Goal: Transaction & Acquisition: Purchase product/service

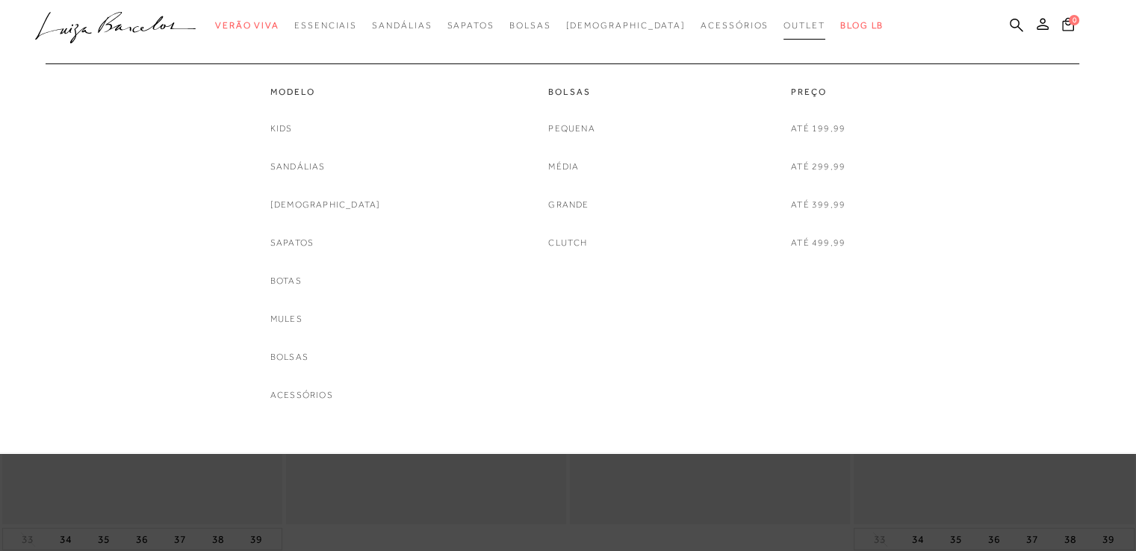
click at [783, 22] on span "Outlet" at bounding box center [804, 25] width 42 height 10
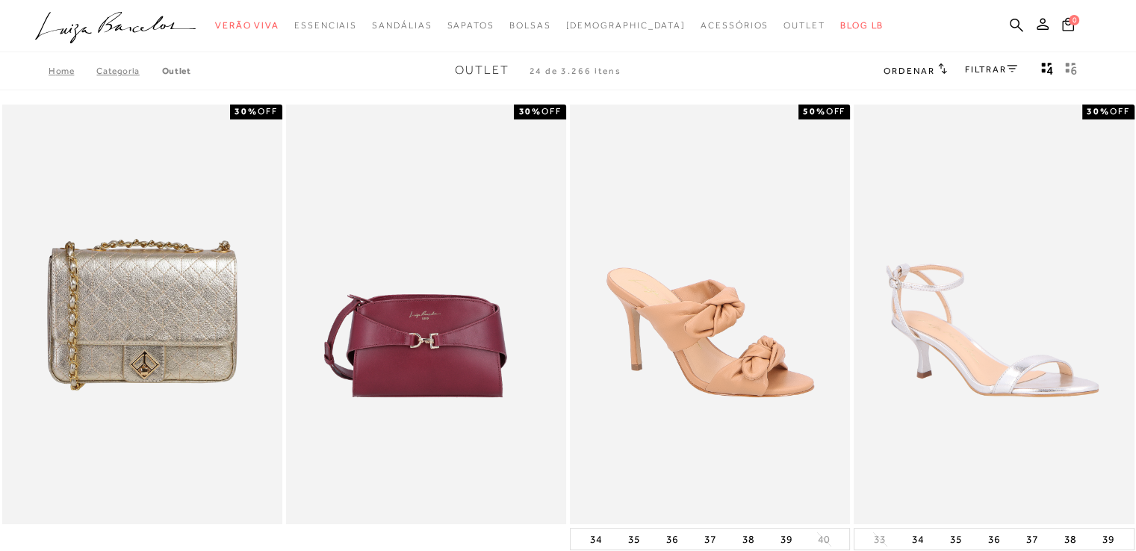
click at [1001, 64] on link "FILTRAR" at bounding box center [991, 69] width 52 height 10
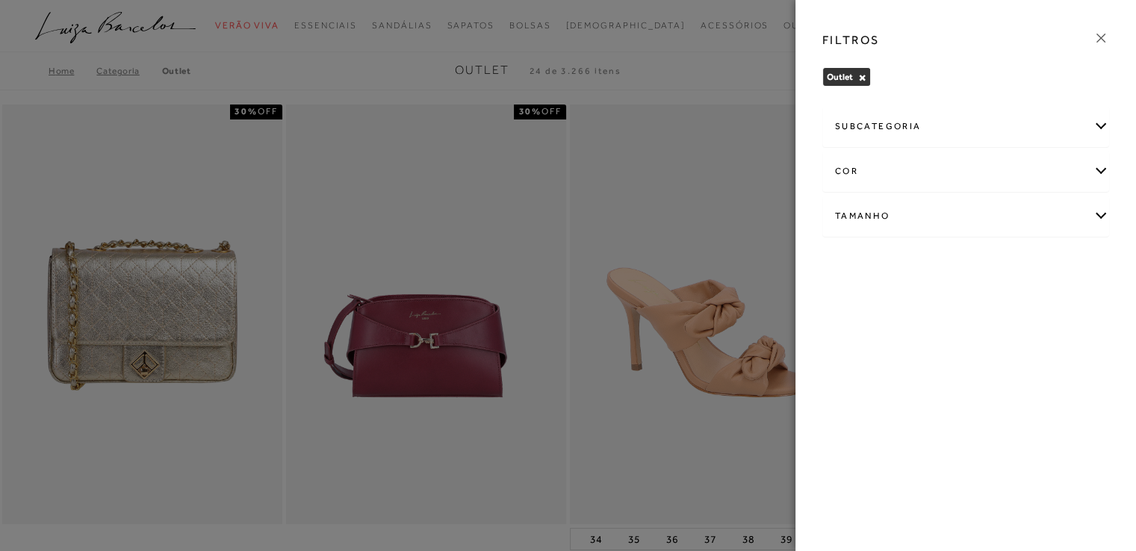
click at [1021, 133] on div "subcategoria" at bounding box center [965, 127] width 285 height 40
click at [1025, 240] on div "Tamanho" at bounding box center [965, 257] width 285 height 40
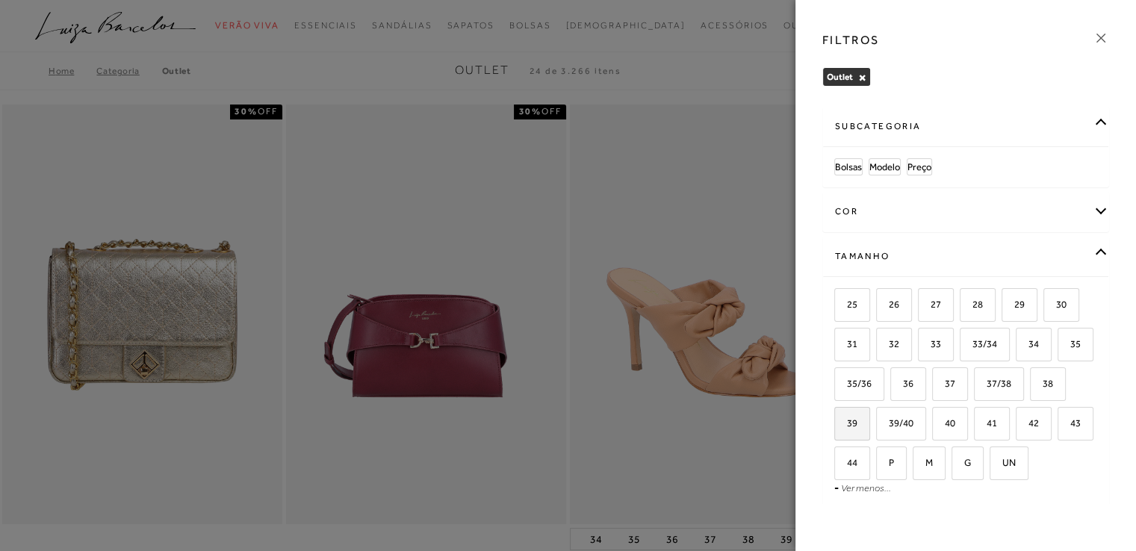
click at [869, 431] on label "39" at bounding box center [852, 424] width 34 height 32
click at [847, 431] on input "39" at bounding box center [839, 425] width 15 height 15
checkbox input "true"
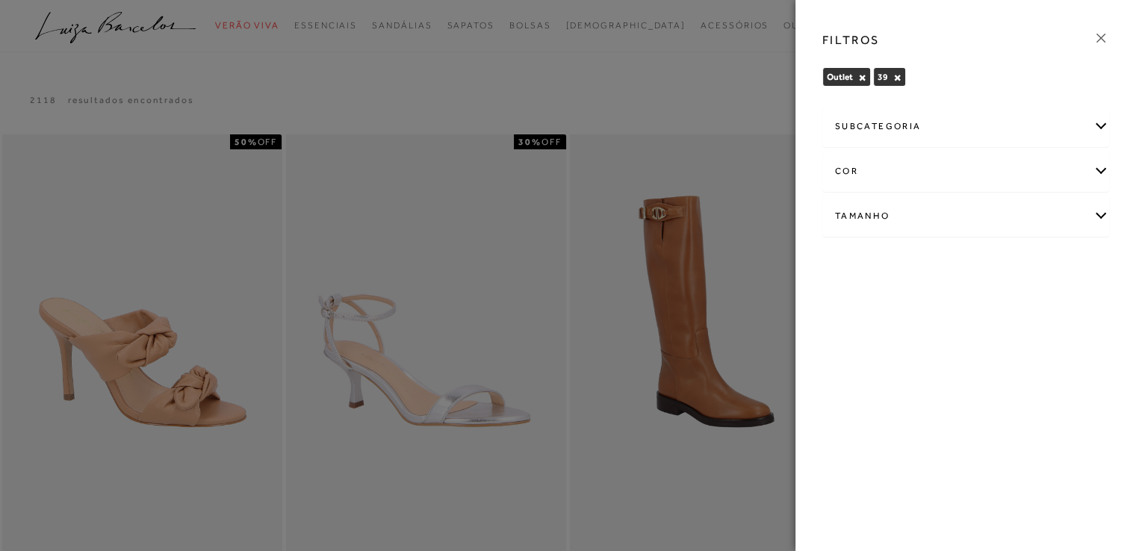
click at [903, 128] on div "subcategoria" at bounding box center [965, 127] width 285 height 40
click at [651, 85] on div at bounding box center [568, 275] width 1136 height 551
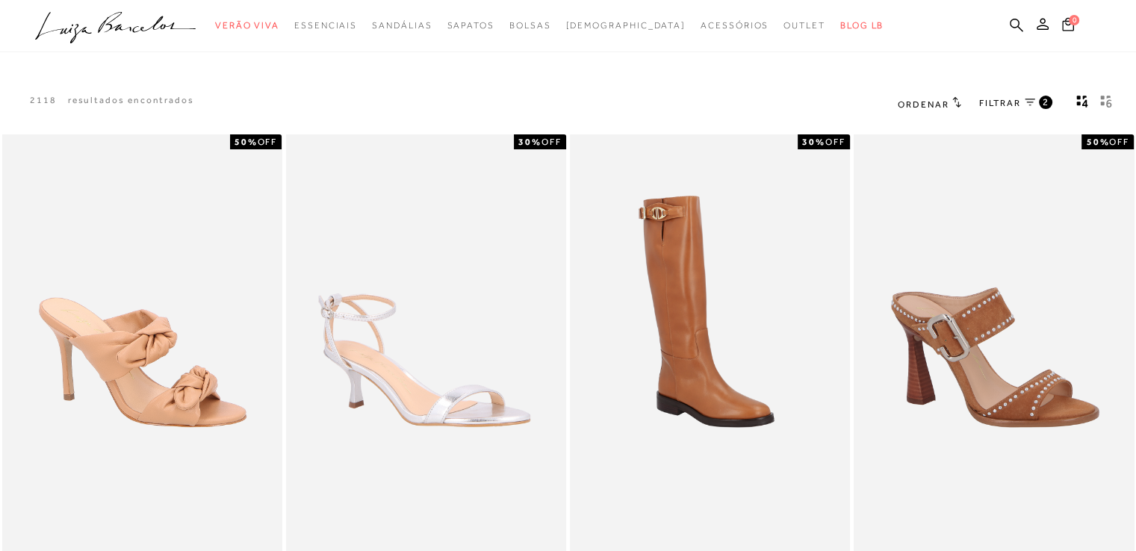
click at [1004, 99] on span "FILTRAR" at bounding box center [1000, 103] width 42 height 13
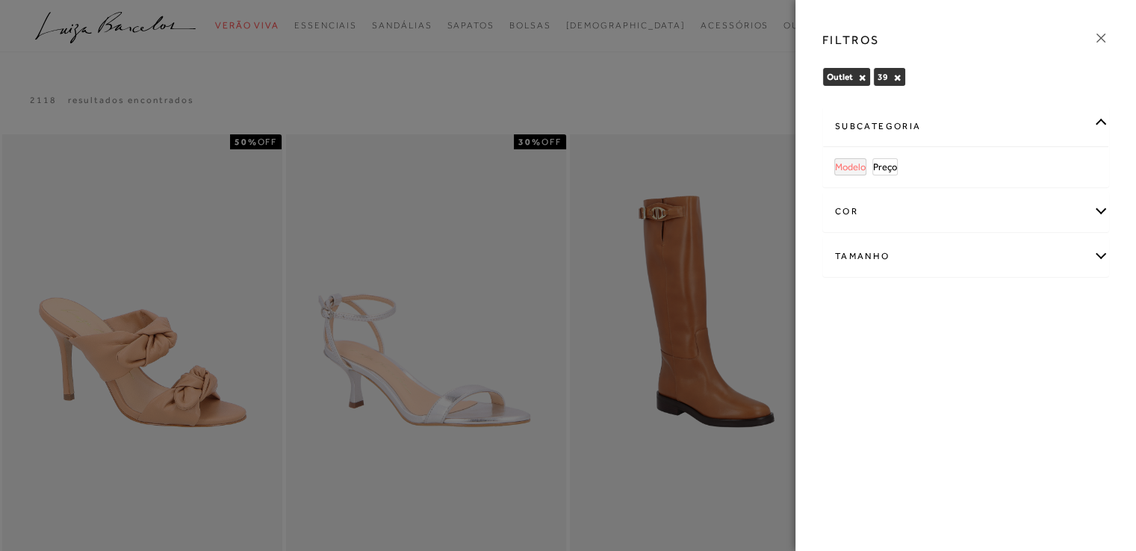
click at [840, 165] on span "Modelo" at bounding box center [850, 166] width 31 height 11
click at [993, 140] on div "subcategoria" at bounding box center [965, 127] width 285 height 40
click at [907, 170] on span "[DEMOGRAPHIC_DATA]" at bounding box center [948, 166] width 101 height 11
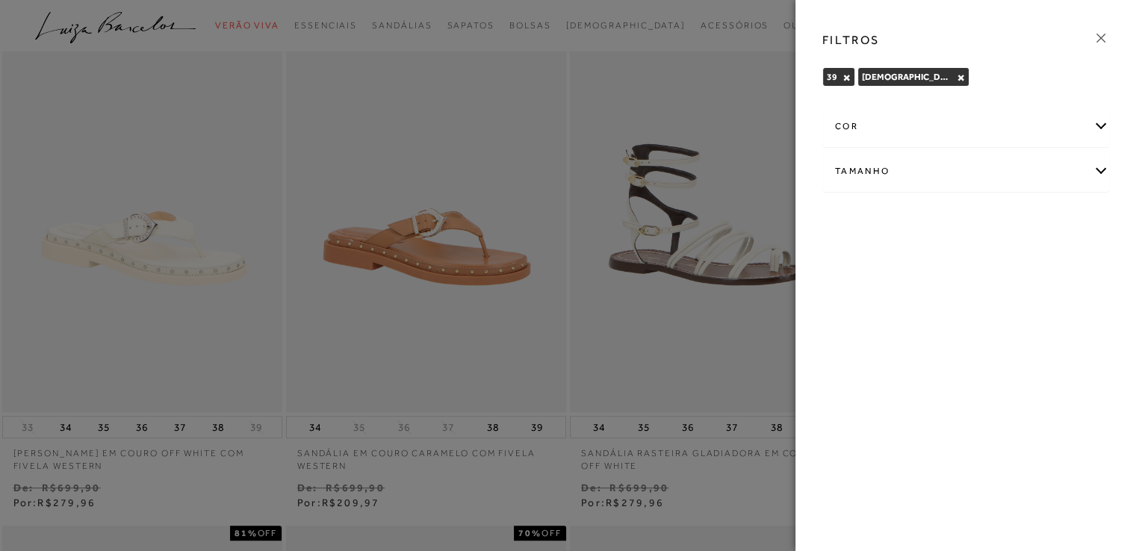
scroll to position [747, 0]
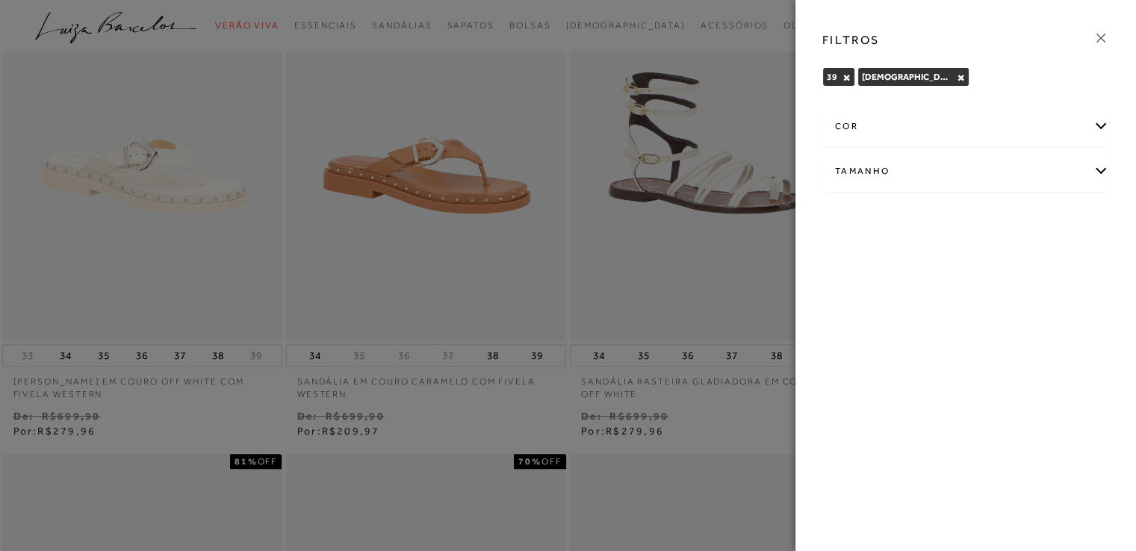
click at [706, 426] on div at bounding box center [568, 275] width 1136 height 551
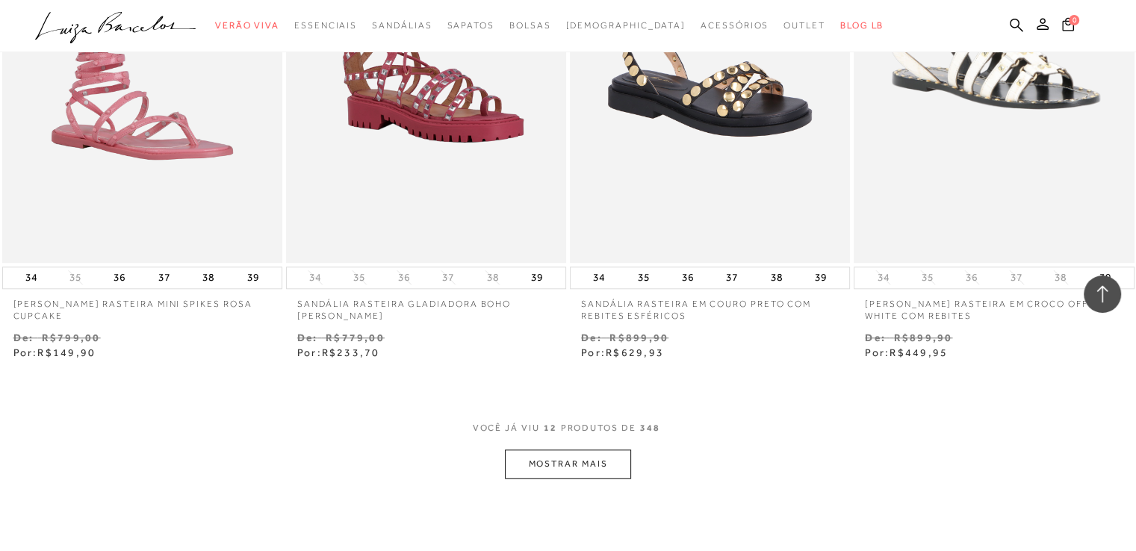
scroll to position [1419, 0]
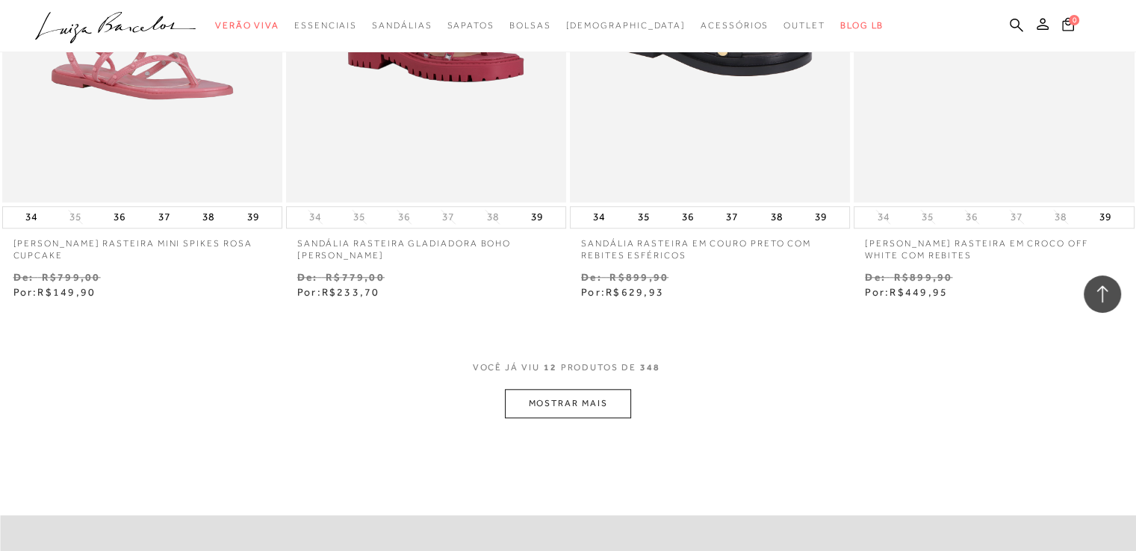
click at [606, 405] on button "MOSTRAR MAIS" at bounding box center [567, 403] width 125 height 29
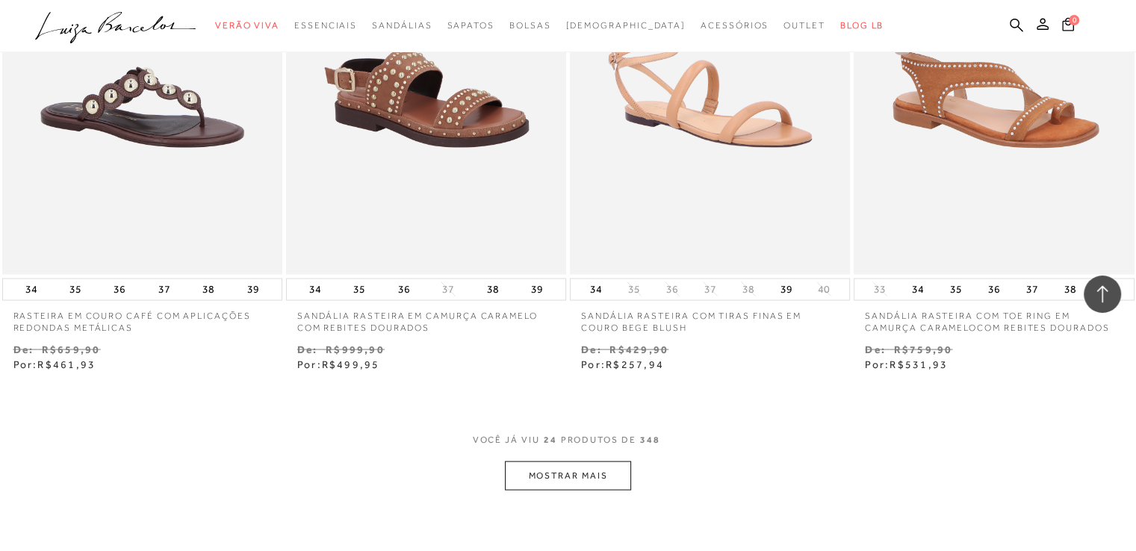
scroll to position [3062, 0]
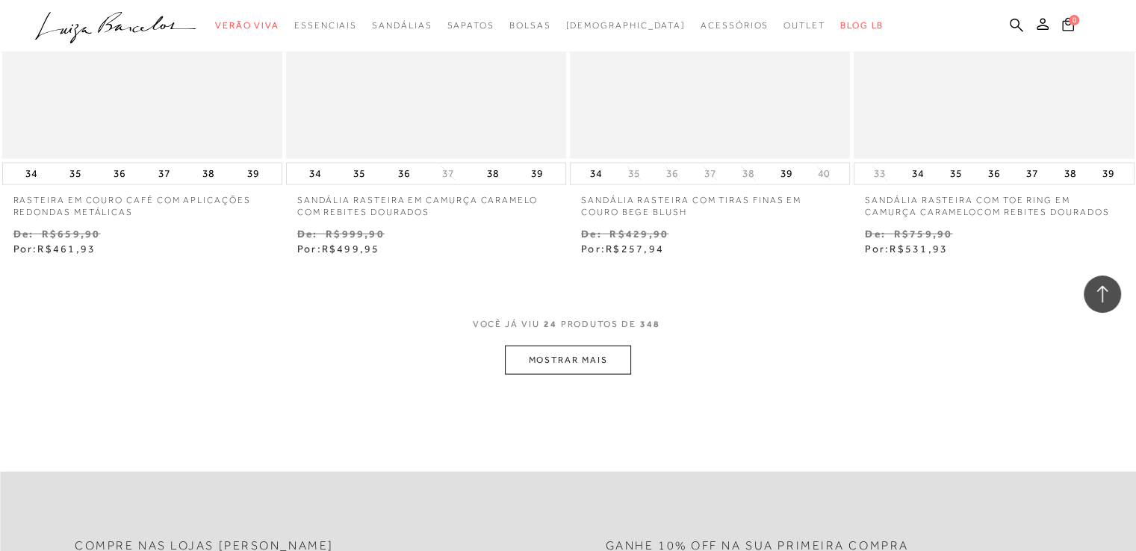
click at [599, 355] on button "MOSTRAR MAIS" at bounding box center [567, 360] width 125 height 29
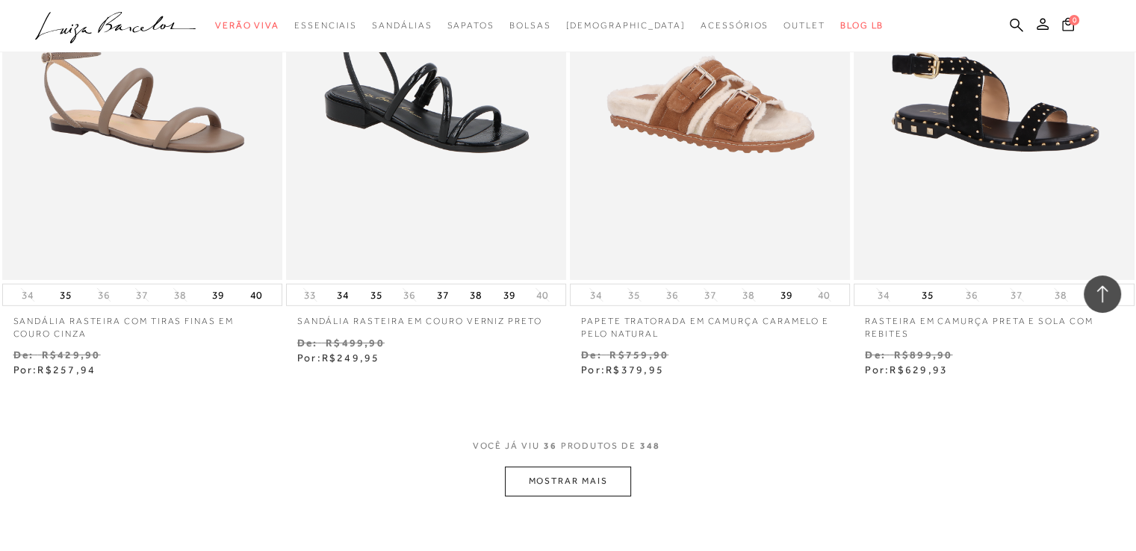
scroll to position [4630, 0]
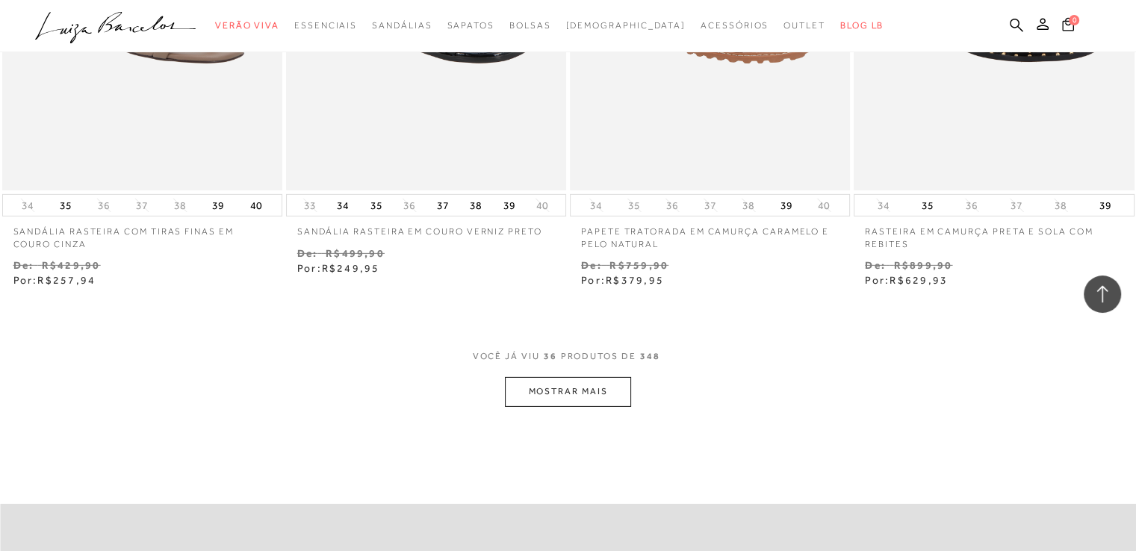
click at [608, 400] on button "MOSTRAR MAIS" at bounding box center [567, 391] width 125 height 29
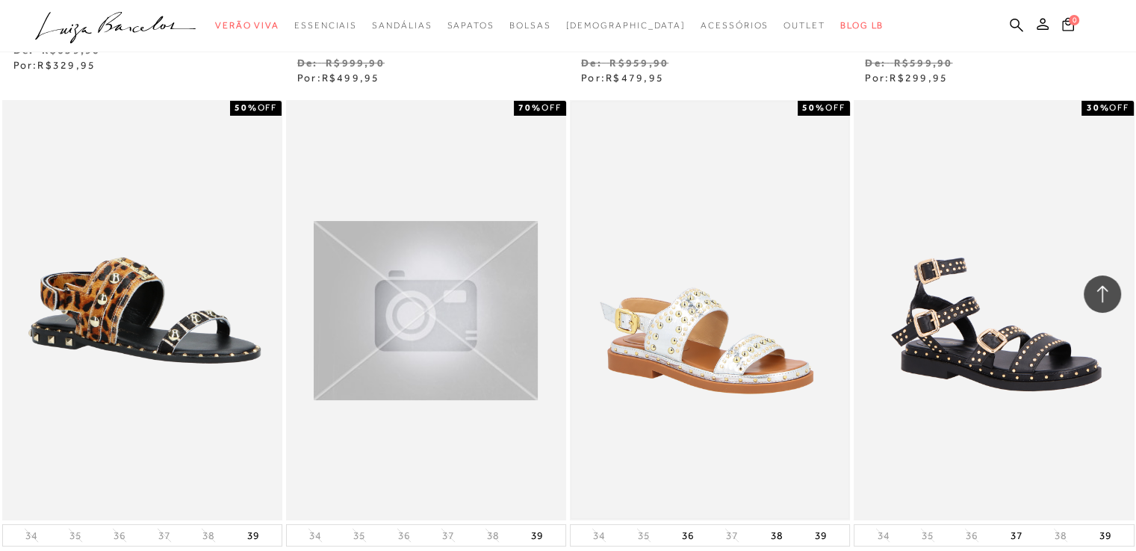
scroll to position [6198, 0]
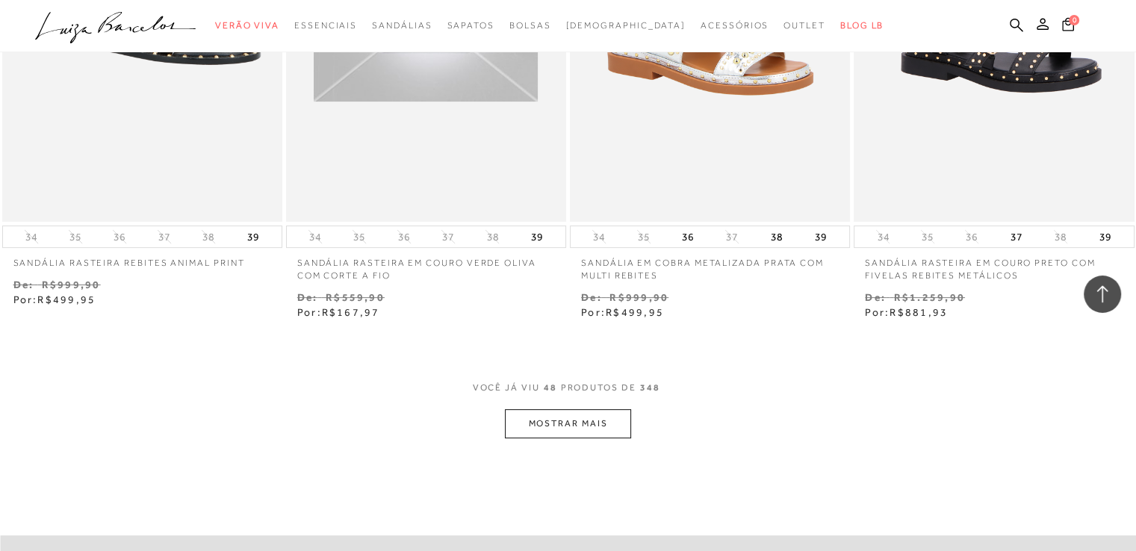
click at [544, 411] on button "MOSTRAR MAIS" at bounding box center [567, 423] width 125 height 29
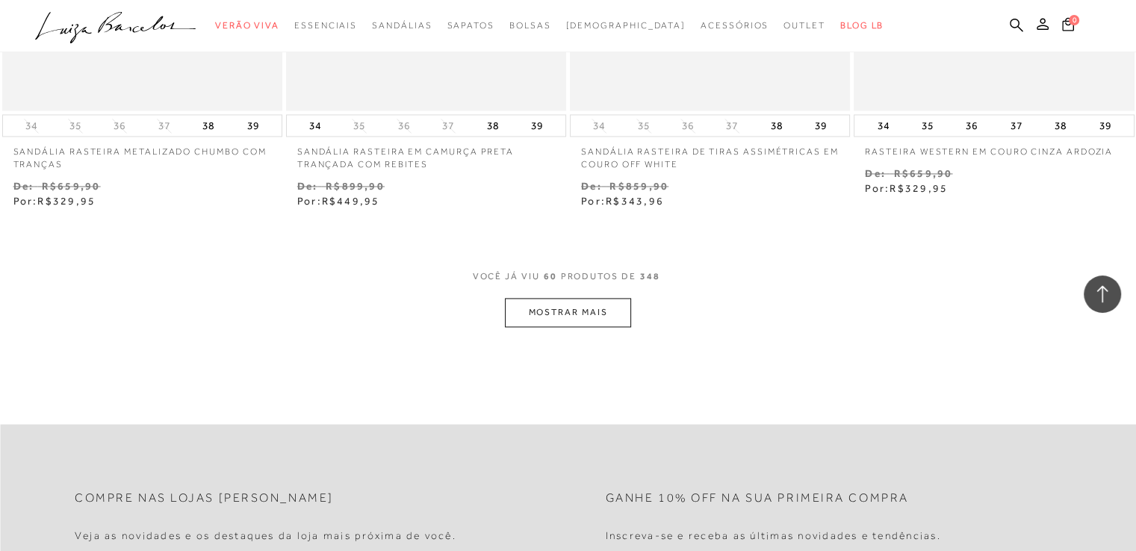
scroll to position [7915, 0]
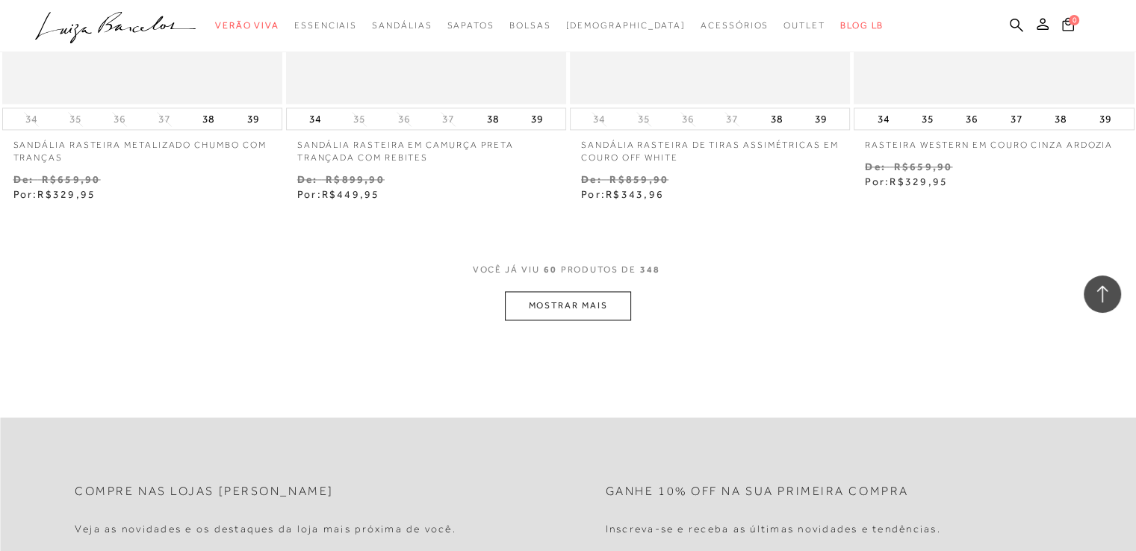
click at [593, 308] on button "MOSTRAR MAIS" at bounding box center [567, 305] width 125 height 29
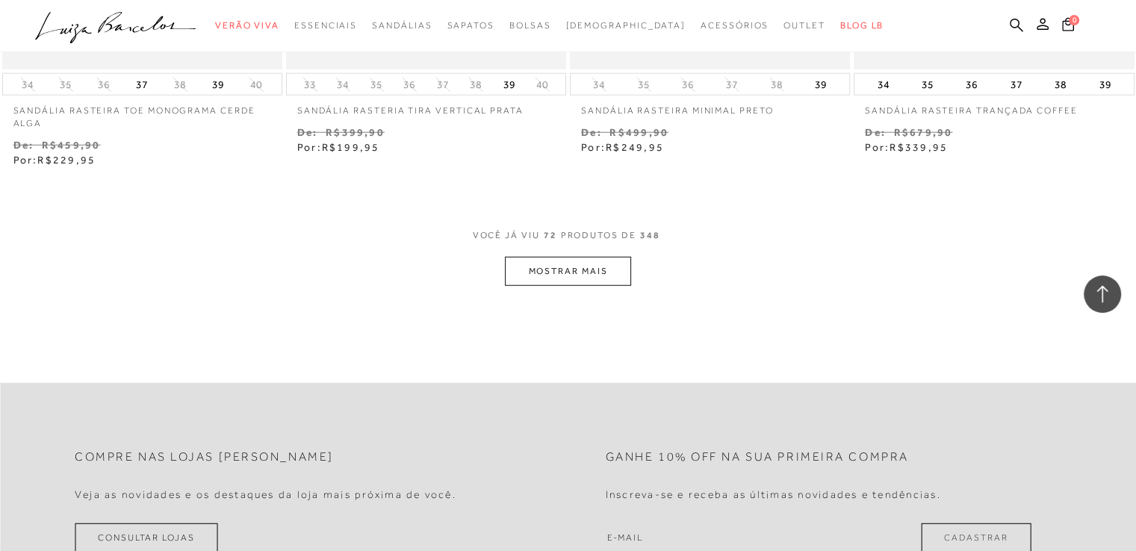
scroll to position [9558, 0]
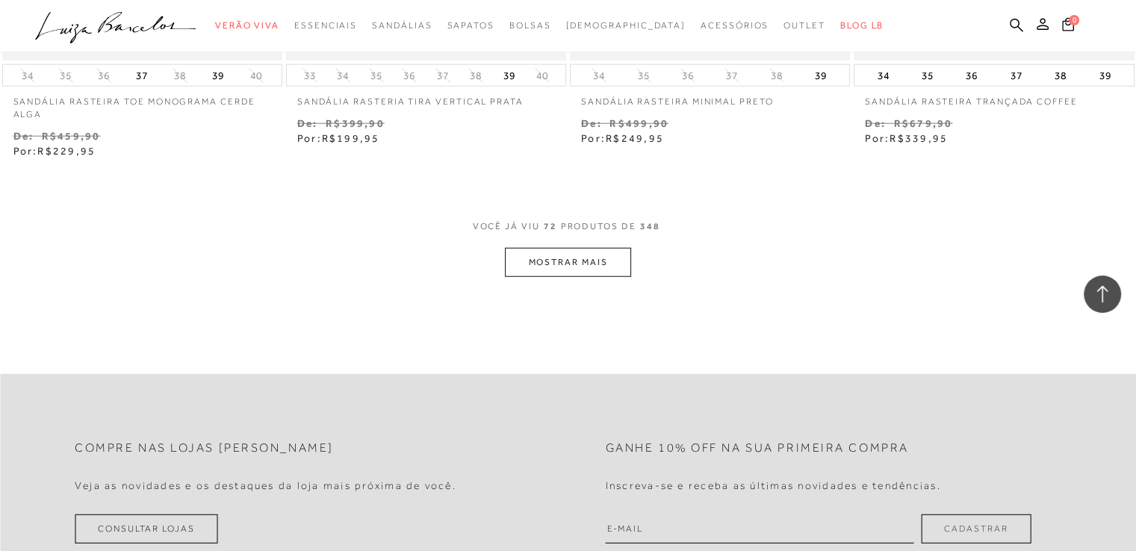
click at [613, 258] on button "MOSTRAR MAIS" at bounding box center [567, 262] width 125 height 29
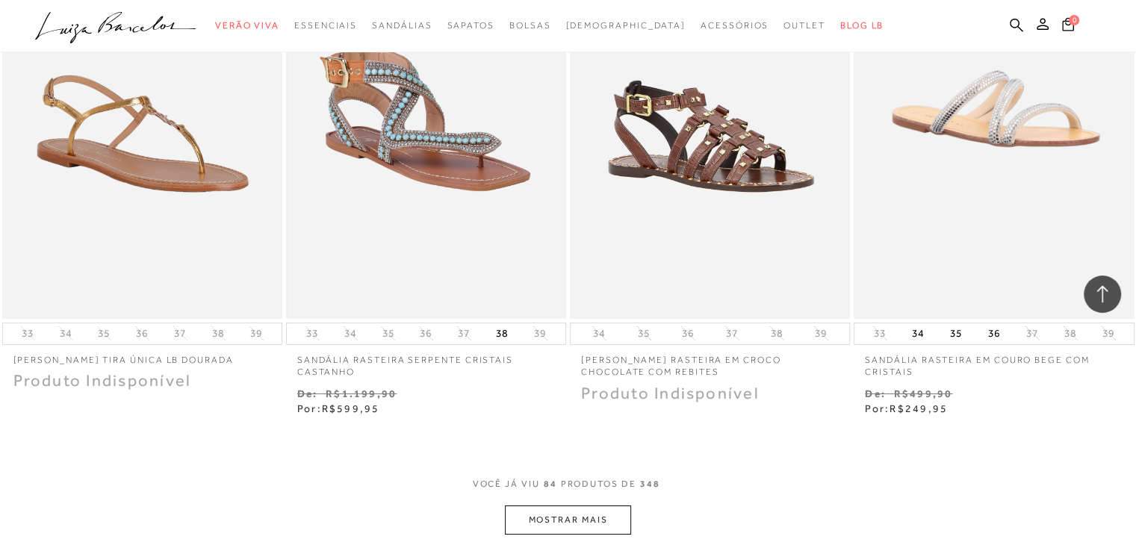
scroll to position [10902, 0]
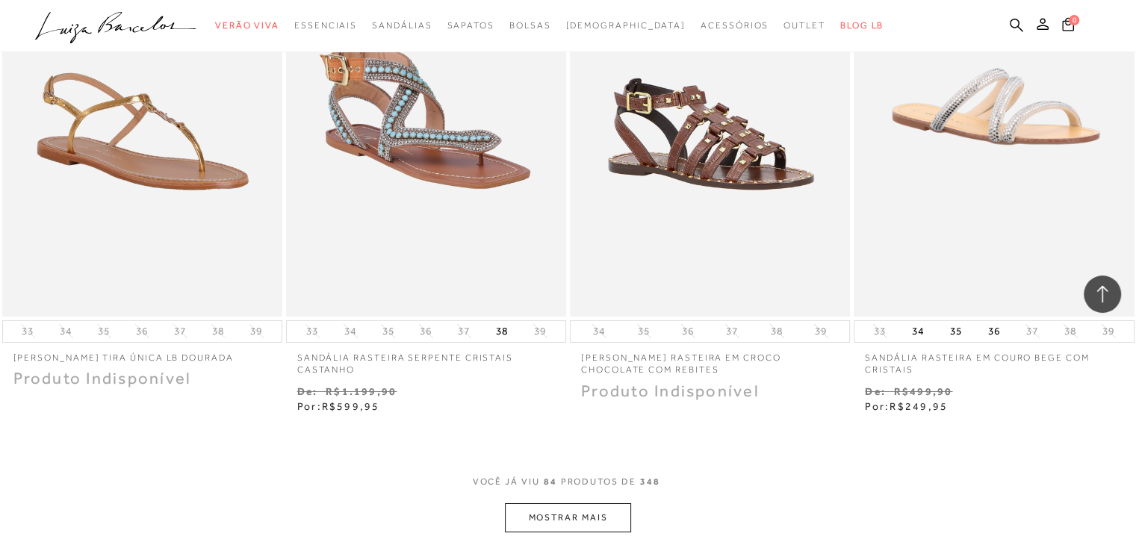
click at [567, 516] on button "MOSTRAR MAIS" at bounding box center [567, 517] width 125 height 29
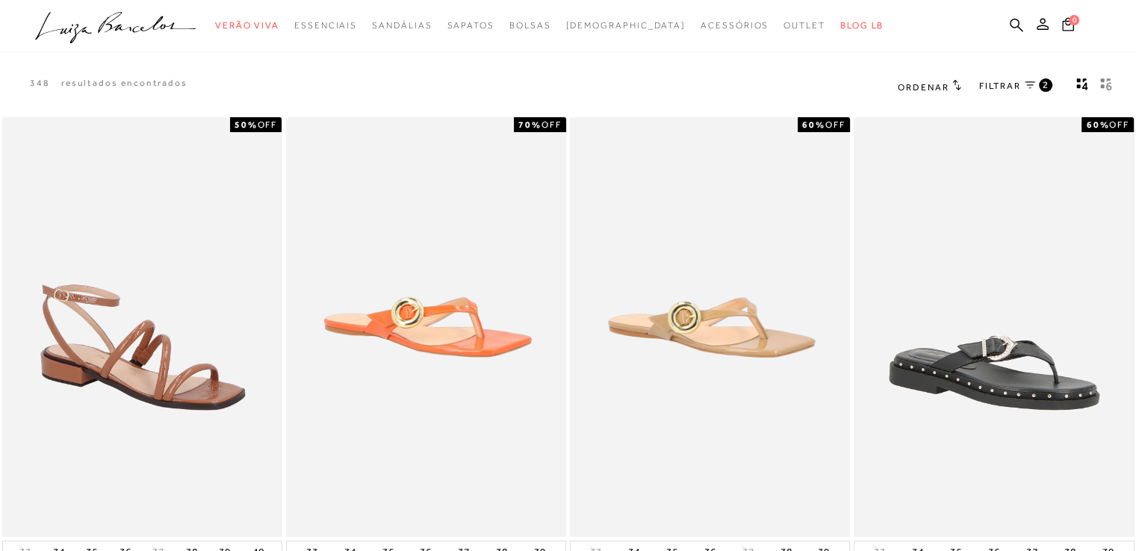
scroll to position [0, 0]
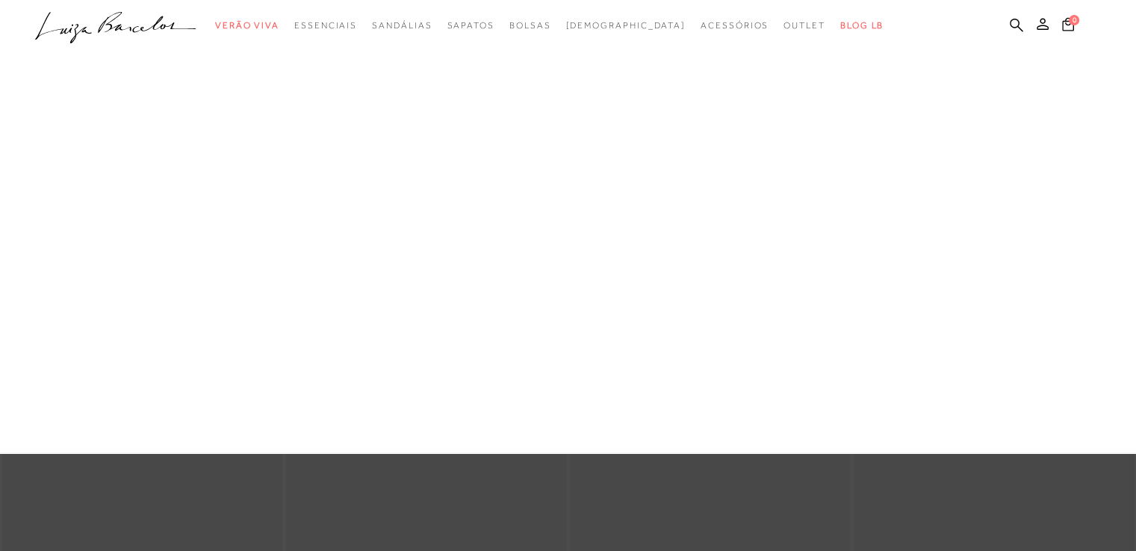
drag, startPoint x: 320, startPoint y: 243, endPoint x: 576, endPoint y: 234, distance: 257.1
click at [0, 0] on link "Sapatos" at bounding box center [0, 0] width 0 height 0
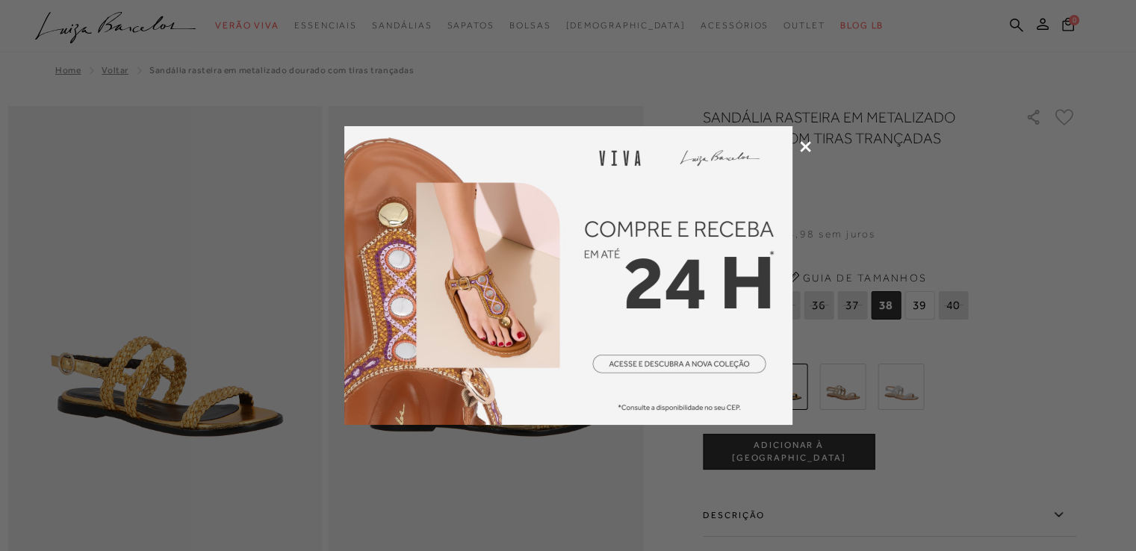
click at [806, 149] on icon at bounding box center [805, 146] width 11 height 11
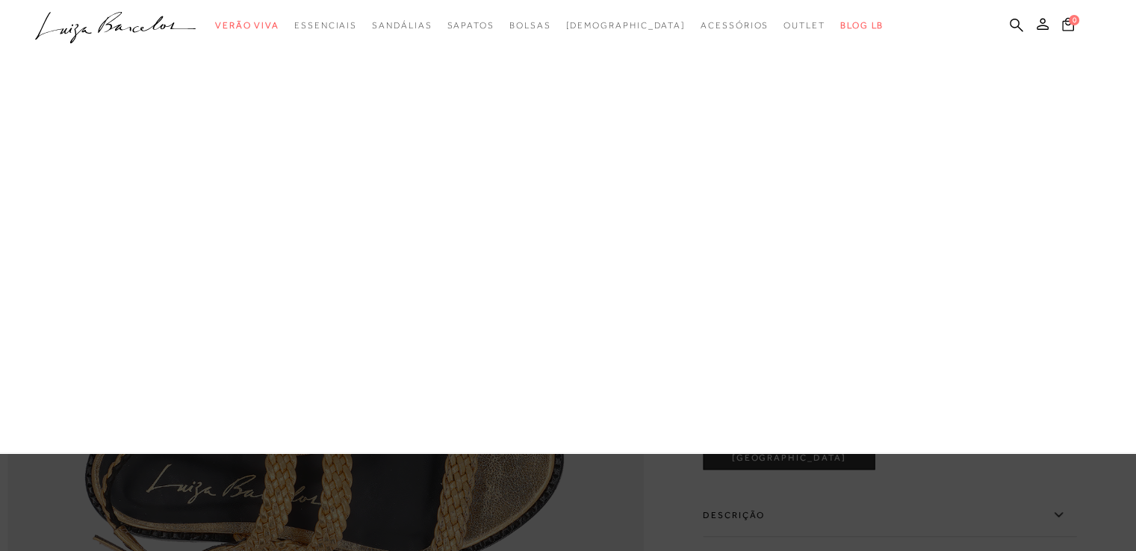
scroll to position [971, 0]
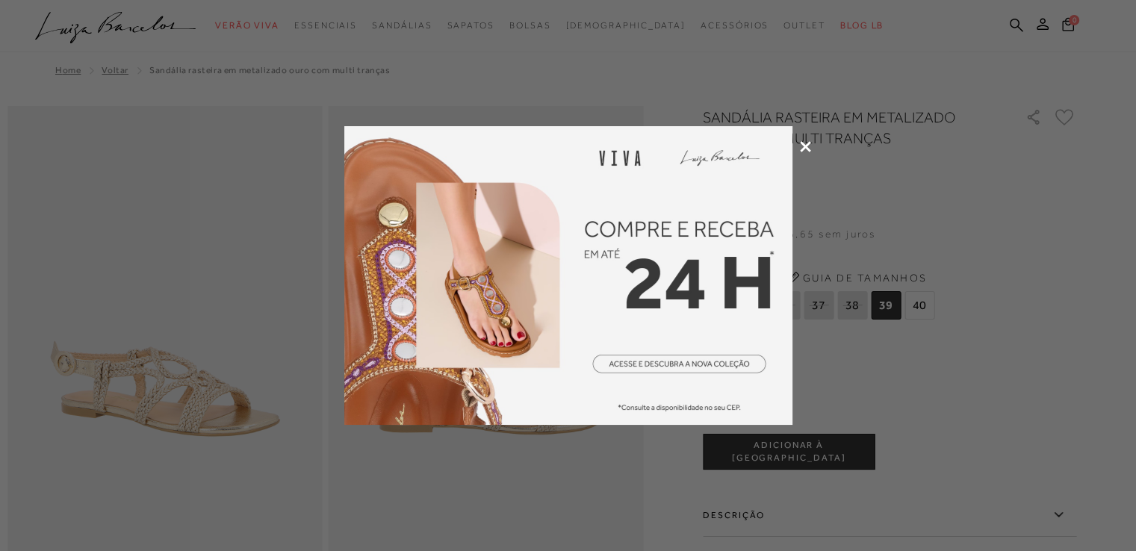
click at [809, 144] on icon at bounding box center [805, 146] width 11 height 11
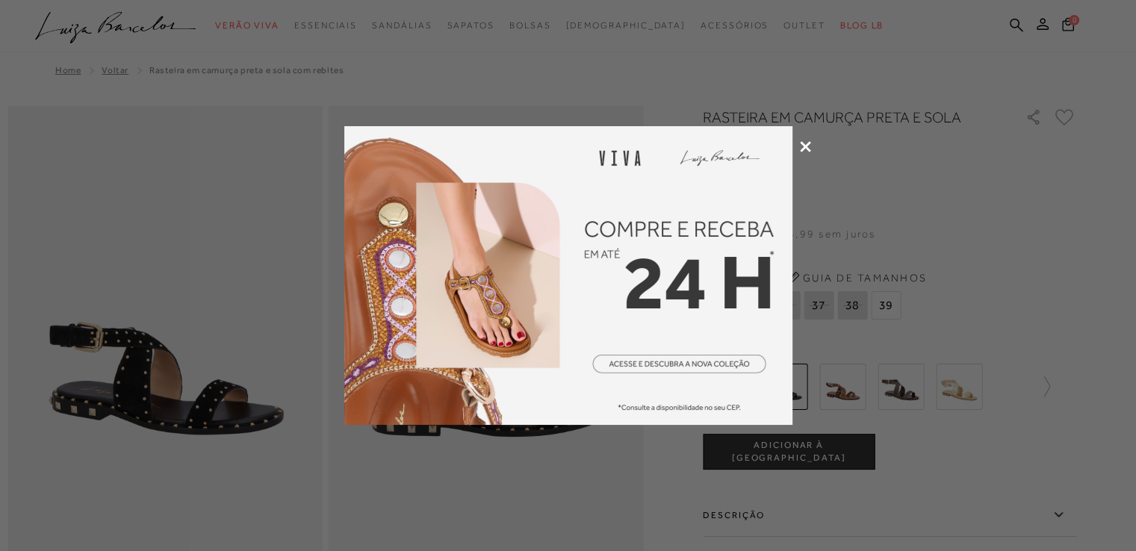
click at [804, 149] on icon at bounding box center [805, 146] width 11 height 11
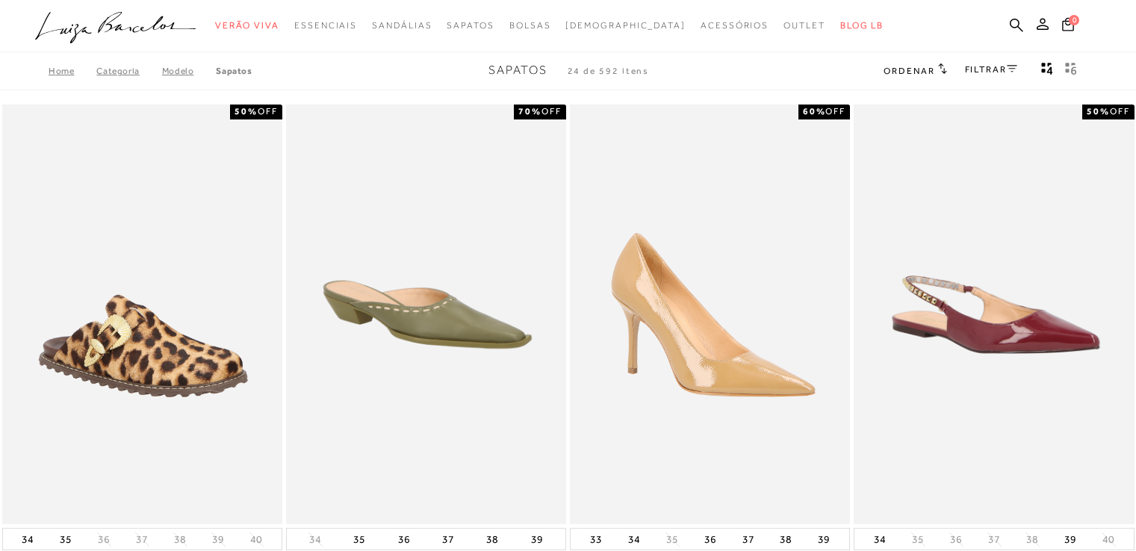
click at [1002, 69] on link "FILTRAR" at bounding box center [991, 69] width 52 height 10
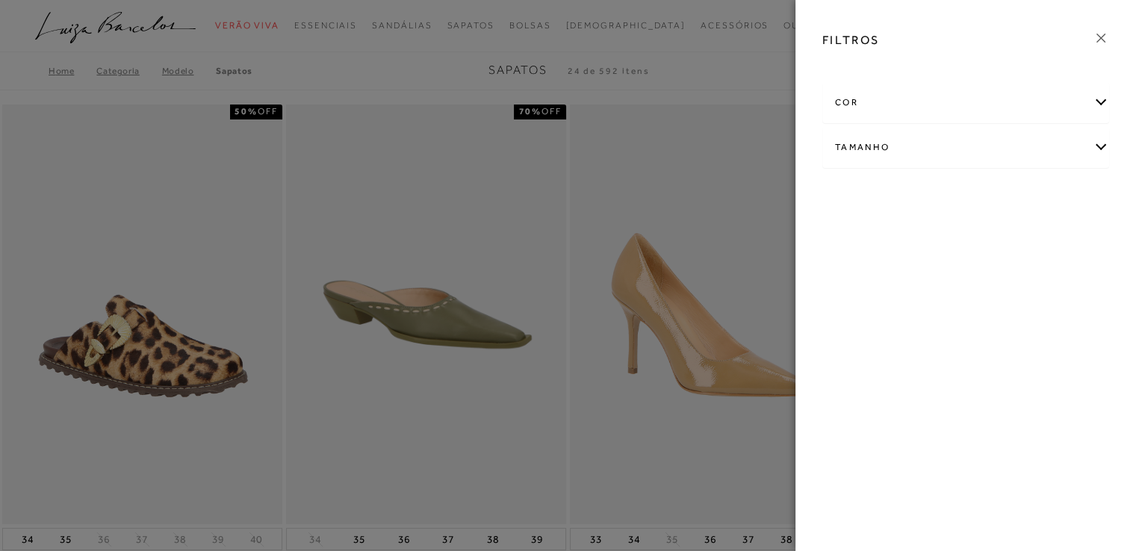
click at [949, 108] on div "cor" at bounding box center [965, 103] width 285 height 40
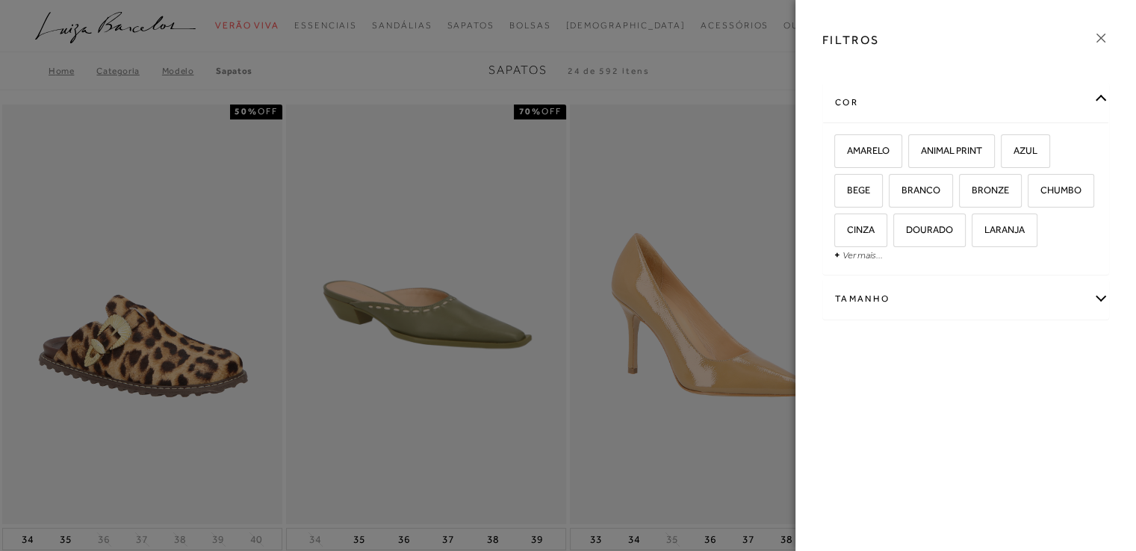
click at [875, 292] on div "Tamanho" at bounding box center [965, 299] width 285 height 40
click at [860, 413] on link "Ver mais..." at bounding box center [862, 411] width 40 height 11
click at [944, 443] on label "39" at bounding box center [935, 427] width 34 height 32
click at [930, 436] on input "39" at bounding box center [923, 428] width 15 height 15
checkbox input "true"
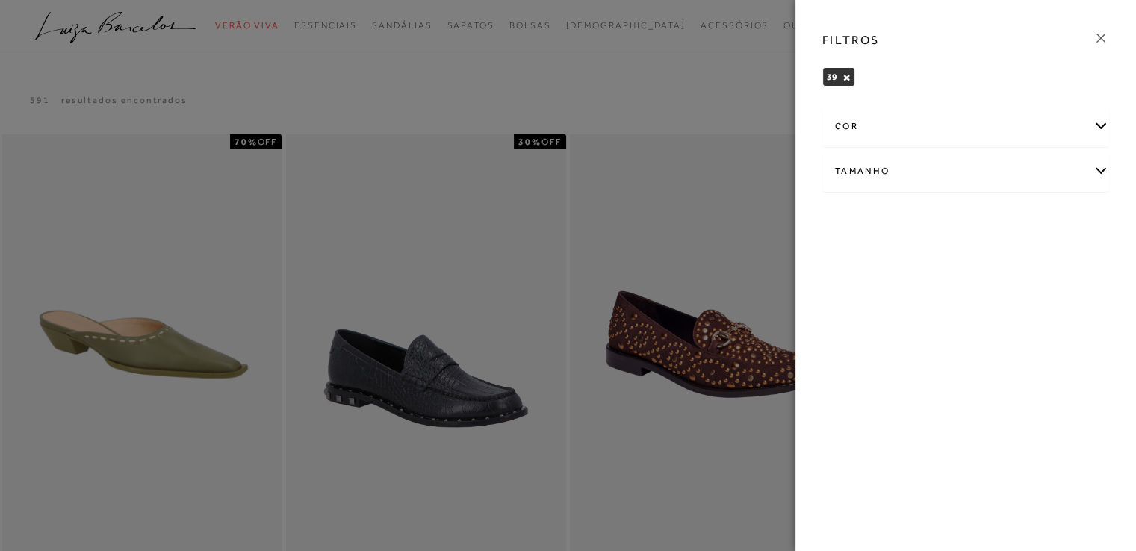
click at [675, 75] on div at bounding box center [568, 275] width 1136 height 551
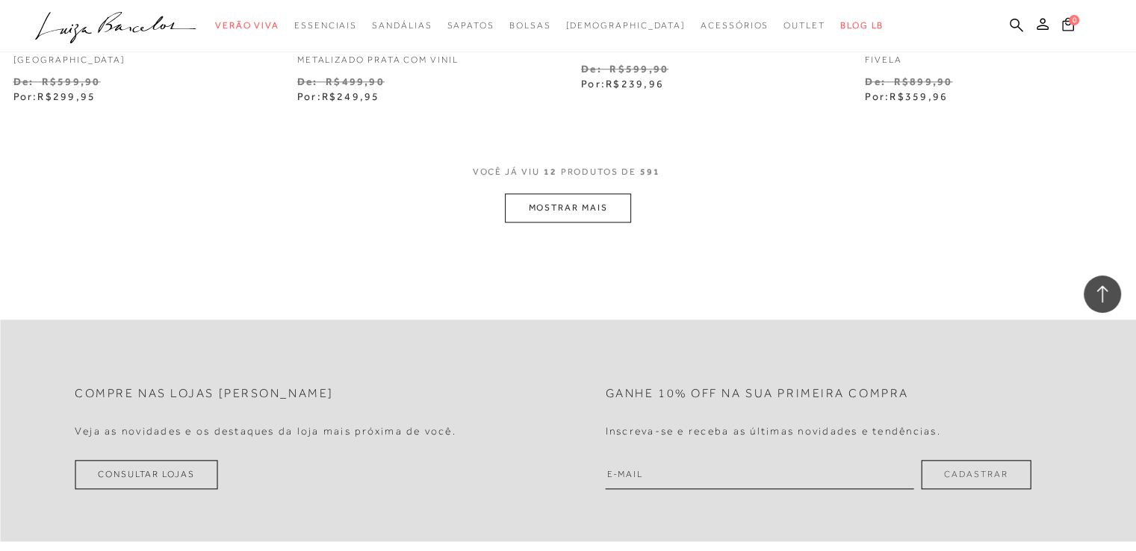
scroll to position [1643, 0]
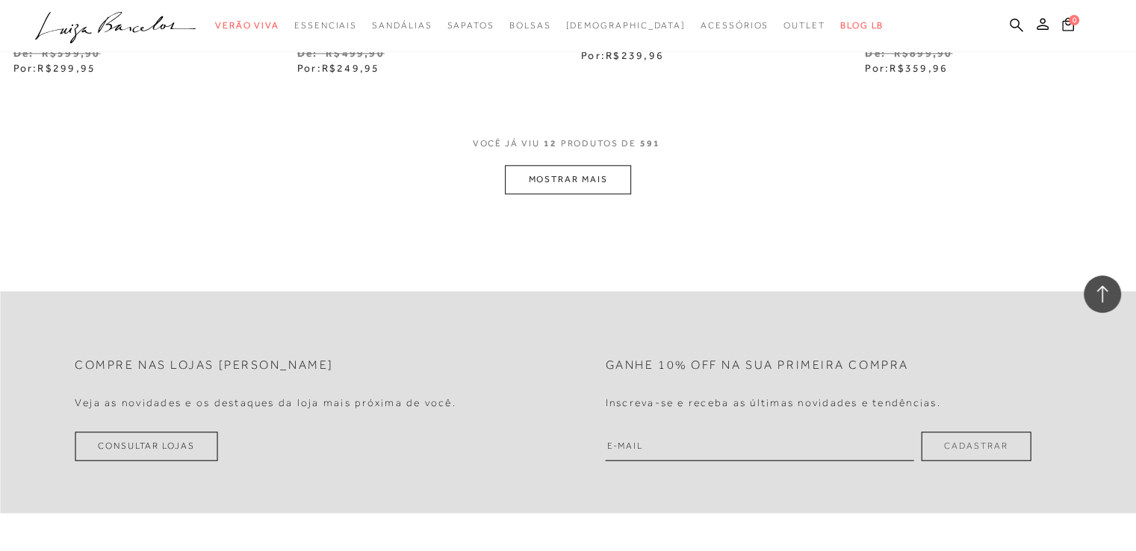
click at [600, 162] on div "VOCê JÁ VIU 12 PRODUTOS DE 591" at bounding box center [568, 151] width 191 height 28
click at [597, 182] on button "MOSTRAR MAIS" at bounding box center [567, 179] width 125 height 29
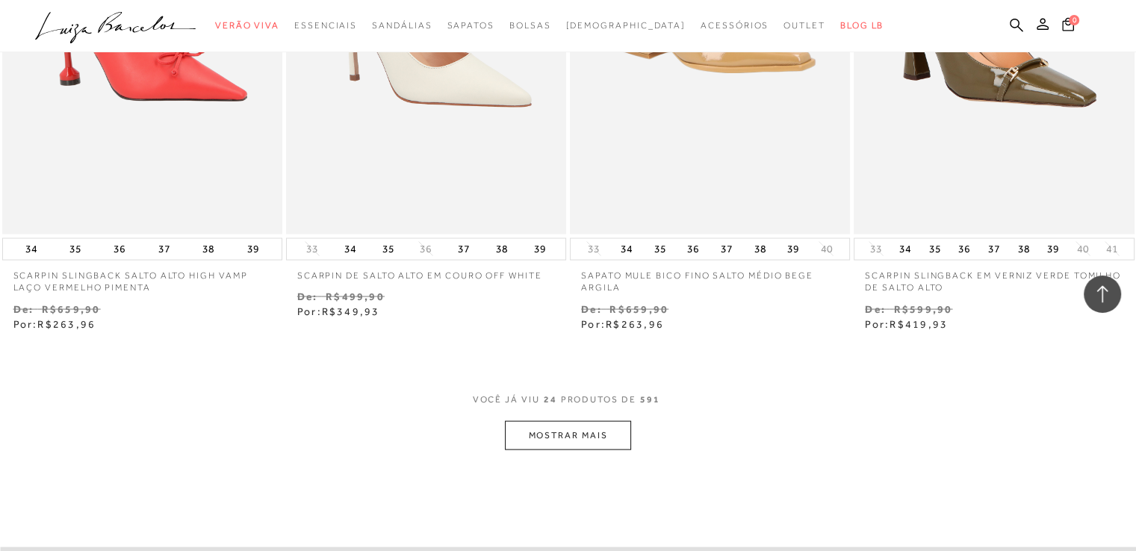
scroll to position [2987, 0]
click at [582, 438] on button "MOSTRAR MAIS" at bounding box center [567, 434] width 125 height 29
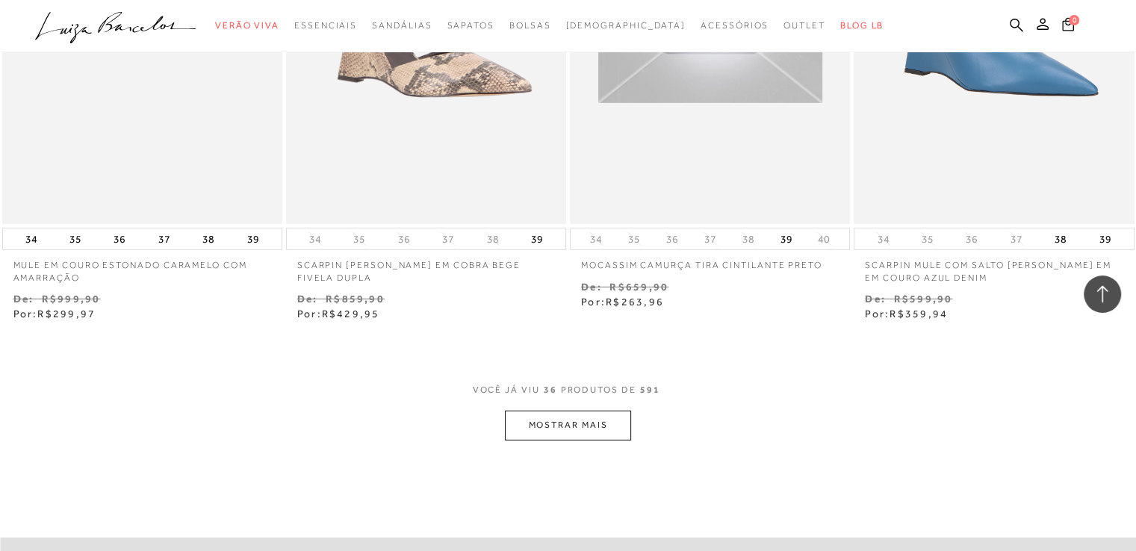
scroll to position [4630, 0]
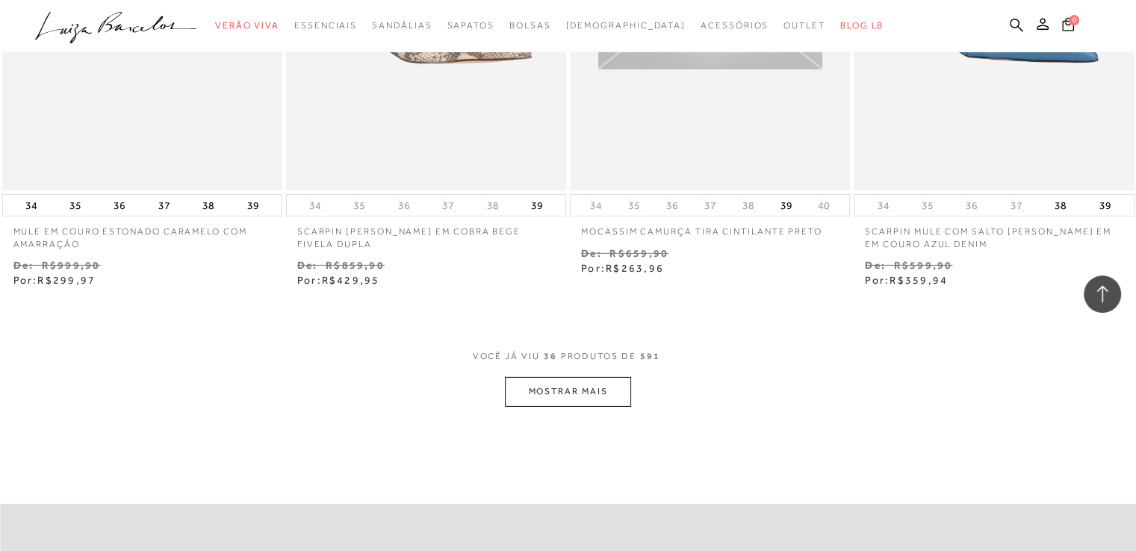
click at [568, 389] on button "MOSTRAR MAIS" at bounding box center [567, 391] width 125 height 29
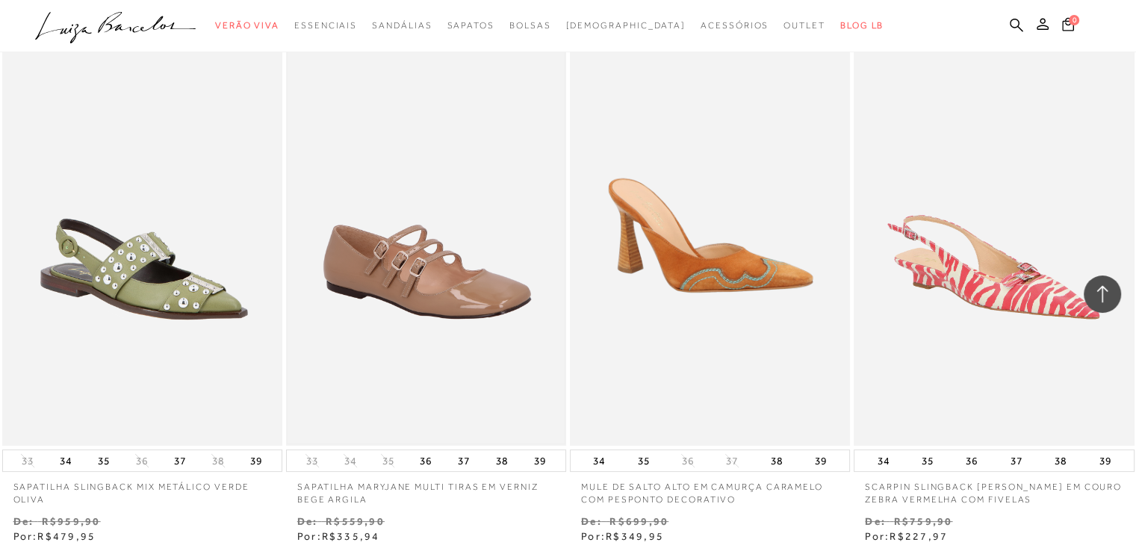
scroll to position [6347, 0]
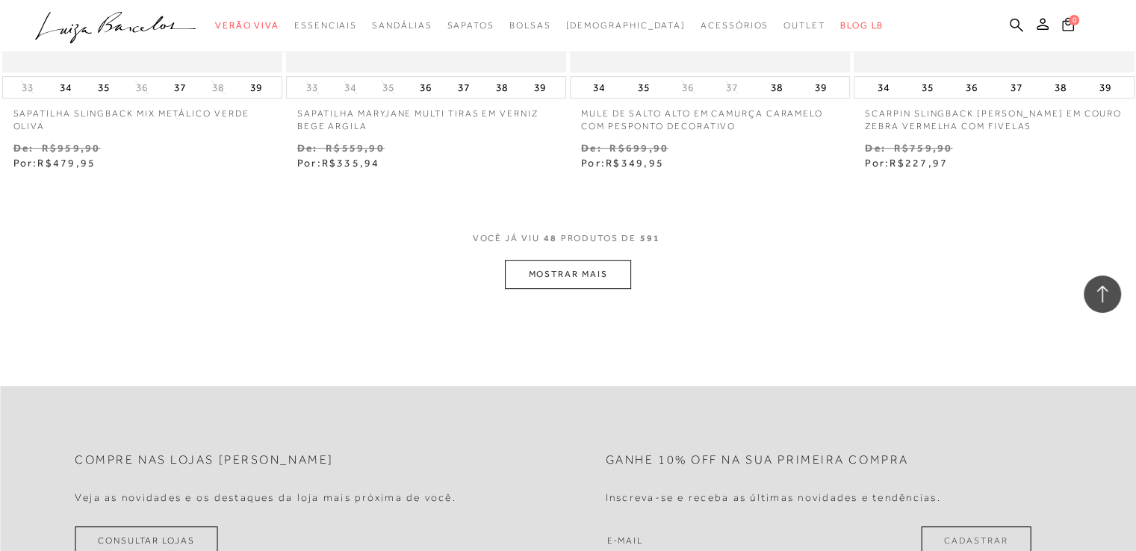
click at [535, 272] on button "MOSTRAR MAIS" at bounding box center [567, 274] width 125 height 29
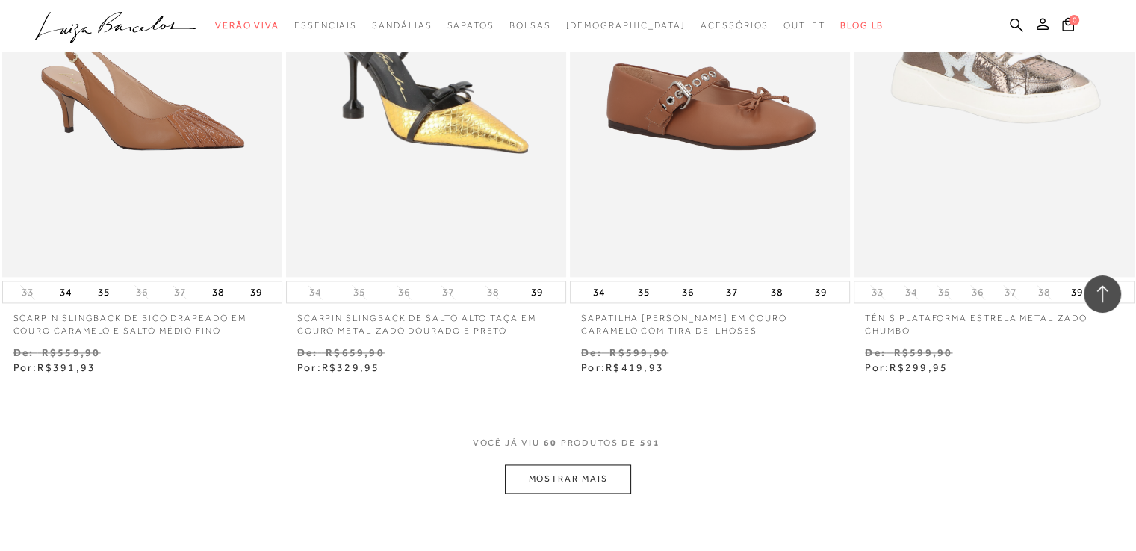
scroll to position [7915, 0]
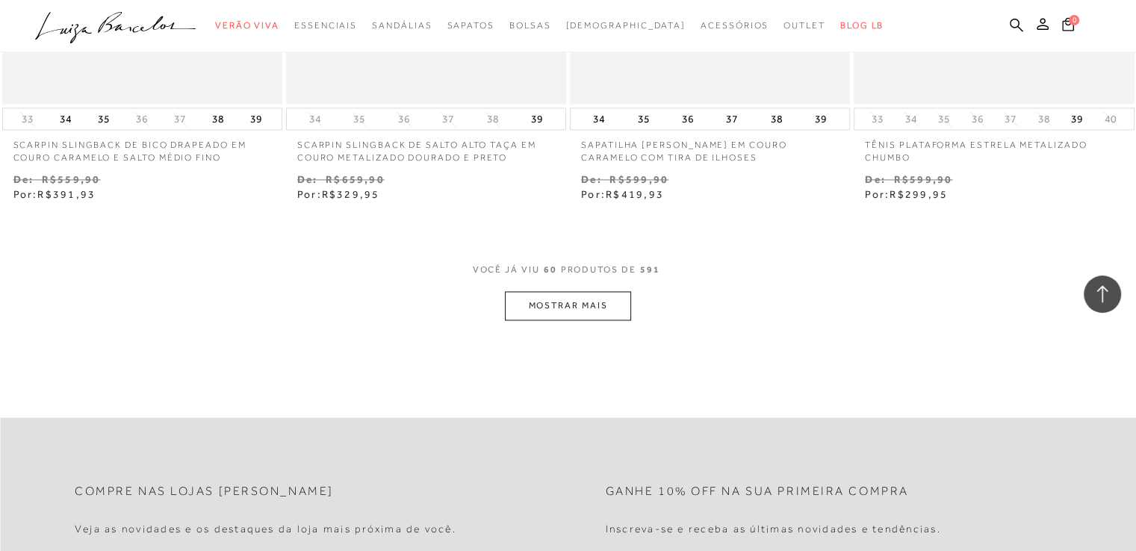
click at [591, 308] on button "MOSTRAR MAIS" at bounding box center [567, 305] width 125 height 29
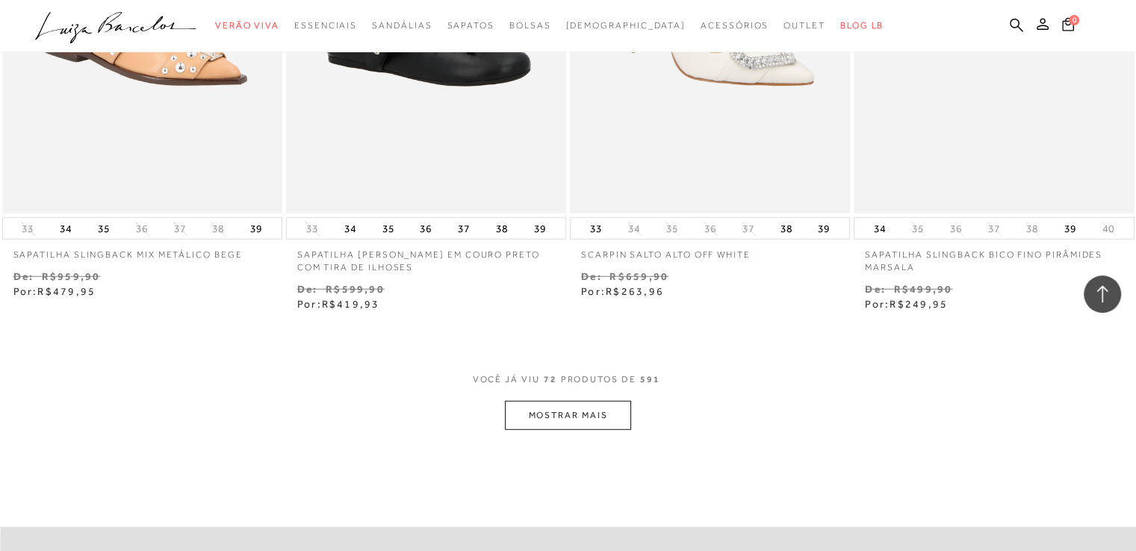
scroll to position [9409, 0]
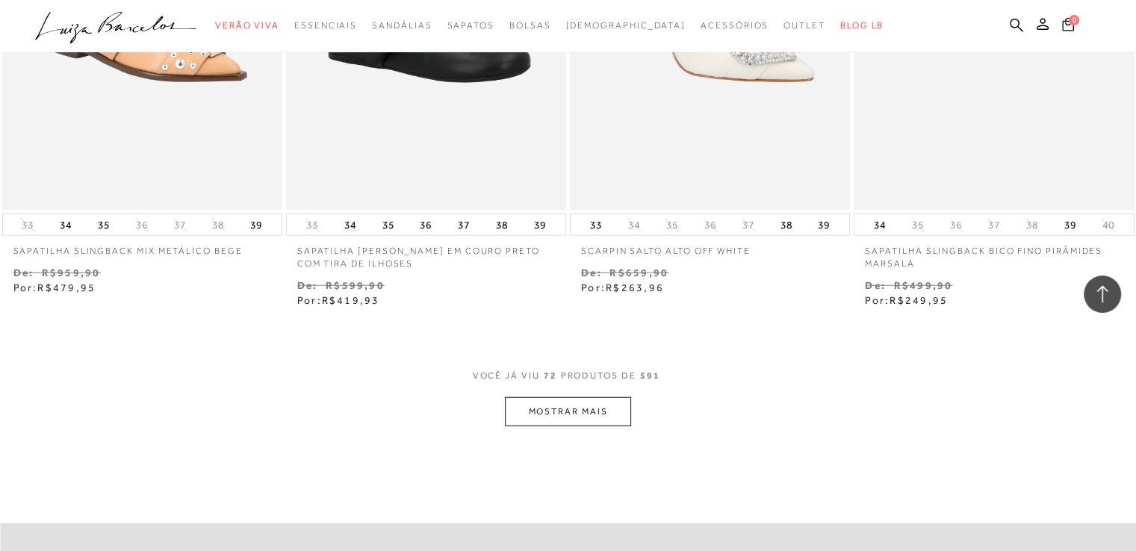
click at [530, 407] on button "MOSTRAR MAIS" at bounding box center [567, 411] width 125 height 29
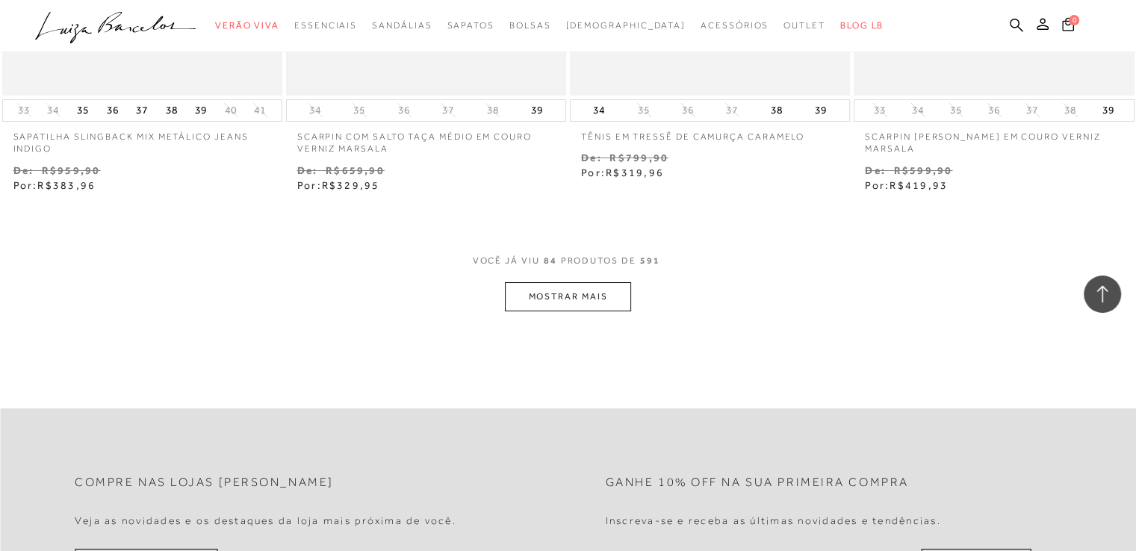
scroll to position [11126, 0]
click at [571, 293] on button "MOSTRAR MAIS" at bounding box center [567, 293] width 125 height 29
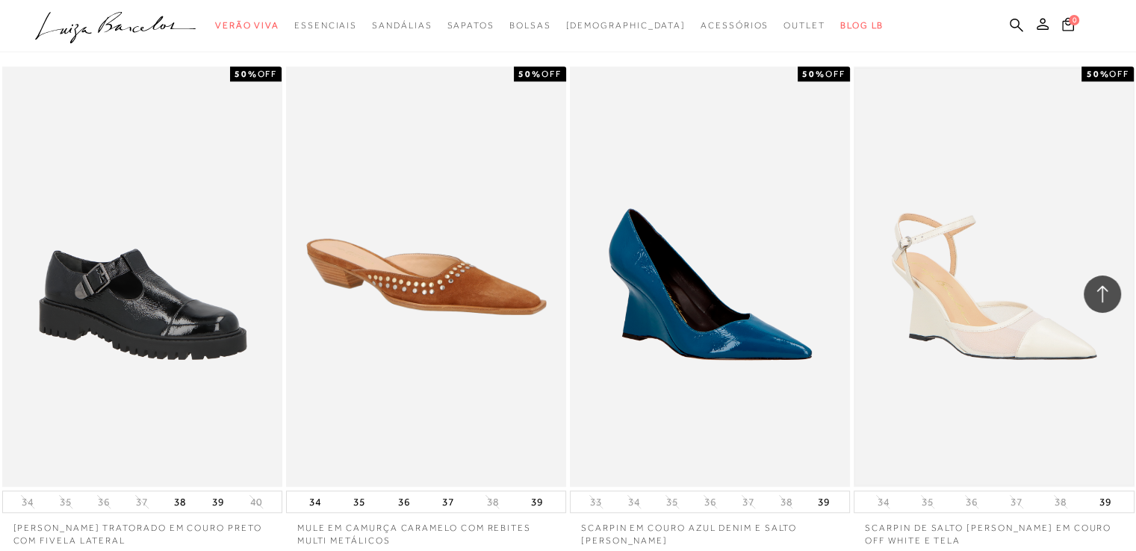
scroll to position [12545, 0]
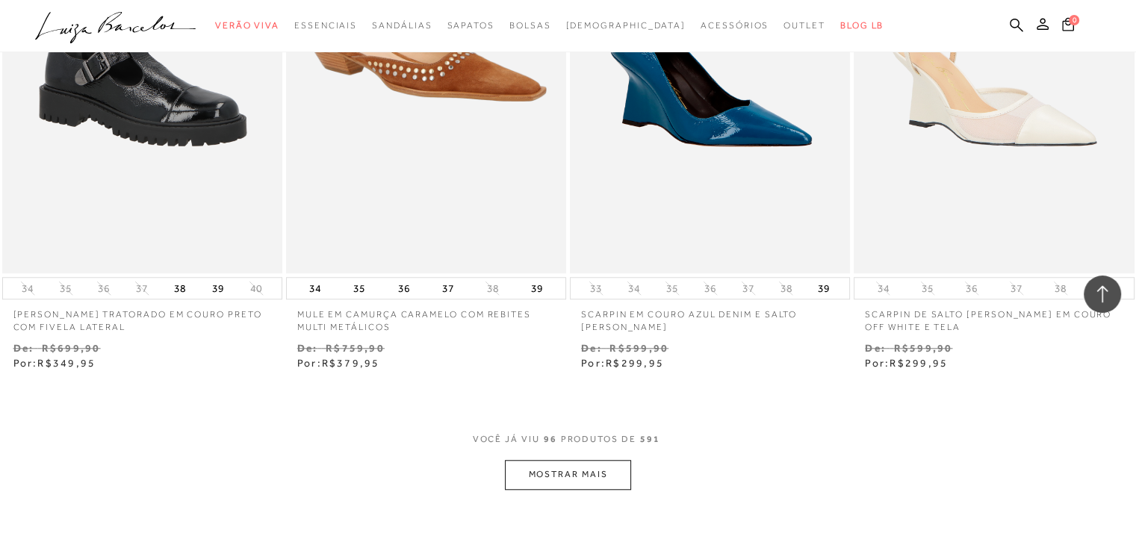
click at [606, 476] on button "MOSTRAR MAIS" at bounding box center [567, 474] width 125 height 29
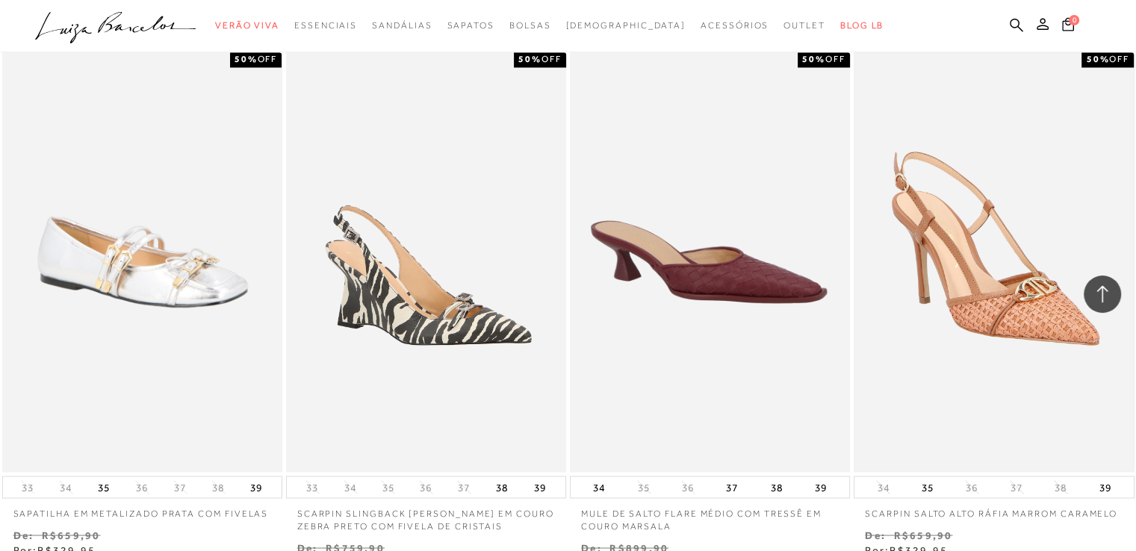
scroll to position [14113, 0]
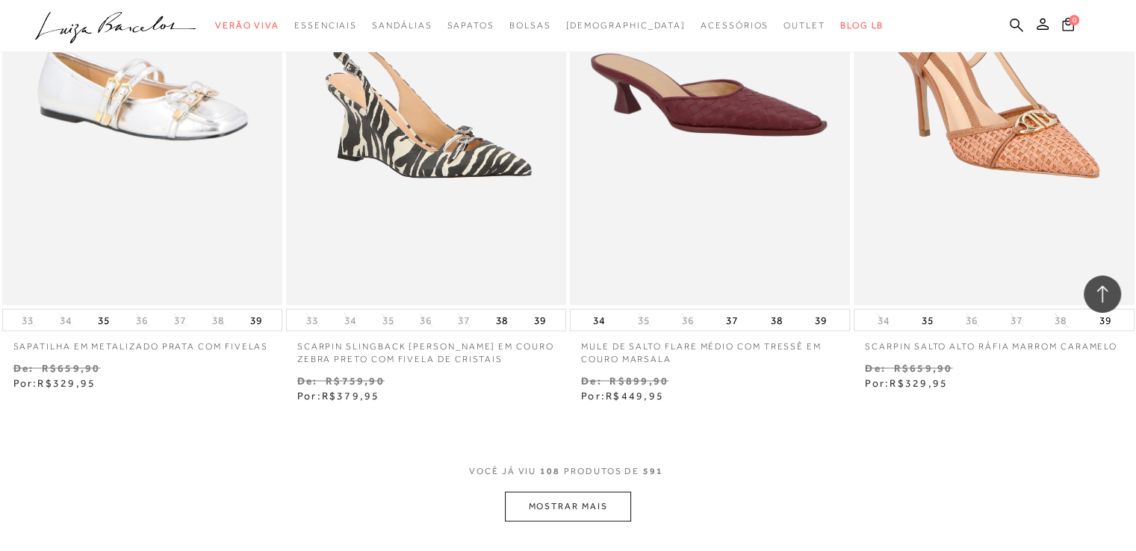
click at [576, 517] on button "MOSTRAR MAIS" at bounding box center [567, 505] width 125 height 29
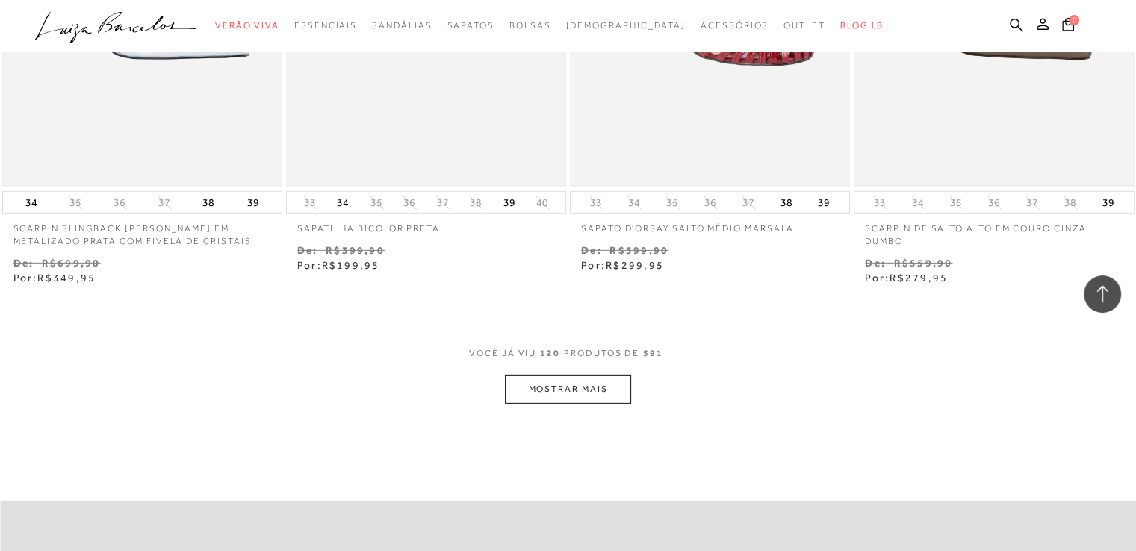
scroll to position [15831, 0]
click at [593, 394] on button "MOSTRAR MAIS" at bounding box center [567, 388] width 125 height 29
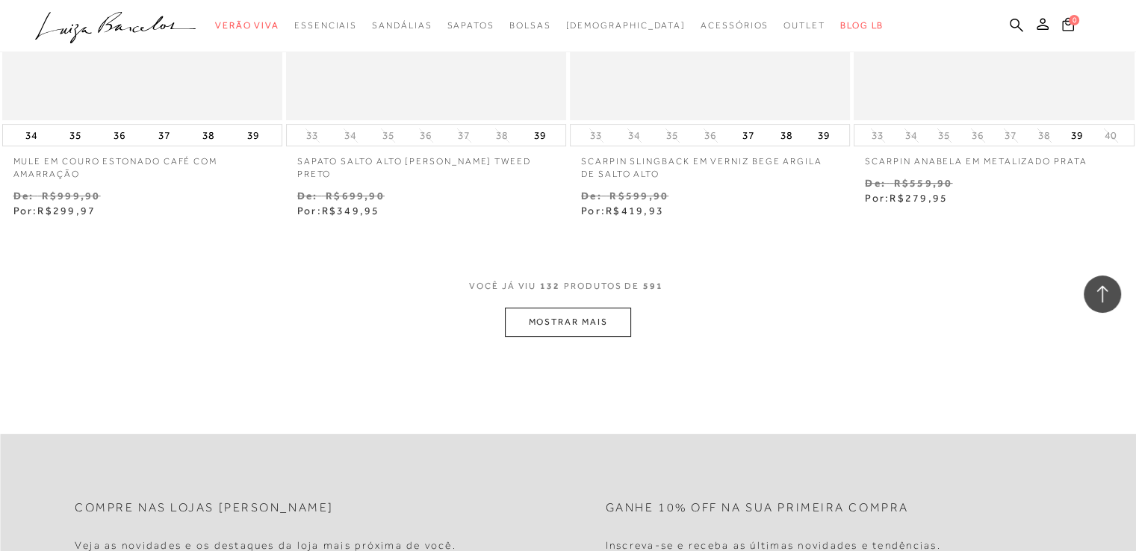
scroll to position [17623, 0]
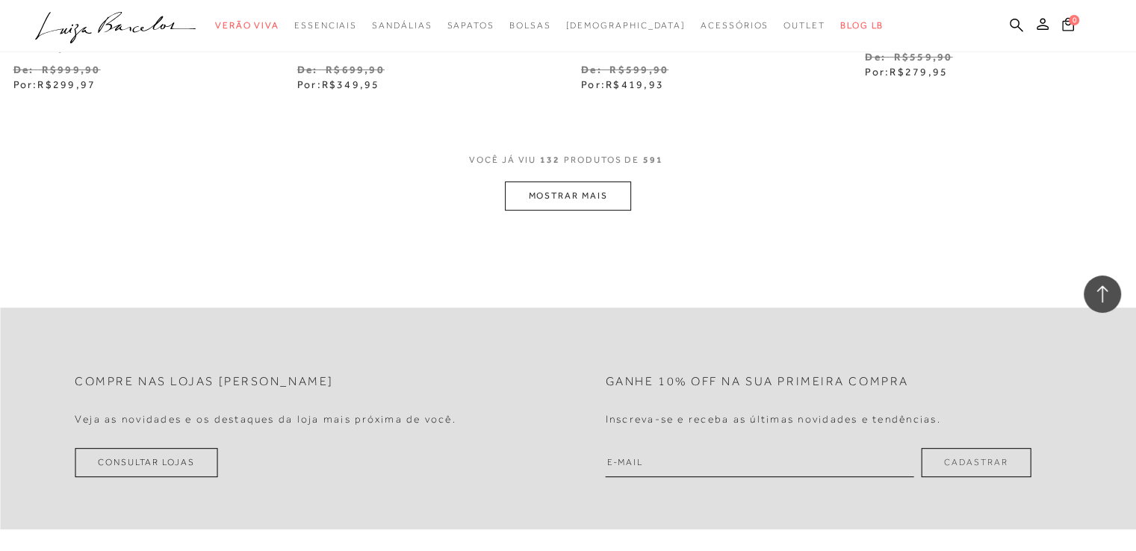
click at [594, 181] on button "MOSTRAR MAIS" at bounding box center [567, 195] width 125 height 29
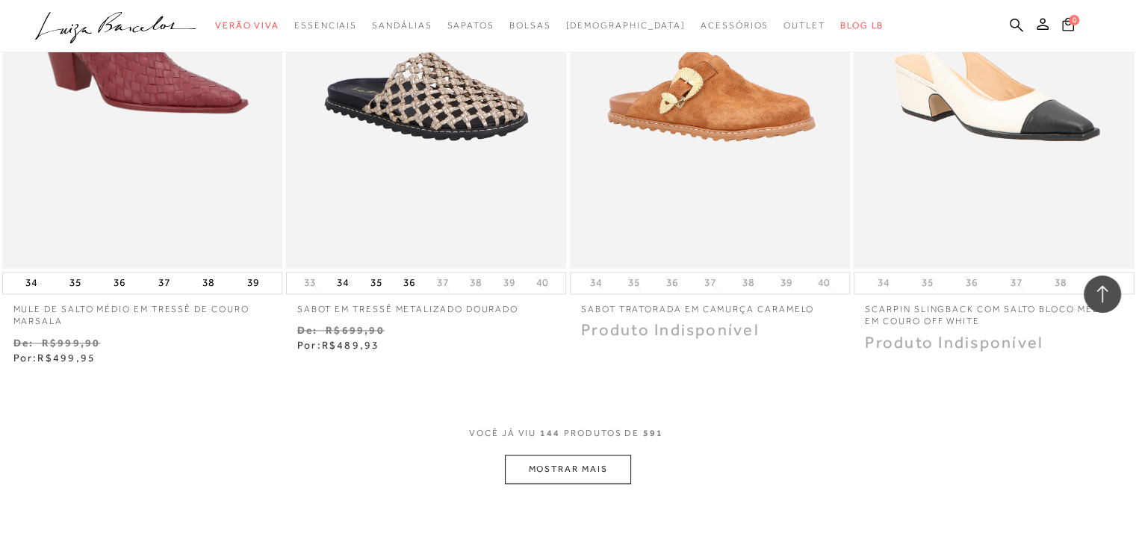
scroll to position [19042, 0]
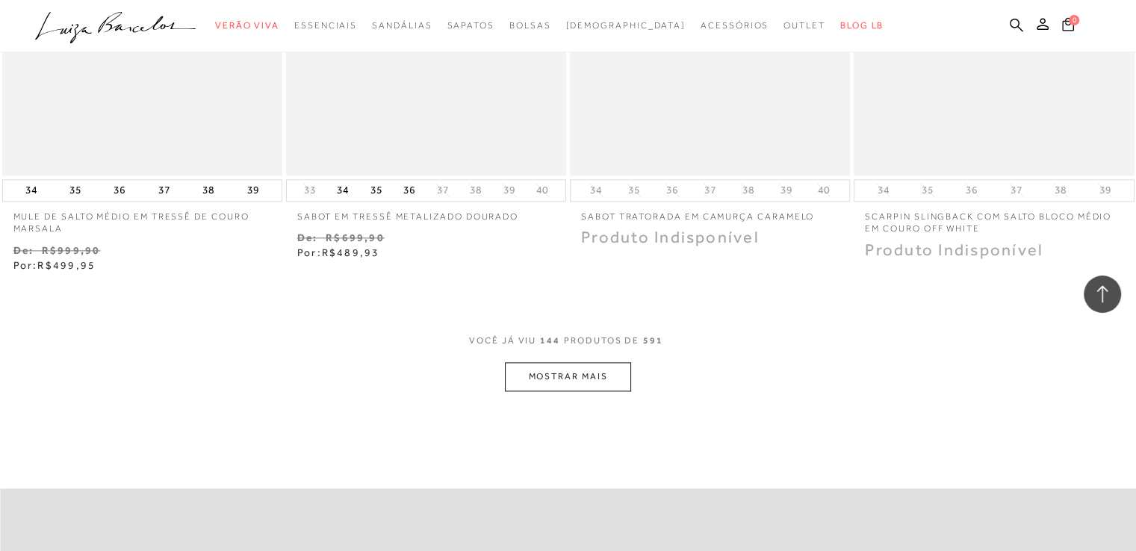
click at [618, 374] on button "MOSTRAR MAIS" at bounding box center [567, 376] width 125 height 29
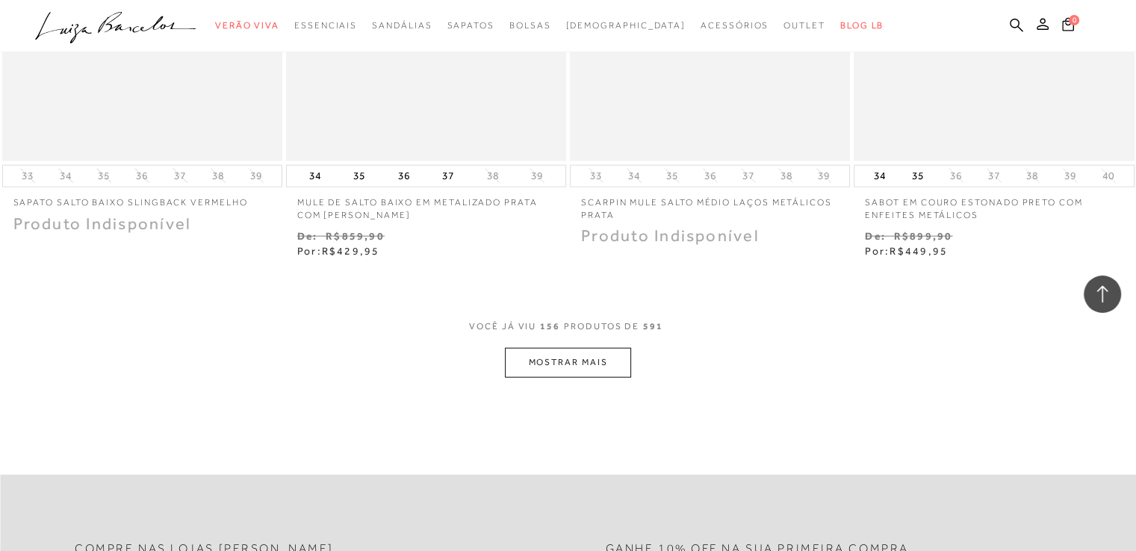
scroll to position [20685, 0]
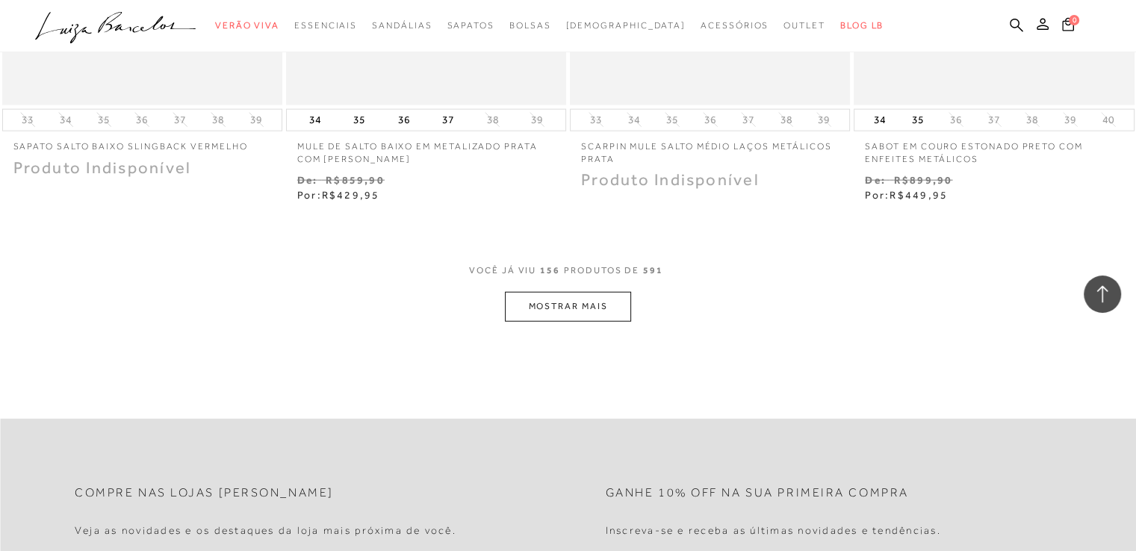
click at [601, 309] on button "MOSTRAR MAIS" at bounding box center [567, 306] width 125 height 29
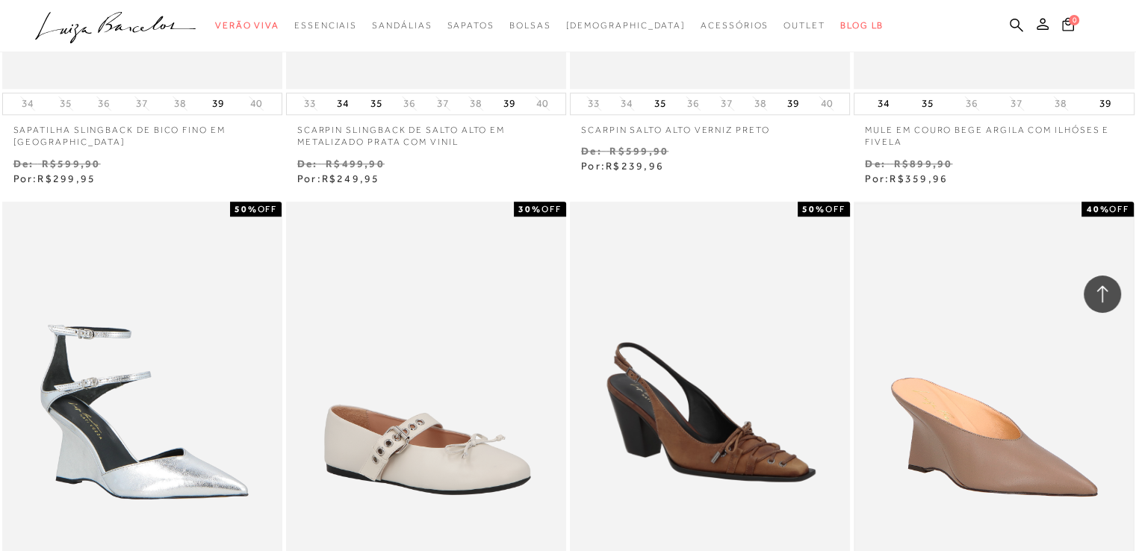
scroll to position [1704, 0]
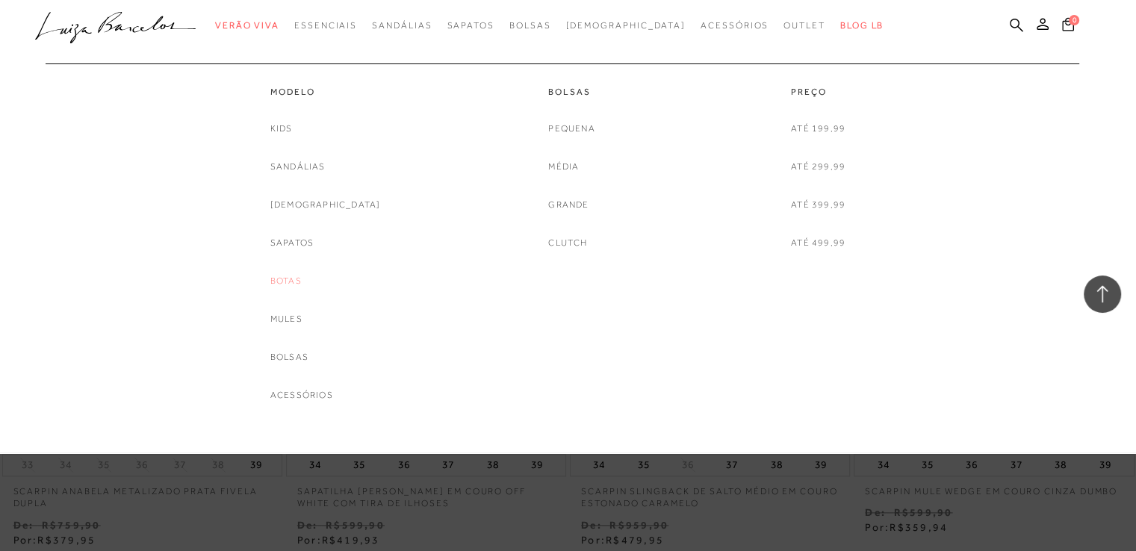
click at [302, 285] on link "Botas" at bounding box center [285, 281] width 31 height 16
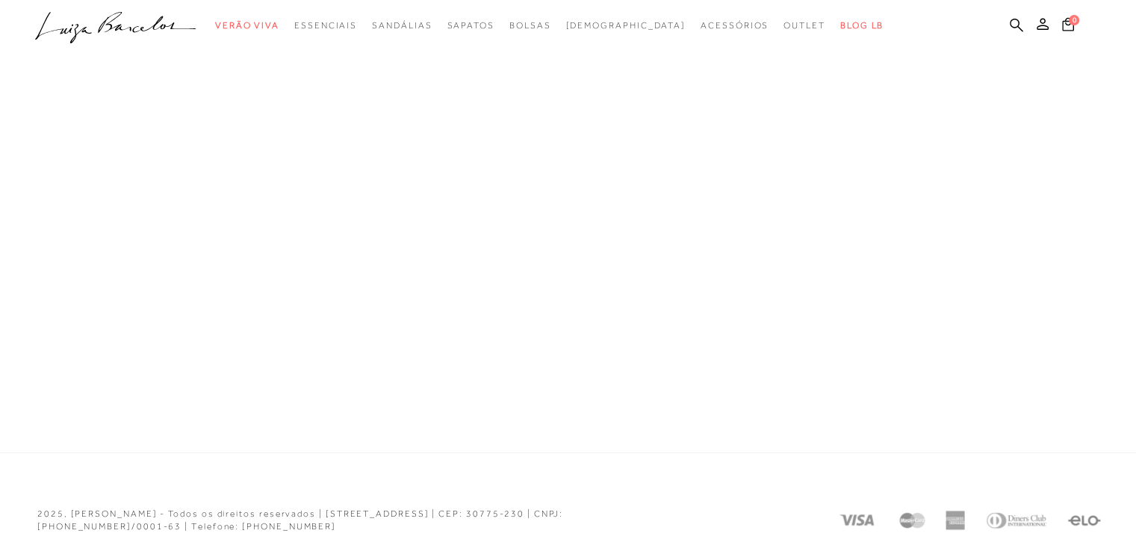
scroll to position [798, 0]
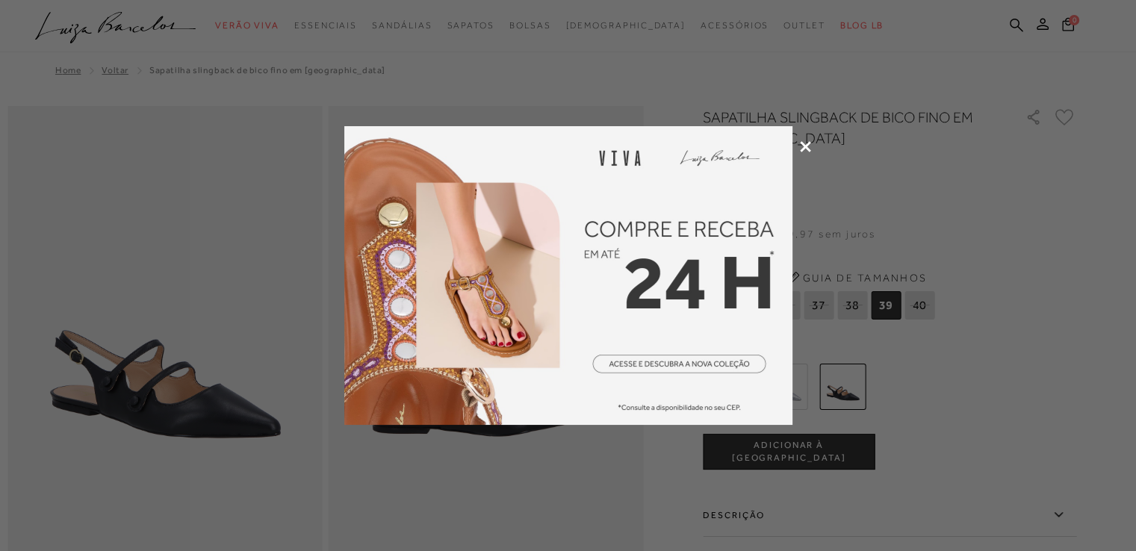
click at [798, 153] on div at bounding box center [568, 275] width 1136 height 551
click at [801, 147] on icon at bounding box center [805, 146] width 11 height 11
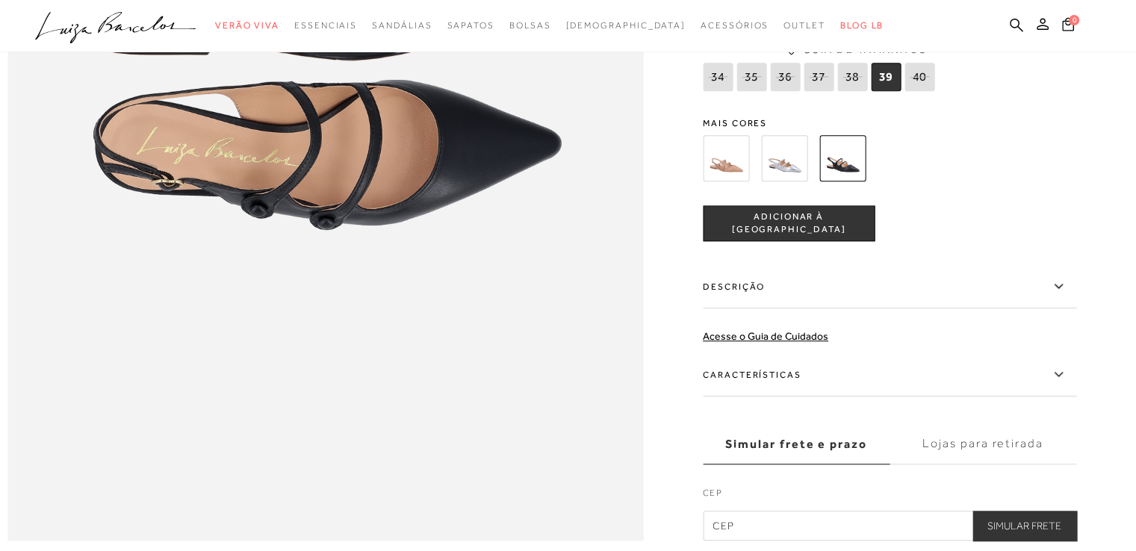
scroll to position [1120, 0]
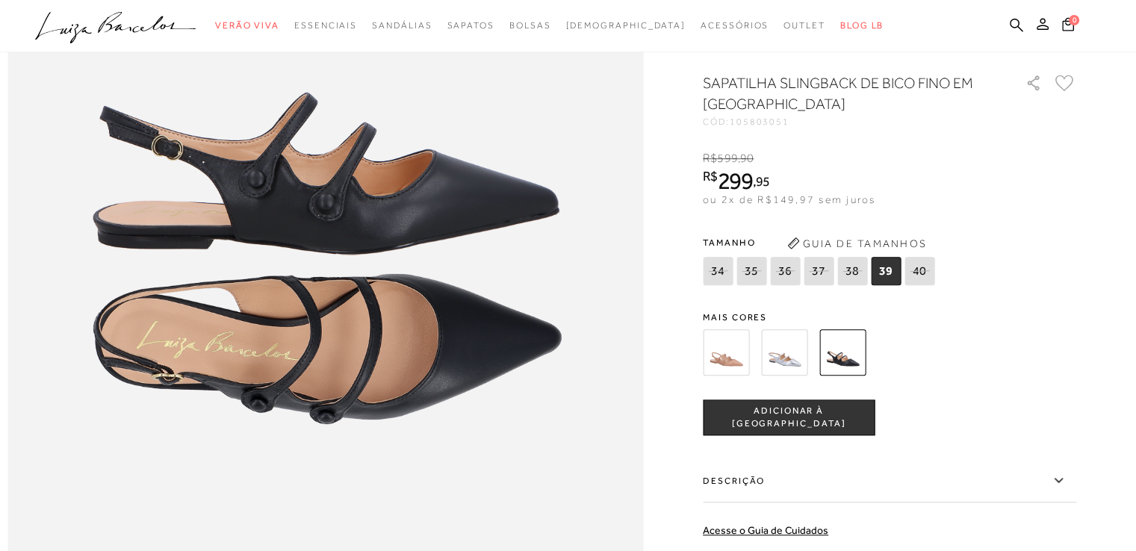
click at [829, 431] on span "ADICIONAR À [GEOGRAPHIC_DATA]" at bounding box center [788, 418] width 170 height 26
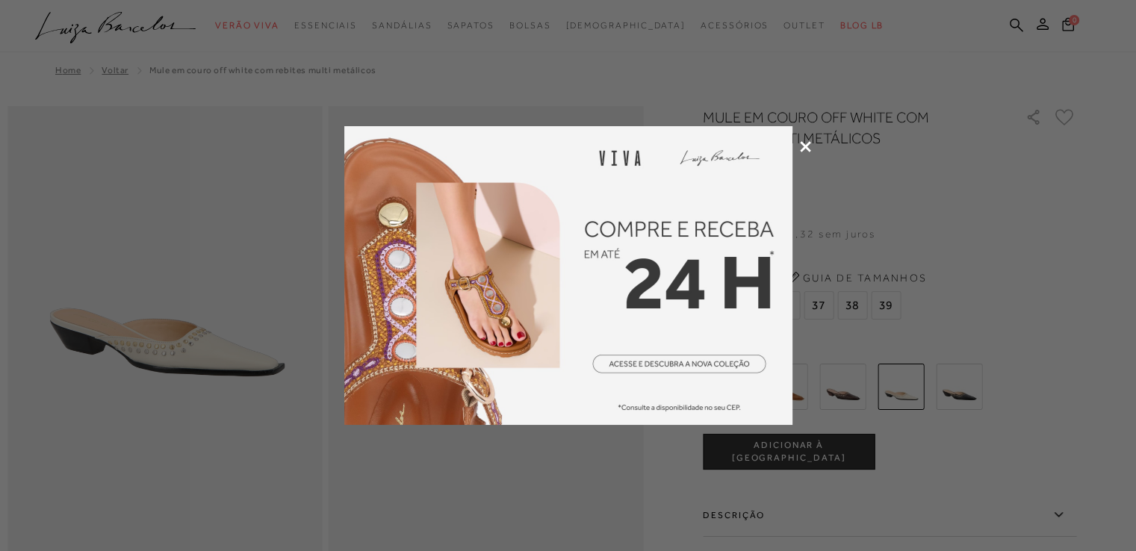
click at [805, 150] on icon at bounding box center [805, 146] width 11 height 11
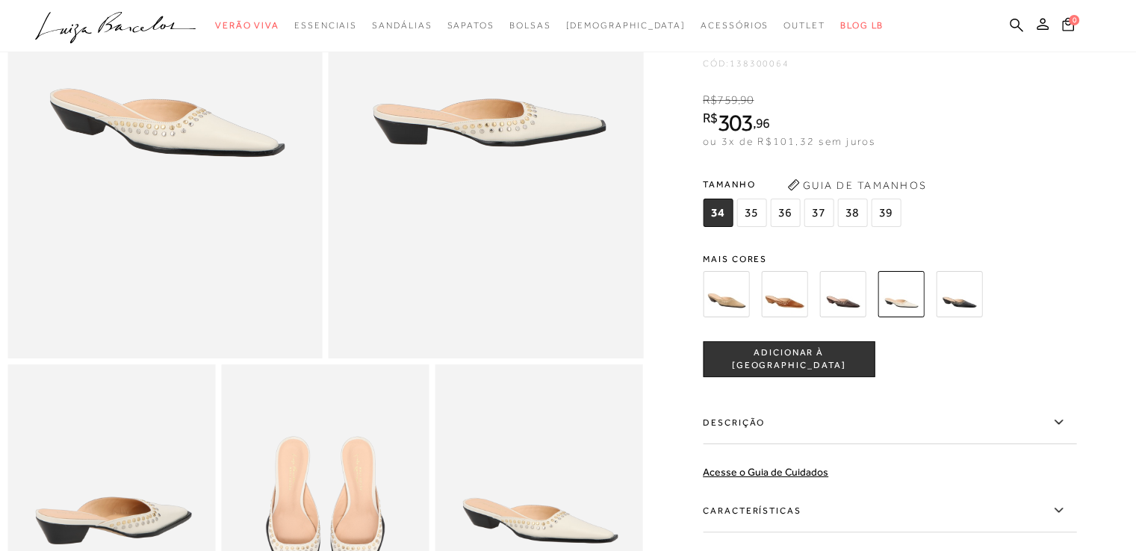
scroll to position [149, 0]
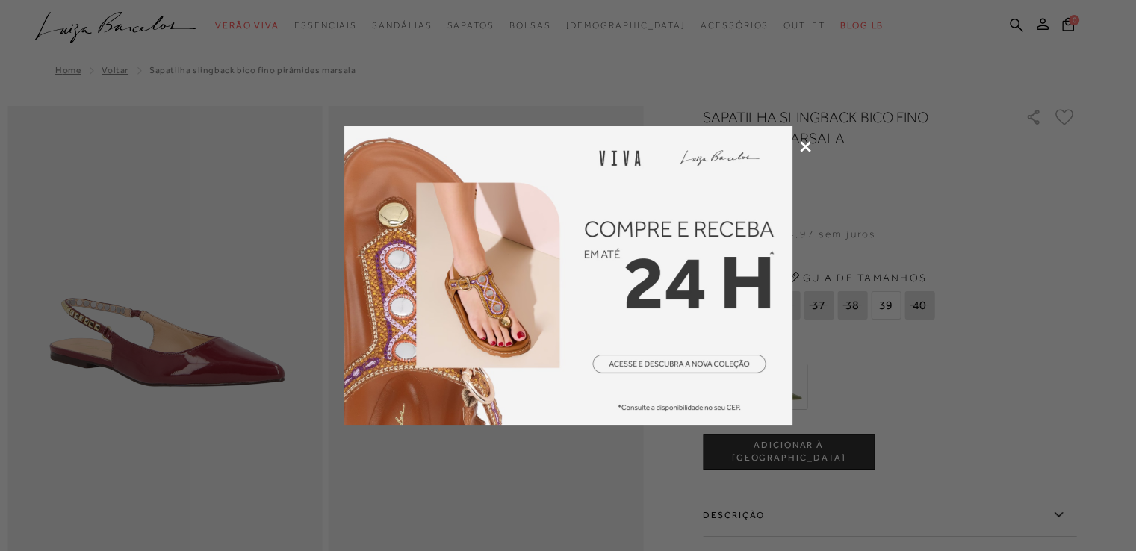
click at [803, 147] on icon at bounding box center [805, 146] width 11 height 11
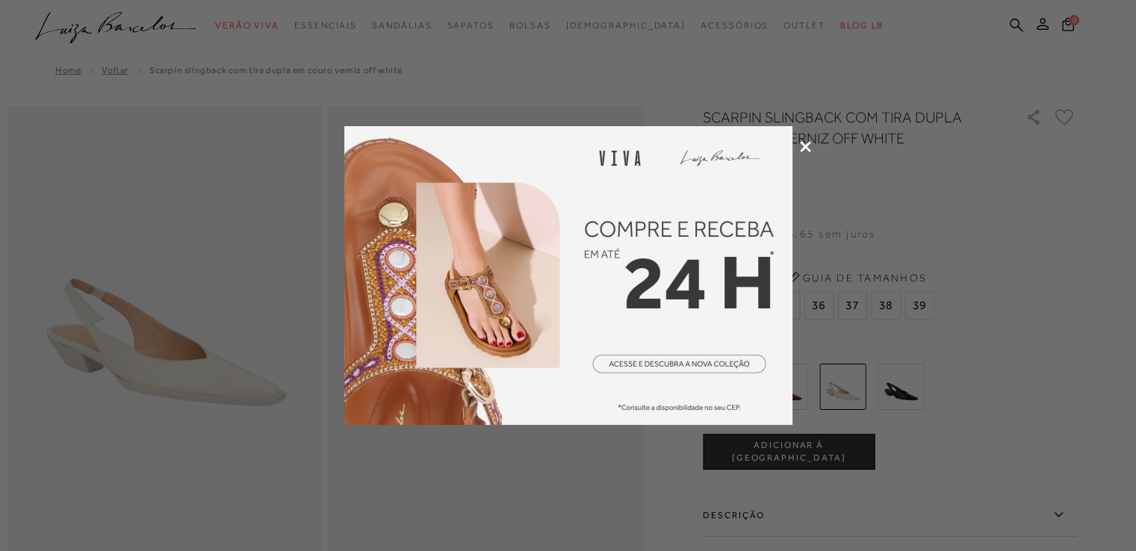
click at [803, 145] on icon at bounding box center [805, 146] width 11 height 11
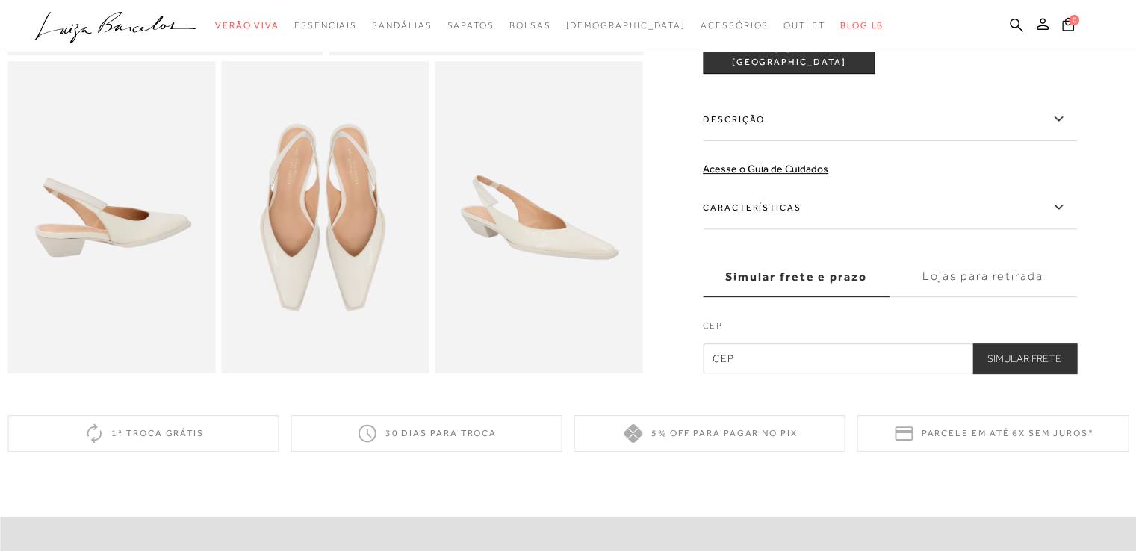
scroll to position [149, 0]
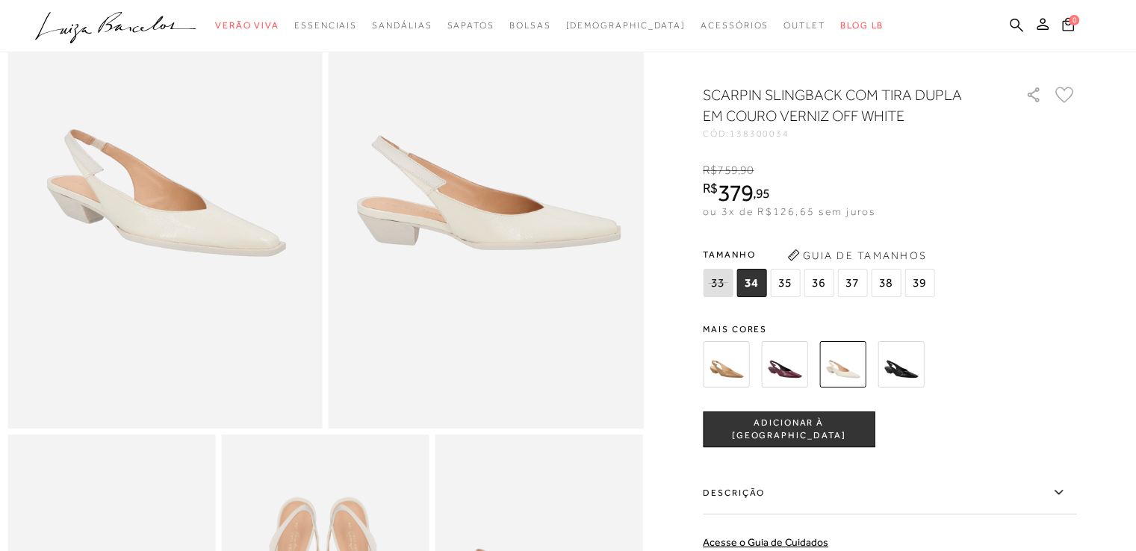
click at [736, 380] on img at bounding box center [726, 364] width 46 height 46
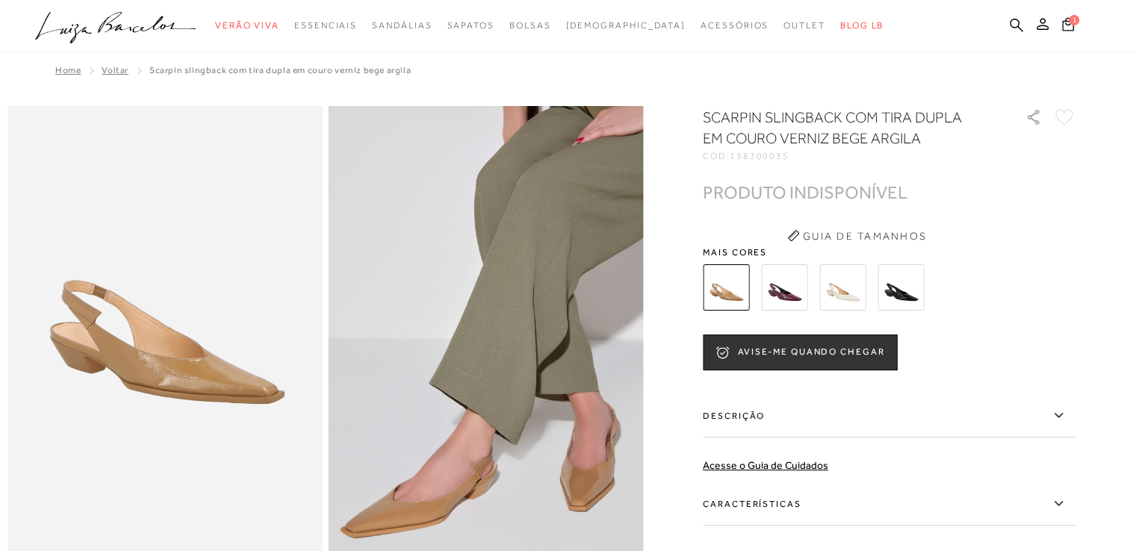
click at [916, 291] on img at bounding box center [900, 287] width 46 height 46
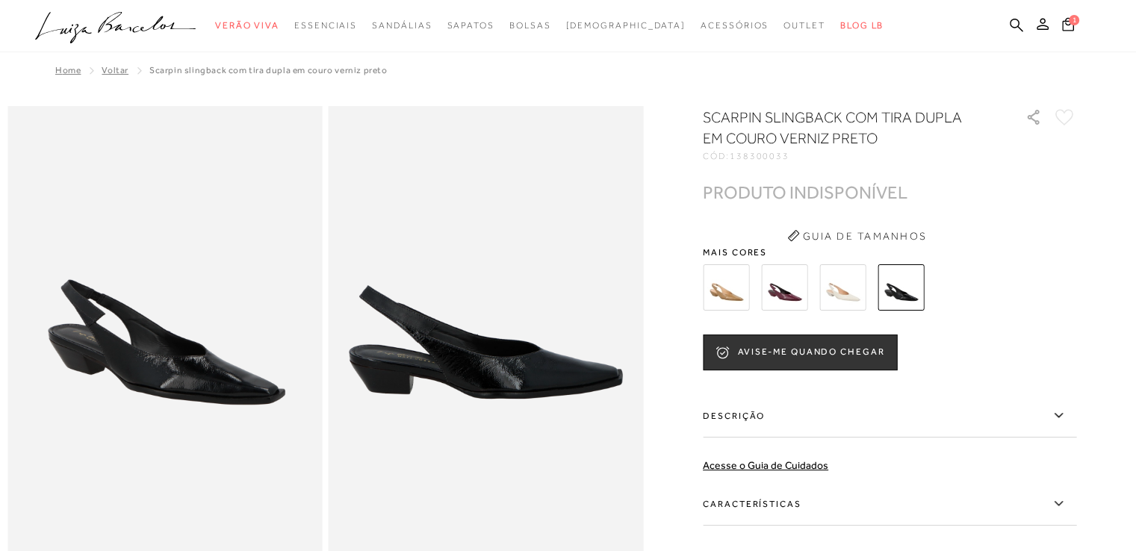
click at [851, 294] on img at bounding box center [842, 287] width 46 height 46
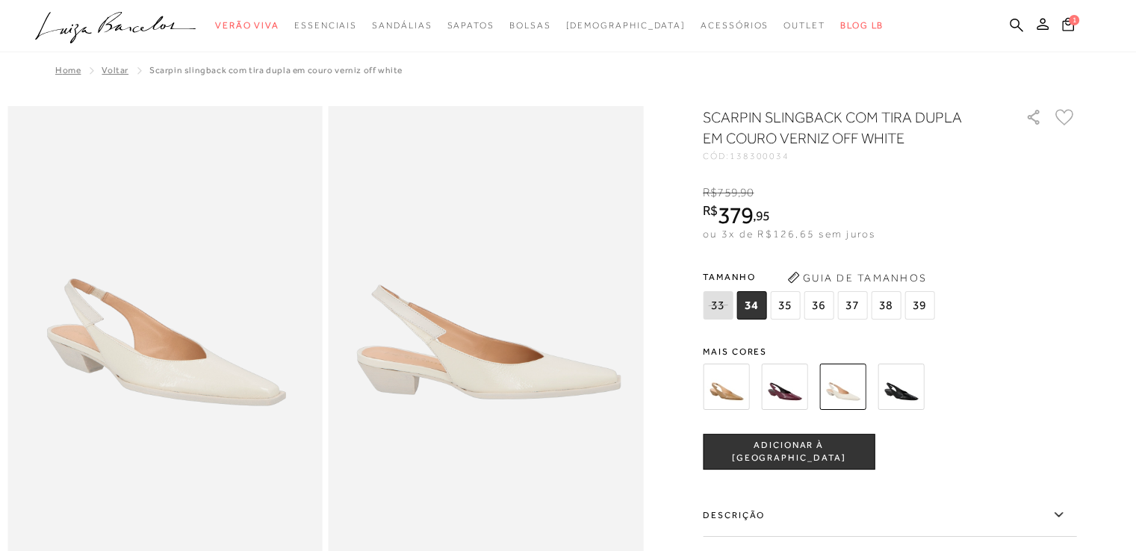
click at [788, 376] on img at bounding box center [784, 387] width 46 height 46
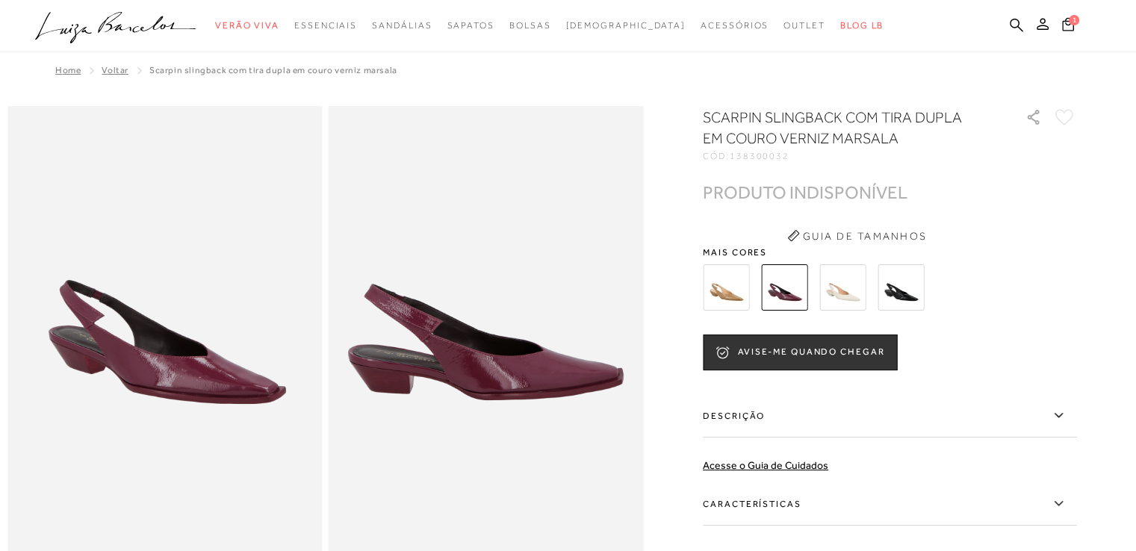
click at [843, 273] on img at bounding box center [842, 287] width 46 height 46
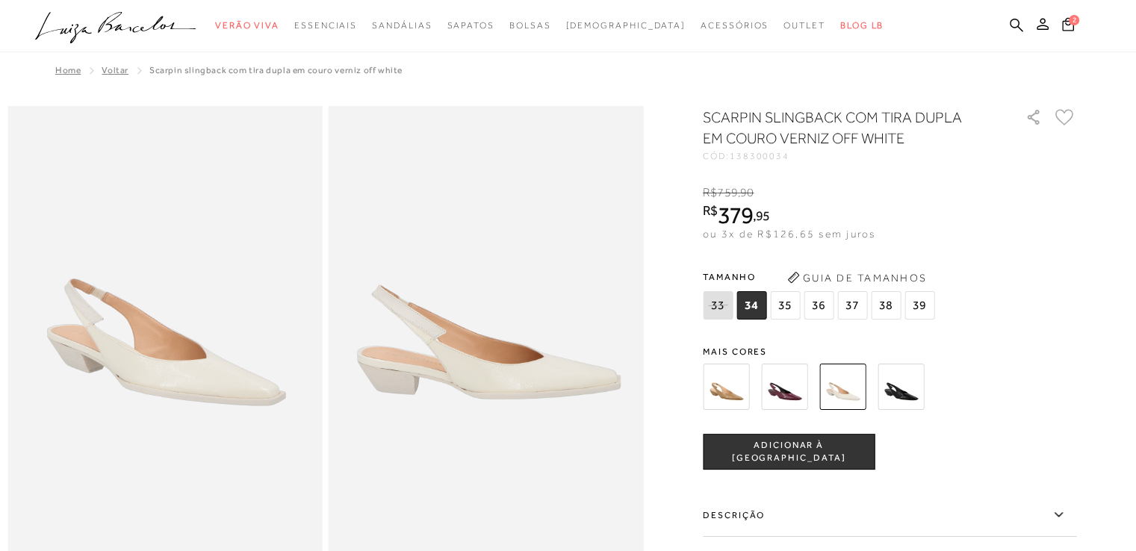
click at [926, 308] on span "39" at bounding box center [919, 305] width 30 height 28
click at [741, 397] on img at bounding box center [726, 387] width 46 height 46
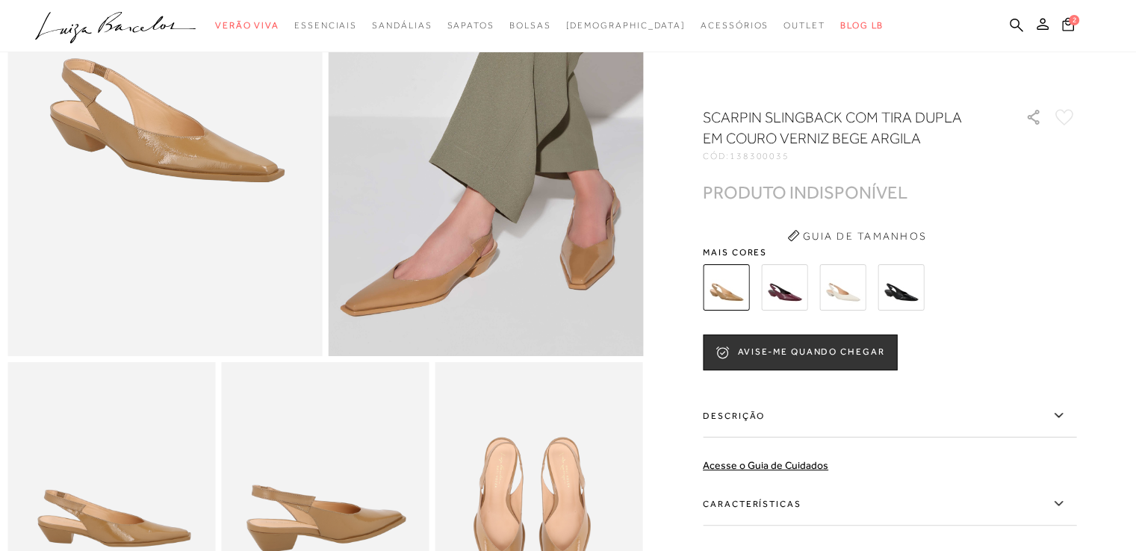
scroll to position [224, 0]
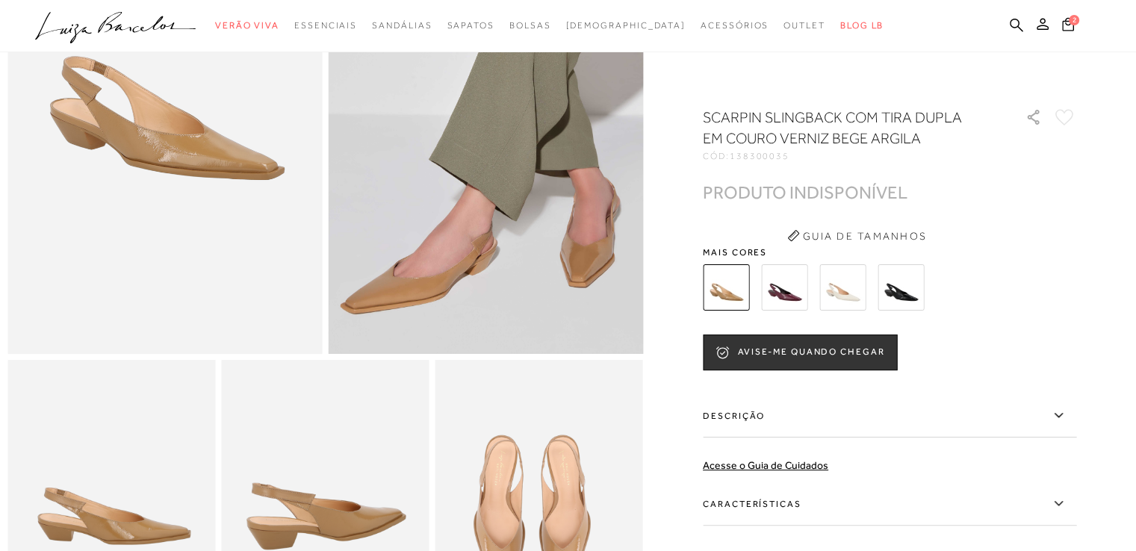
click at [783, 500] on label "Características" at bounding box center [889, 503] width 373 height 43
click at [0, 0] on input "Características" at bounding box center [0, 0] width 0 height 0
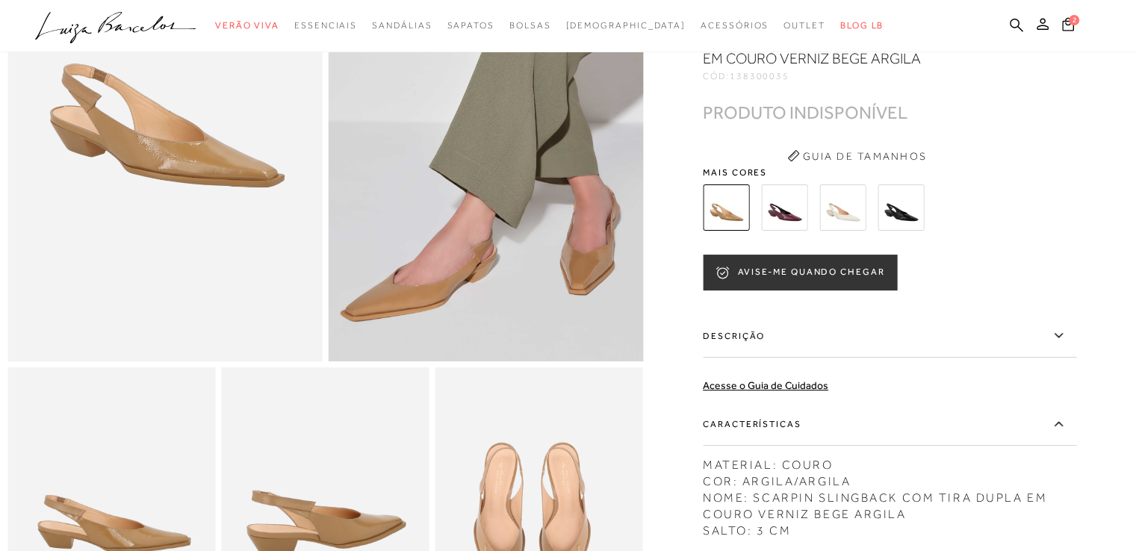
scroll to position [149, 0]
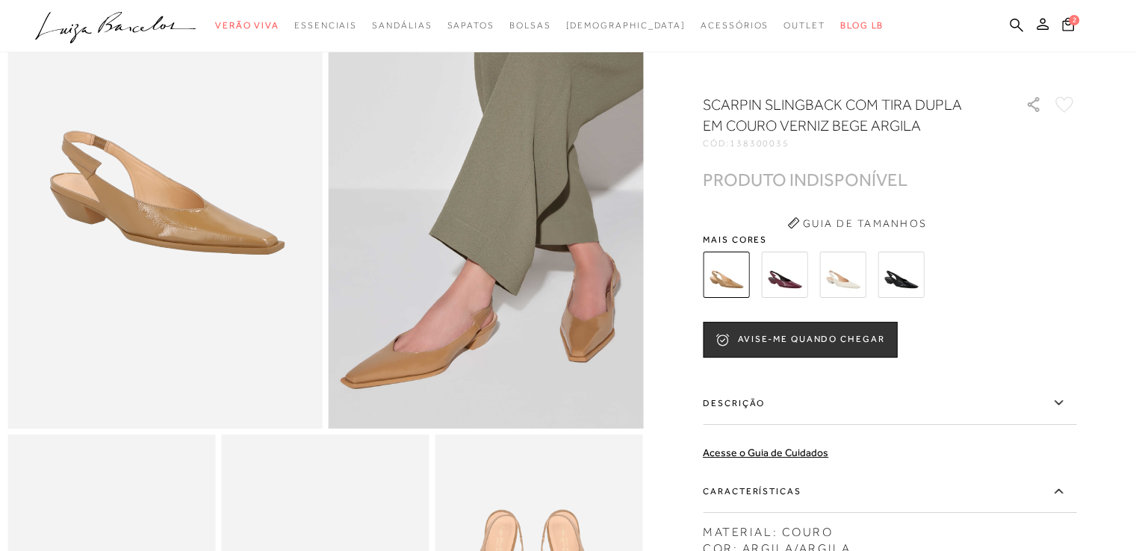
click at [777, 290] on img at bounding box center [784, 275] width 46 height 46
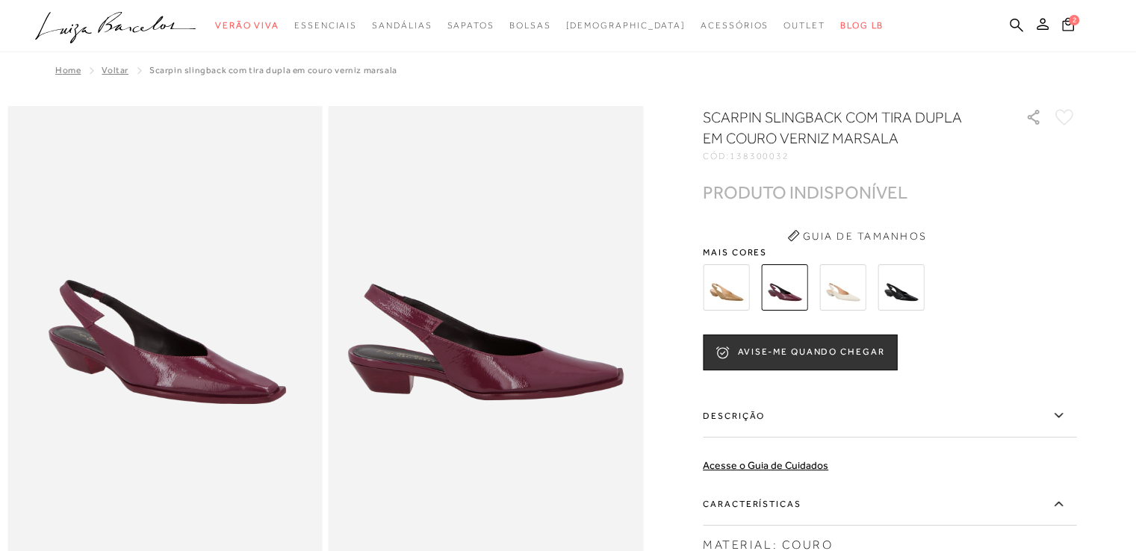
click at [837, 286] on img at bounding box center [842, 287] width 46 height 46
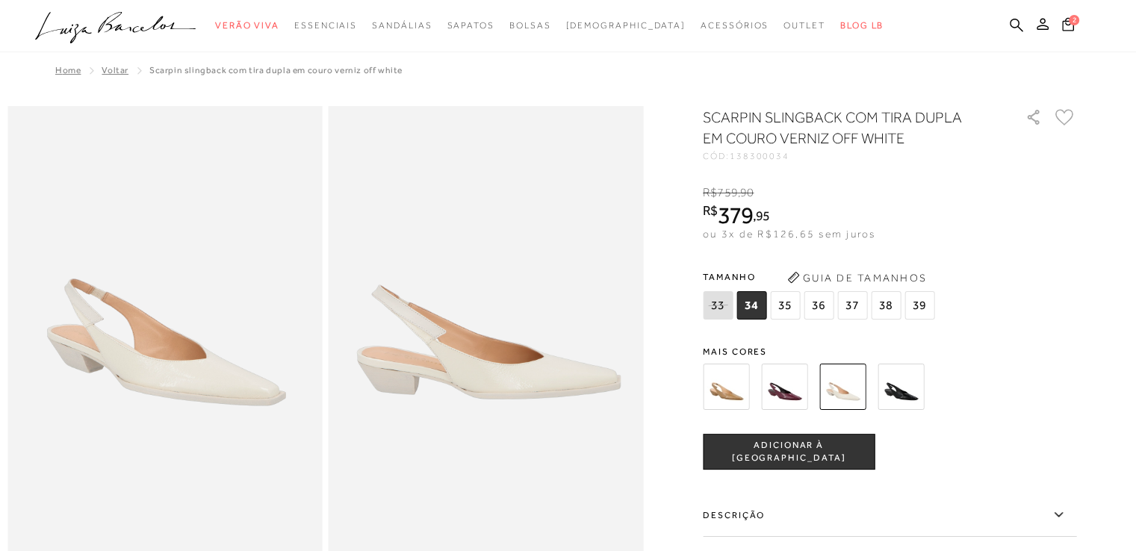
click at [902, 403] on img at bounding box center [900, 387] width 46 height 46
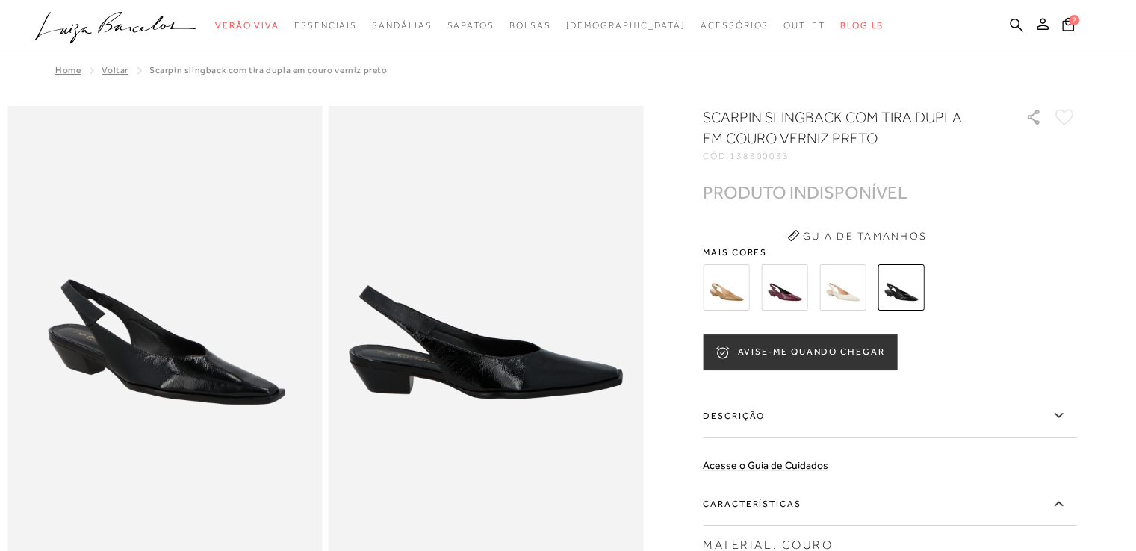
click at [862, 359] on button "AVISE-ME QUANDO CHEGAR" at bounding box center [800, 353] width 194 height 36
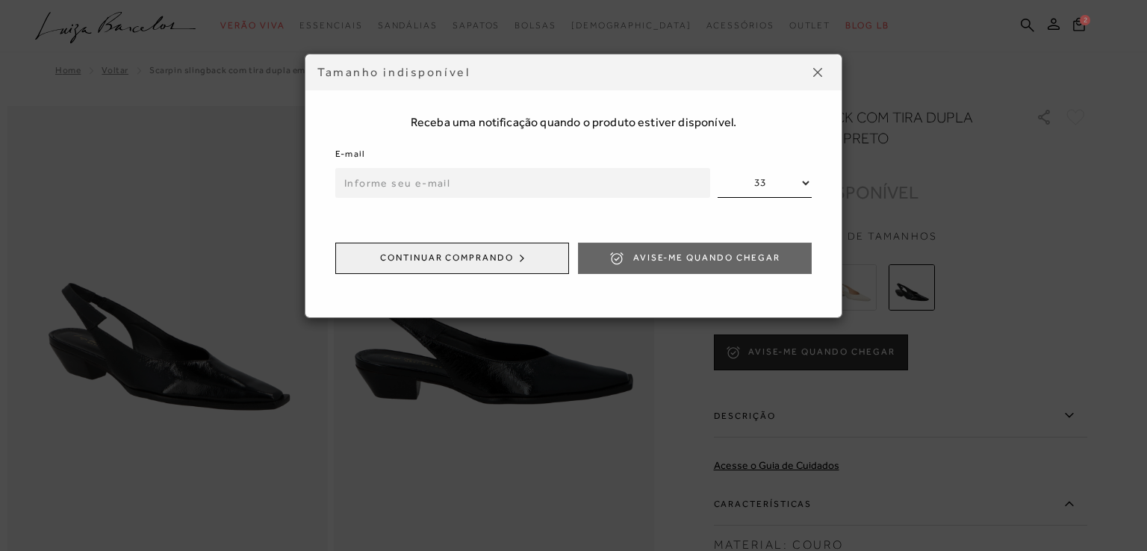
click at [403, 189] on input "email" at bounding box center [522, 183] width 375 height 30
type input "anacecia@gmail.com"
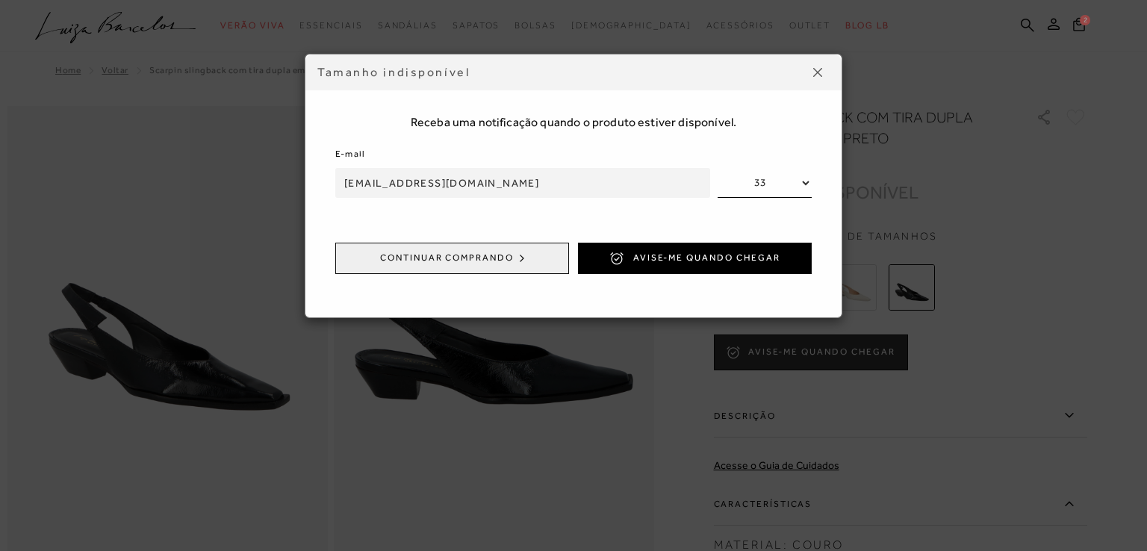
click at [778, 178] on select "33 34 35 36 37 38 39" at bounding box center [765, 183] width 94 height 30
click at [718, 168] on select "33 34 35 36 37 38 39" at bounding box center [765, 183] width 94 height 30
click at [703, 267] on button "Avise-me quando chegar" at bounding box center [695, 258] width 234 height 31
click at [978, 287] on div "Tamanho indisponível Receba uma notificação quando o produto estiver disponível…" at bounding box center [573, 275] width 1147 height 551
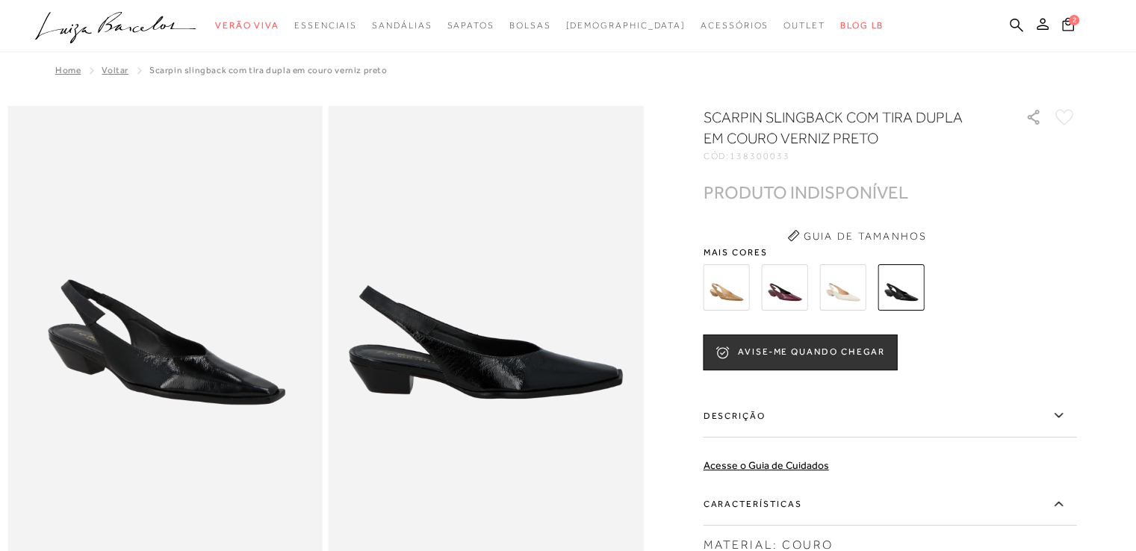
click at [797, 293] on img at bounding box center [784, 287] width 46 height 46
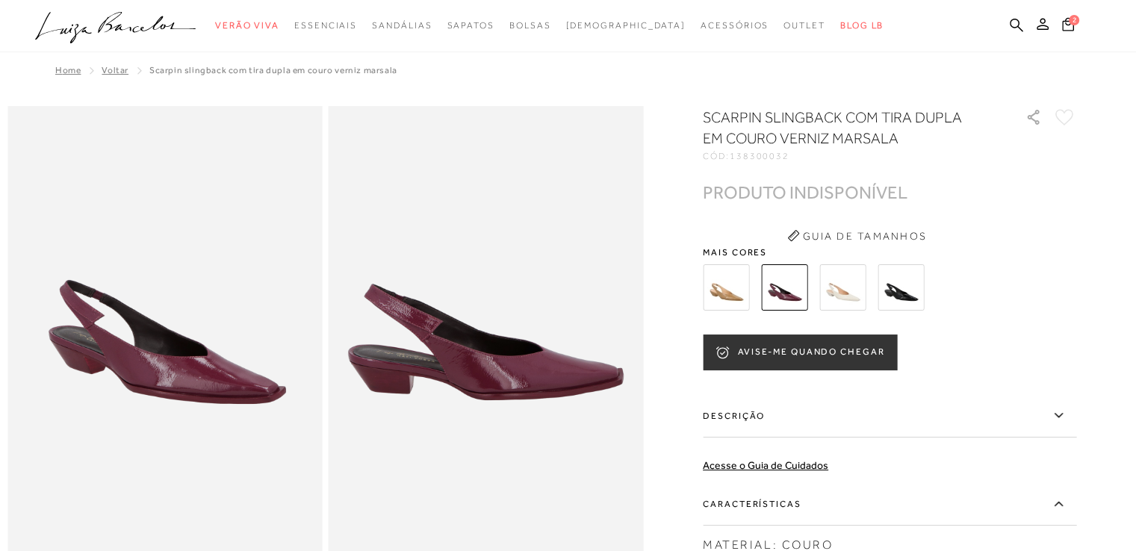
click at [798, 356] on button "AVISE-ME QUANDO CHEGAR" at bounding box center [800, 353] width 194 height 36
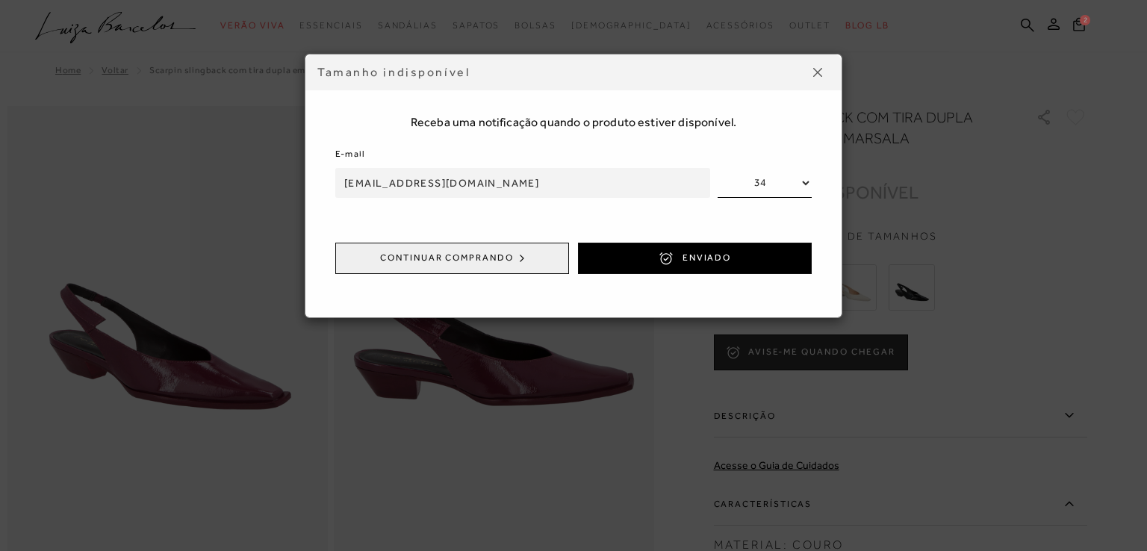
click at [777, 183] on select "34 35 36 37 38 39" at bounding box center [765, 183] width 94 height 30
click at [718, 168] on select "34 35 36 37 38 39" at bounding box center [765, 183] width 94 height 30
click at [728, 267] on button "ENVIADO" at bounding box center [695, 258] width 234 height 31
click at [726, 262] on span "ENVIADO" at bounding box center [707, 258] width 49 height 13
click at [617, 193] on input "anacecia@gmail.com" at bounding box center [522, 183] width 375 height 30
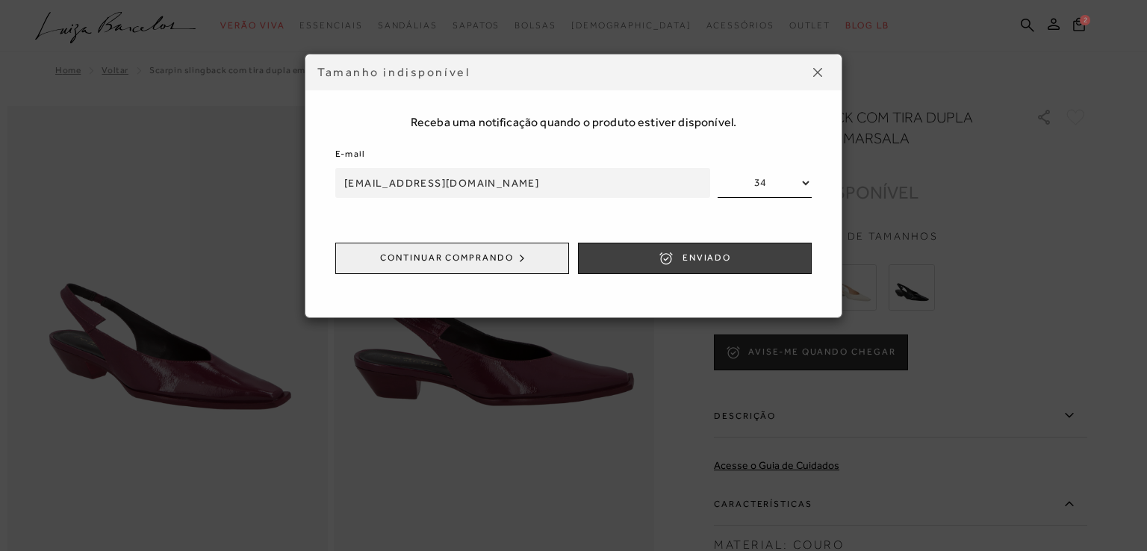
click at [729, 258] on span "ENVIADO" at bounding box center [707, 258] width 49 height 13
click at [816, 82] on button at bounding box center [818, 72] width 24 height 24
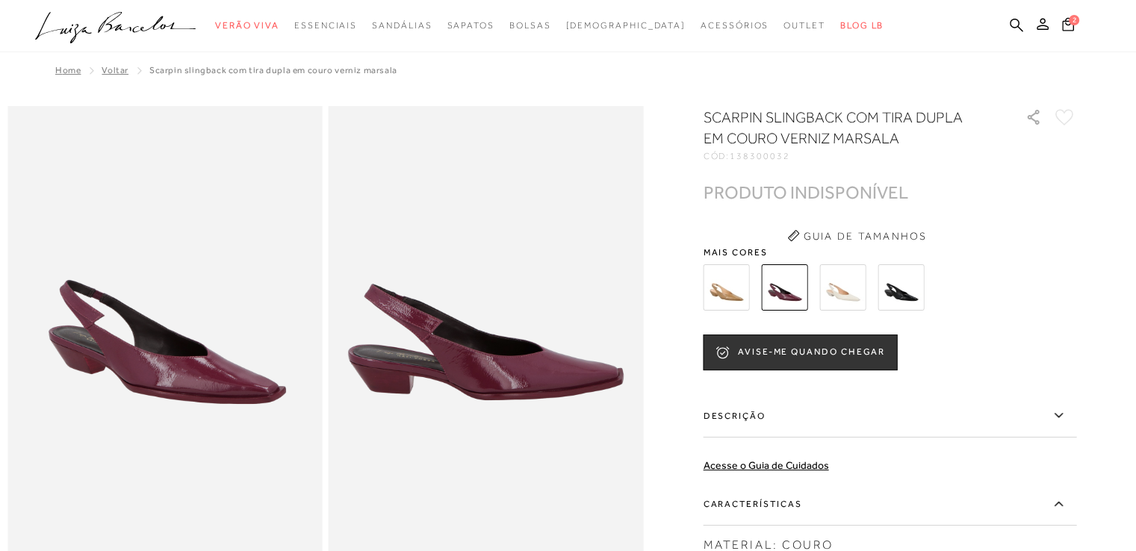
click at [723, 296] on img at bounding box center [726, 287] width 46 height 46
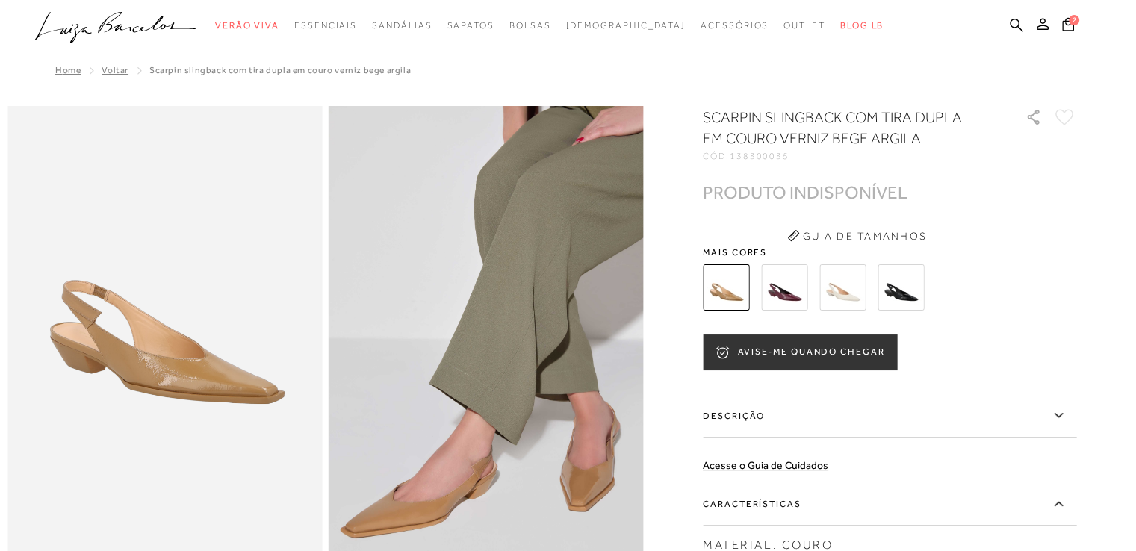
click at [792, 350] on button "AVISE-ME QUANDO CHEGAR" at bounding box center [800, 353] width 194 height 36
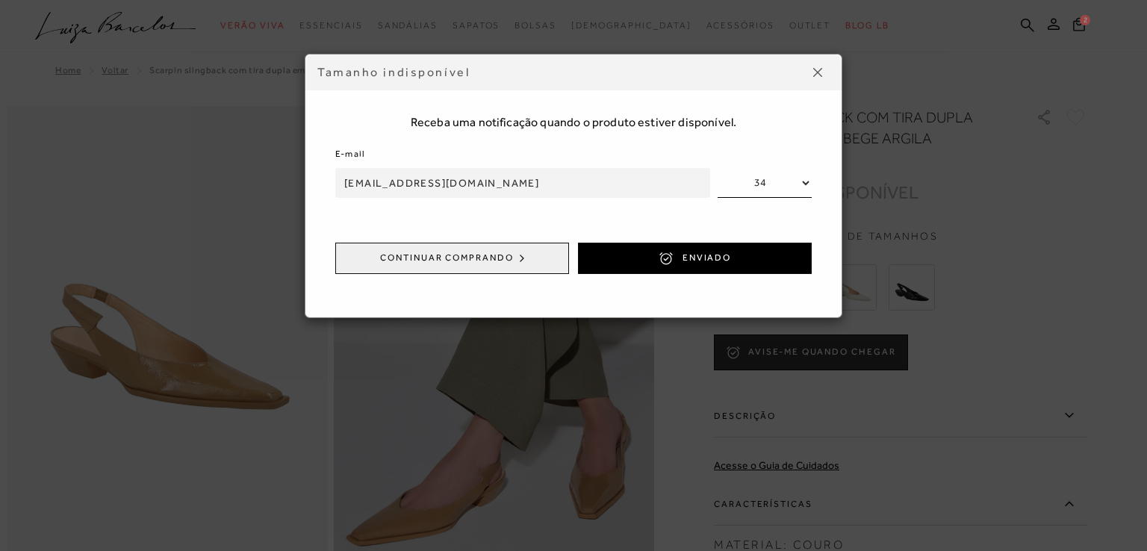
click at [795, 180] on select "34 35 36 37 38 39" at bounding box center [765, 183] width 94 height 30
select select
click at [718, 168] on select "34 35 36 37 38 39" at bounding box center [765, 183] width 94 height 30
click at [674, 261] on button "ENVIADO" at bounding box center [695, 258] width 234 height 31
click at [671, 262] on icon "submit" at bounding box center [666, 258] width 15 height 15
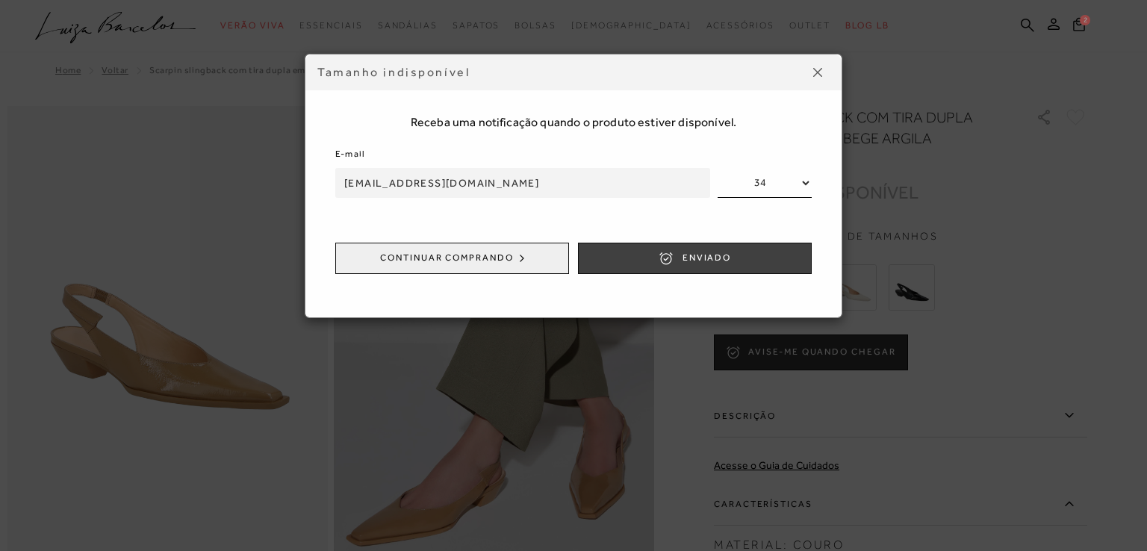
click at [671, 262] on icon "submit" at bounding box center [666, 258] width 15 height 15
click at [671, 261] on icon "submit" at bounding box center [666, 258] width 15 height 15
click at [814, 70] on img at bounding box center [817, 72] width 9 height 9
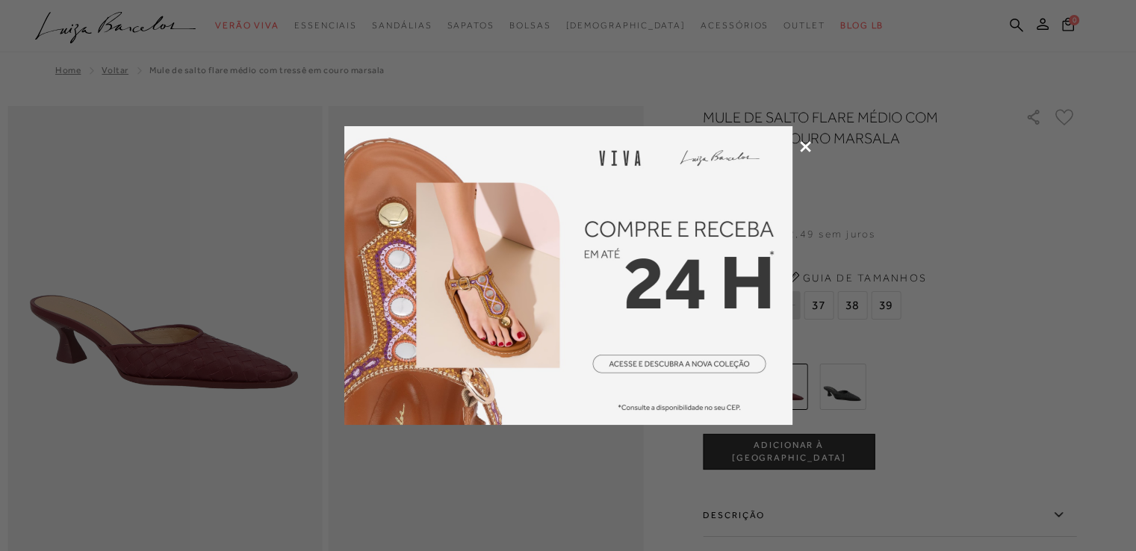
click at [802, 147] on icon at bounding box center [805, 146] width 11 height 11
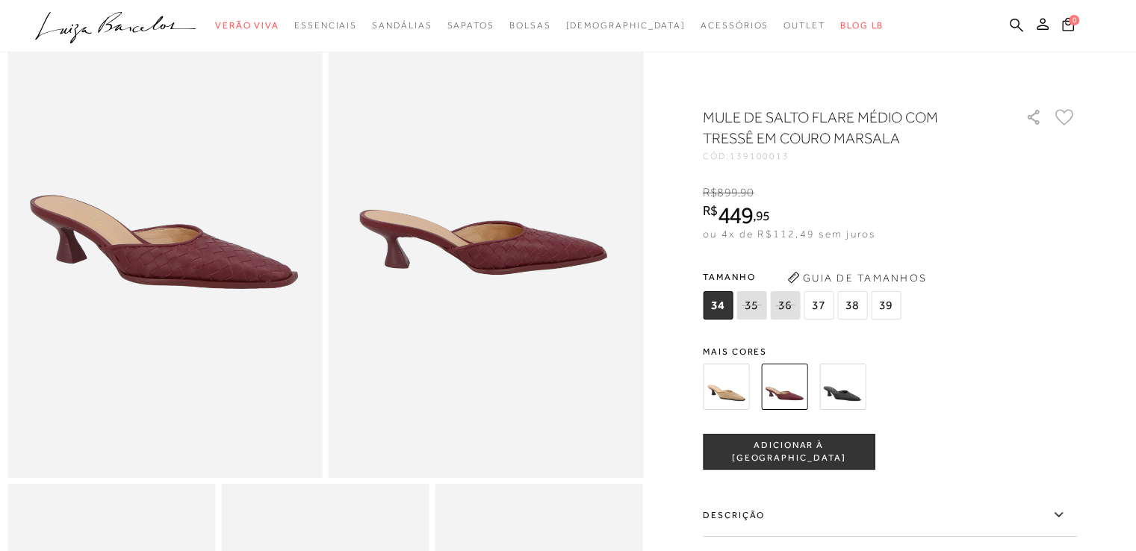
scroll to position [373, 0]
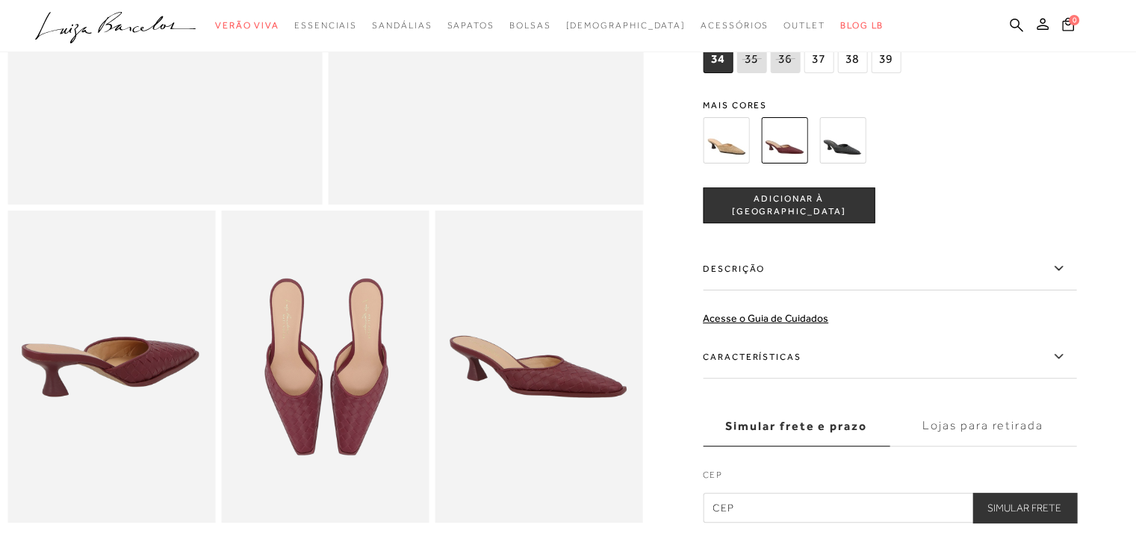
click at [836, 373] on label "Características" at bounding box center [889, 356] width 373 height 43
click at [0, 0] on input "Características" at bounding box center [0, 0] width 0 height 0
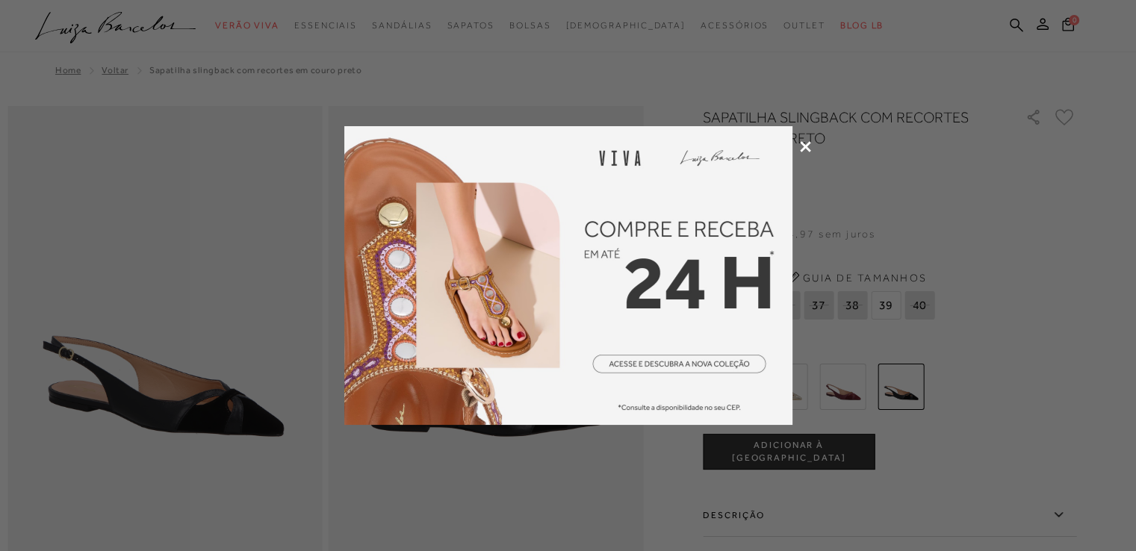
click at [801, 146] on icon at bounding box center [805, 146] width 11 height 11
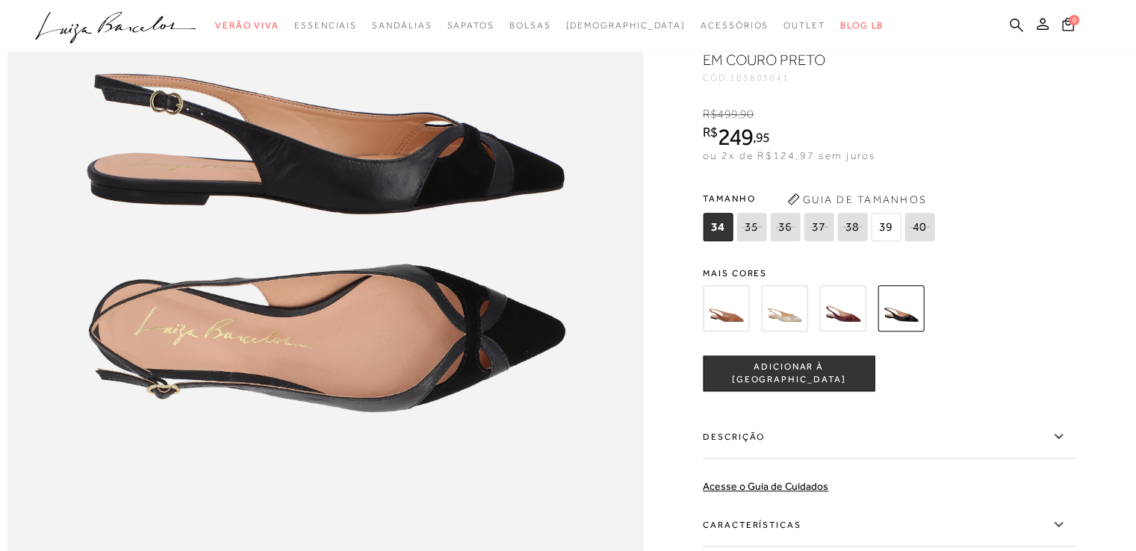
scroll to position [1120, 0]
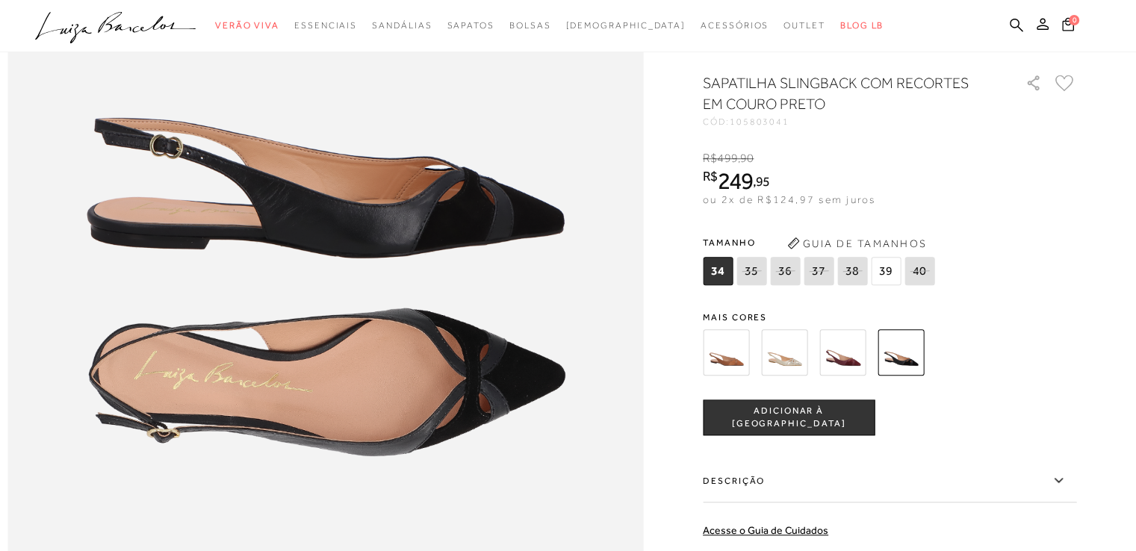
click at [801, 376] on img at bounding box center [784, 352] width 46 height 46
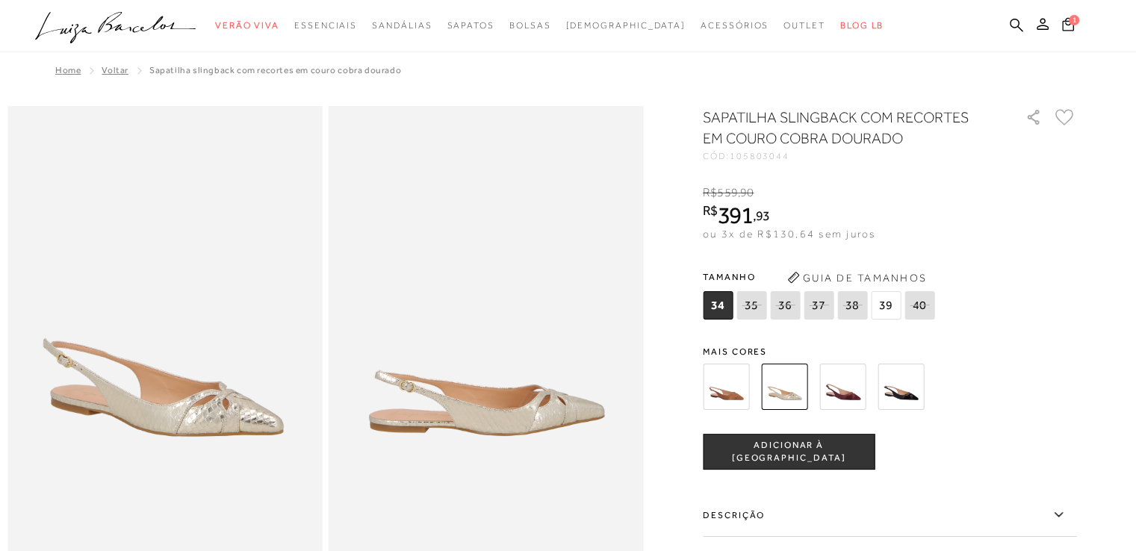
click at [843, 383] on img at bounding box center [842, 387] width 46 height 46
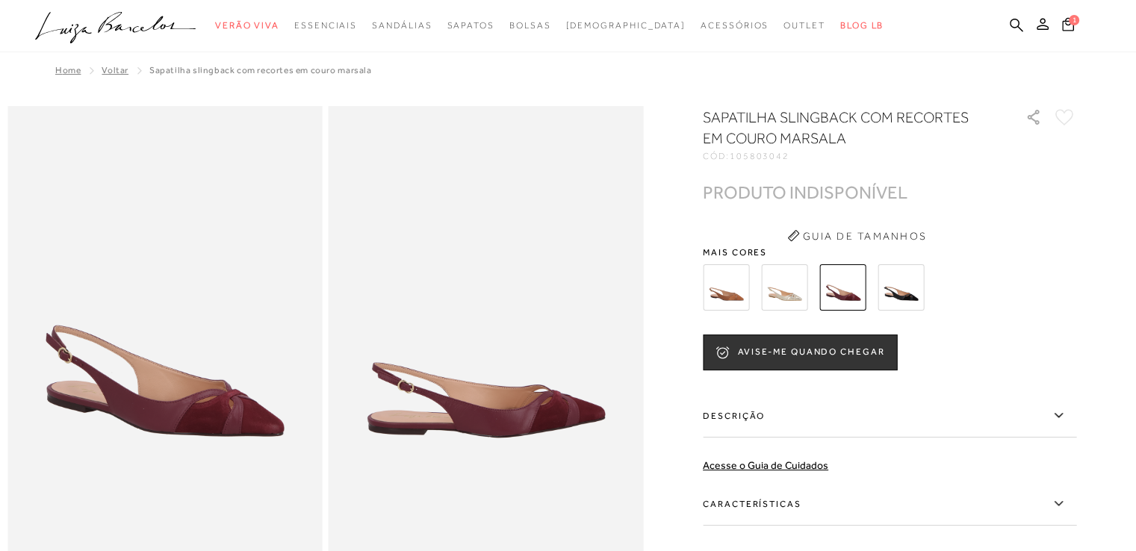
click at [723, 288] on img at bounding box center [726, 287] width 46 height 46
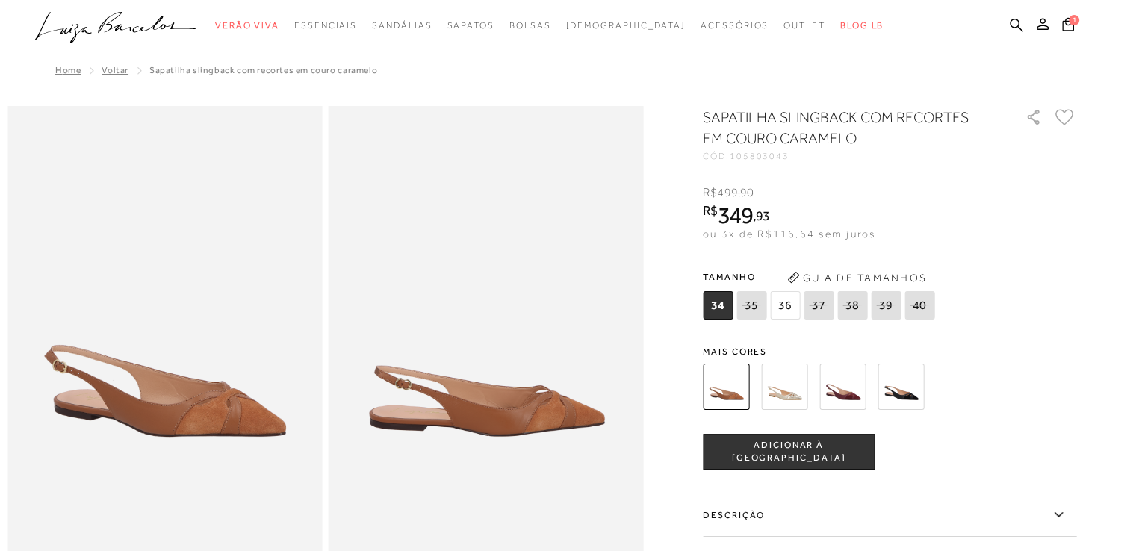
click at [901, 391] on img at bounding box center [900, 387] width 46 height 46
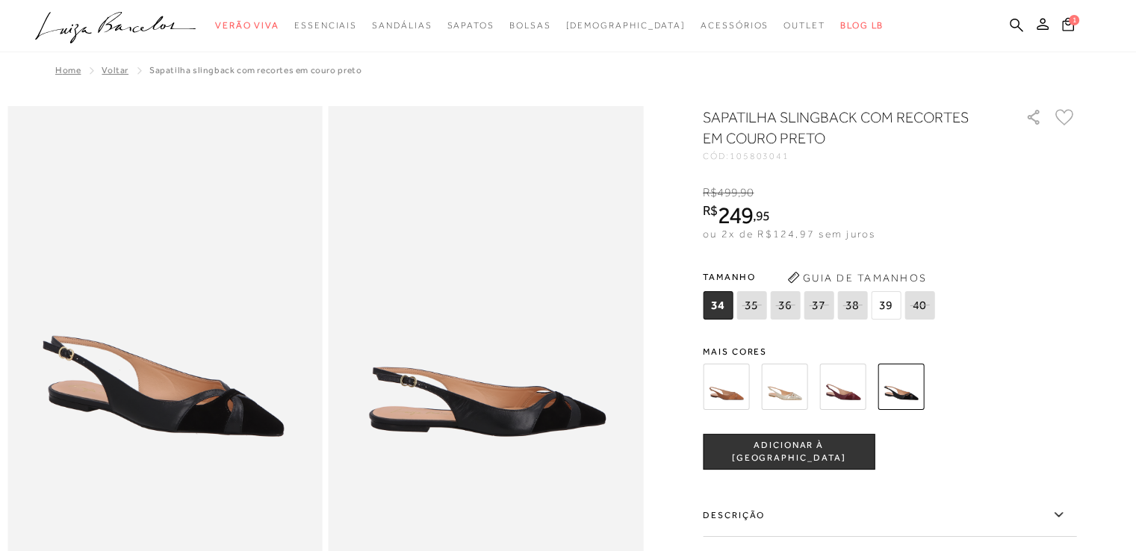
click at [792, 446] on span "ADICIONAR À [GEOGRAPHIC_DATA]" at bounding box center [788, 452] width 170 height 26
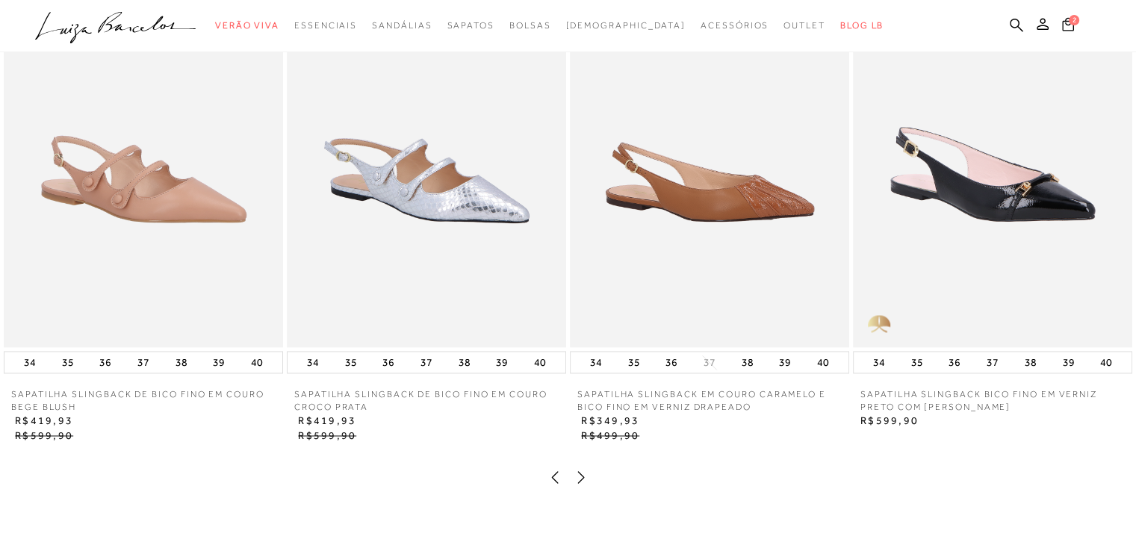
scroll to position [2166, 0]
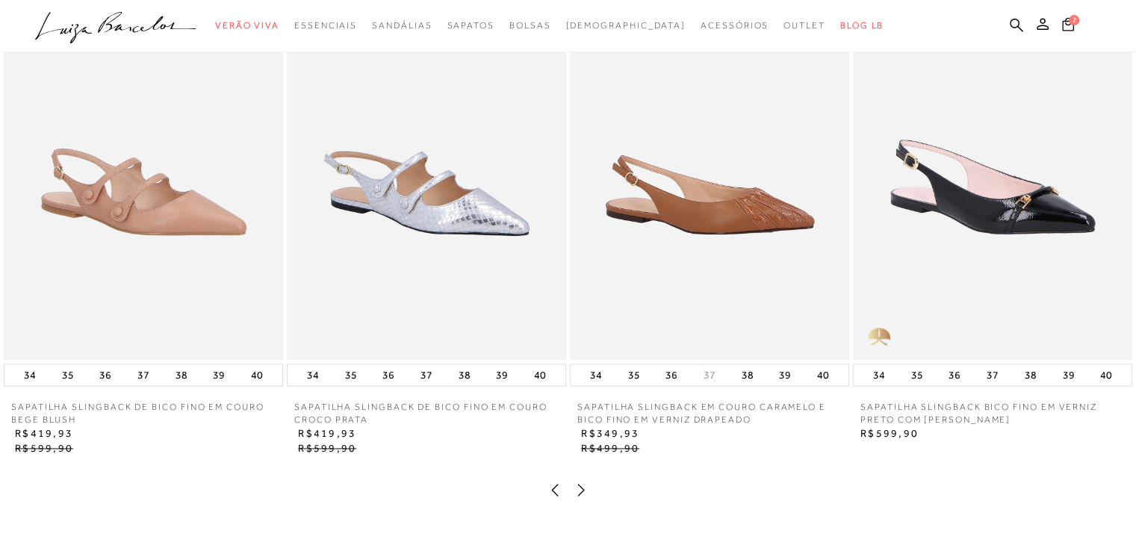
click at [451, 288] on img at bounding box center [426, 150] width 279 height 419
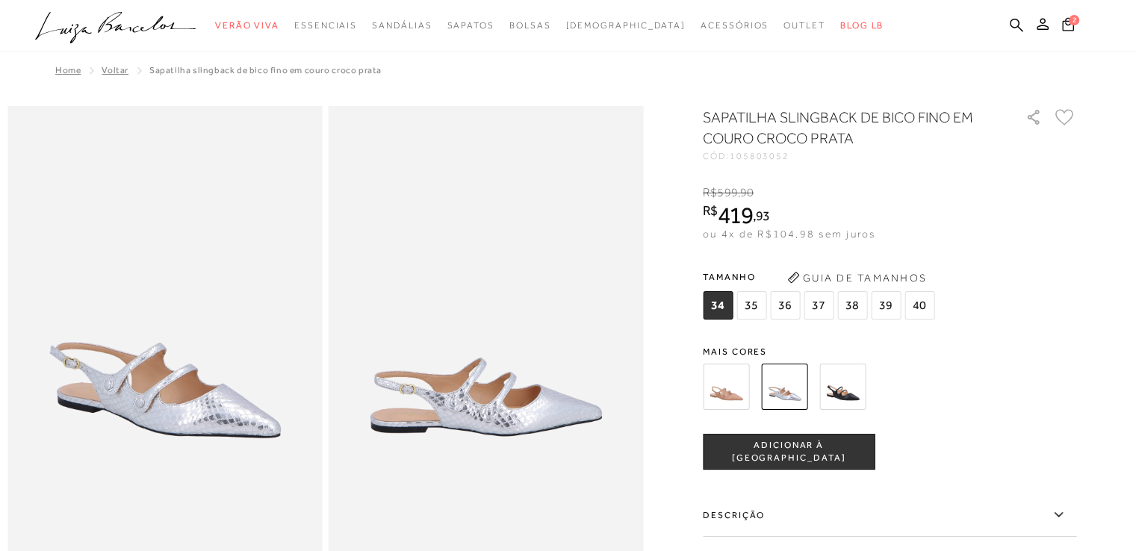
click at [860, 389] on img at bounding box center [842, 387] width 46 height 46
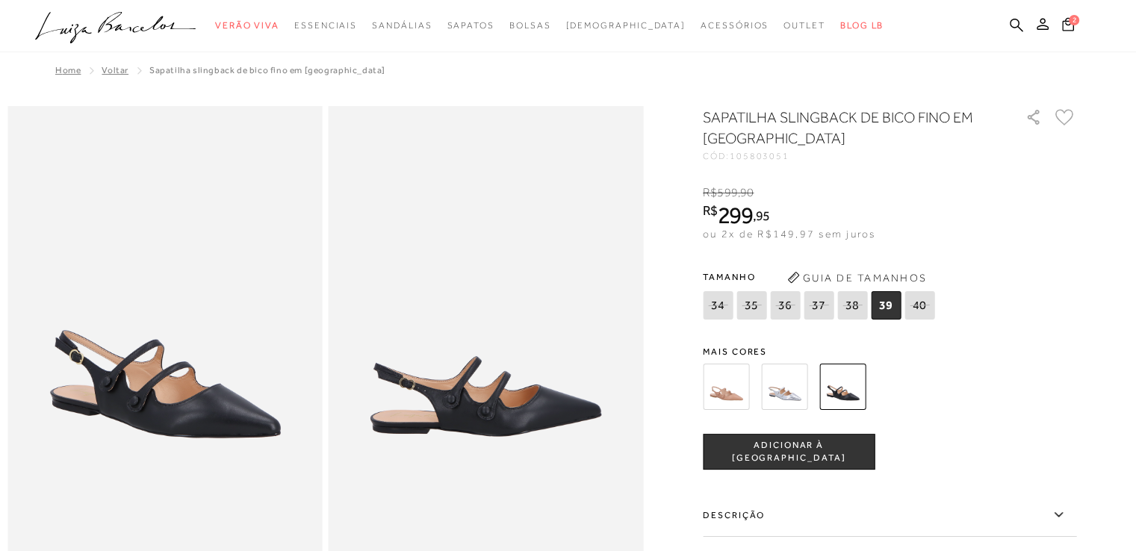
click at [801, 458] on button "ADICIONAR À SACOLA" at bounding box center [789, 452] width 172 height 36
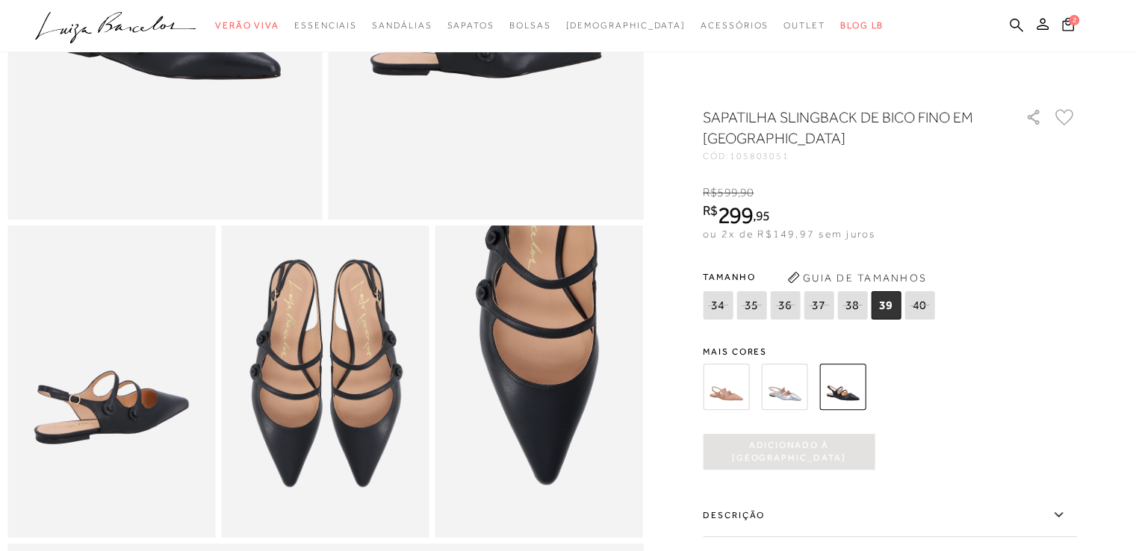
scroll to position [373, 0]
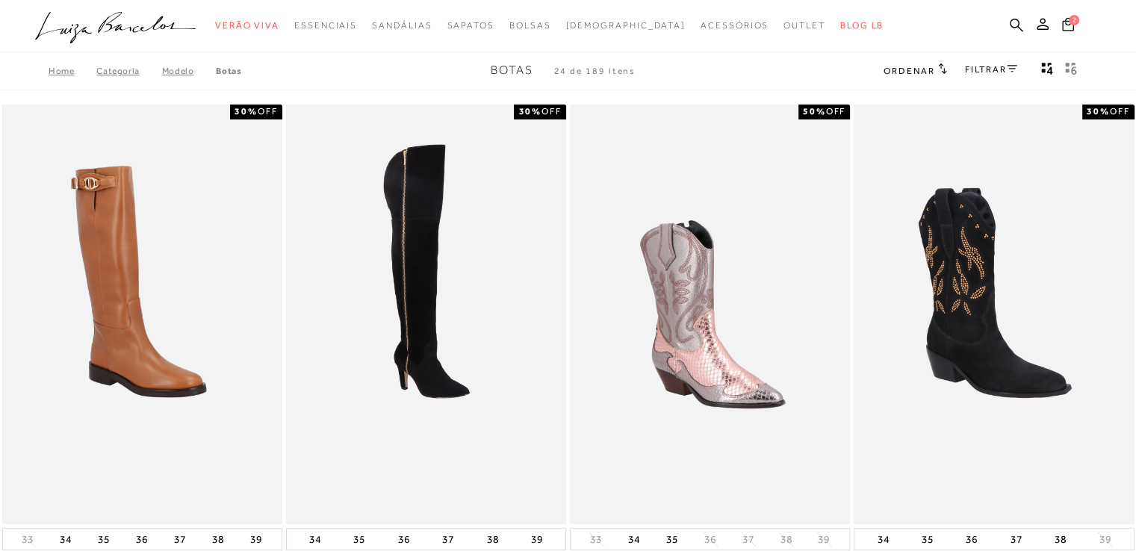
click at [977, 69] on link "FILTRAR" at bounding box center [991, 69] width 52 height 10
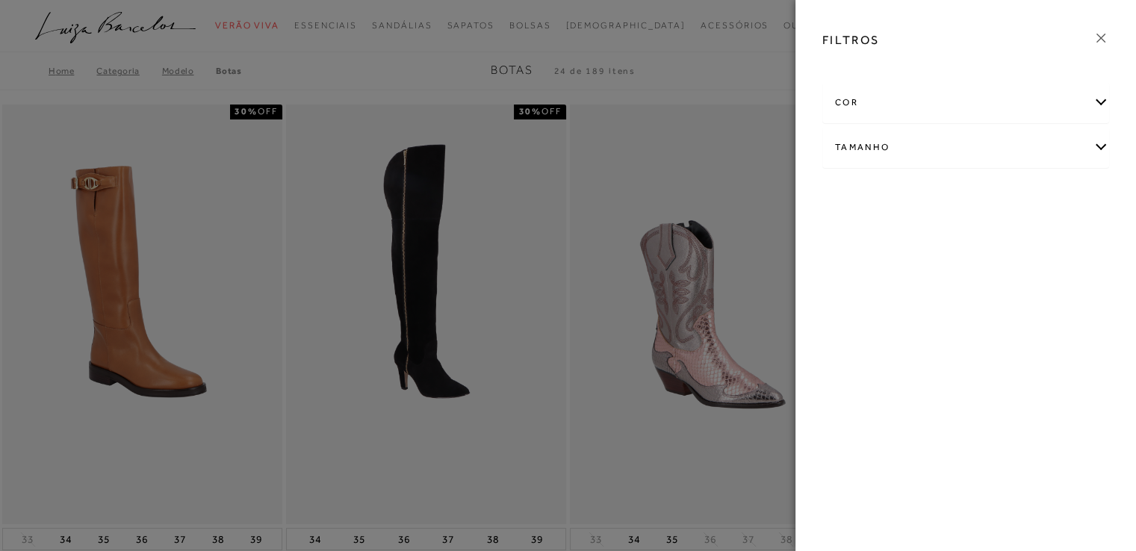
click at [937, 153] on div "Tamanho" at bounding box center [965, 148] width 285 height 40
click at [853, 243] on label "39" at bounding box center [852, 236] width 34 height 32
click at [847, 243] on input "39" at bounding box center [839, 237] width 15 height 15
checkbox input "true"
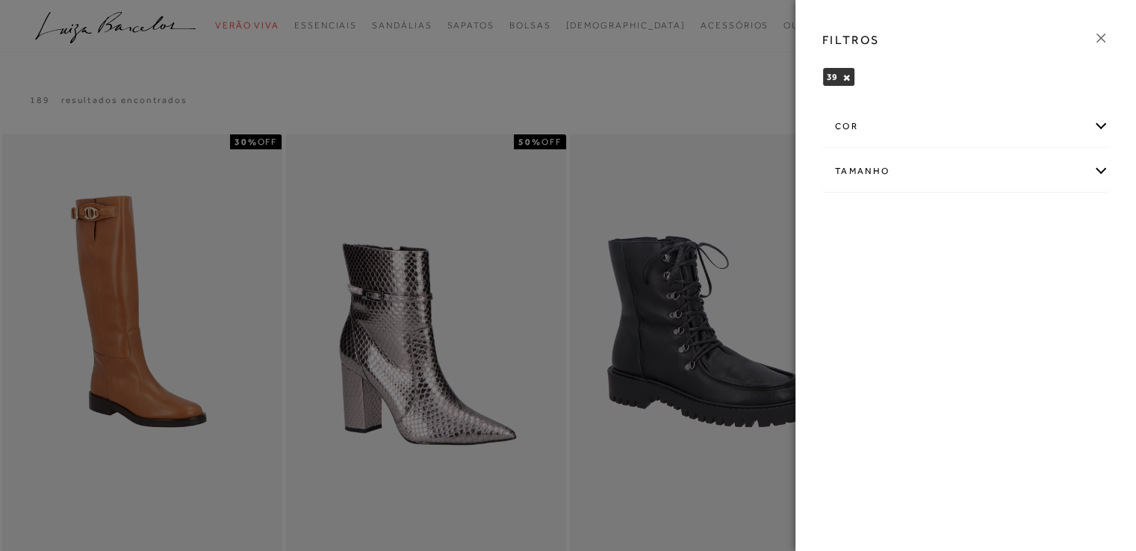
click at [308, 93] on div at bounding box center [568, 275] width 1136 height 551
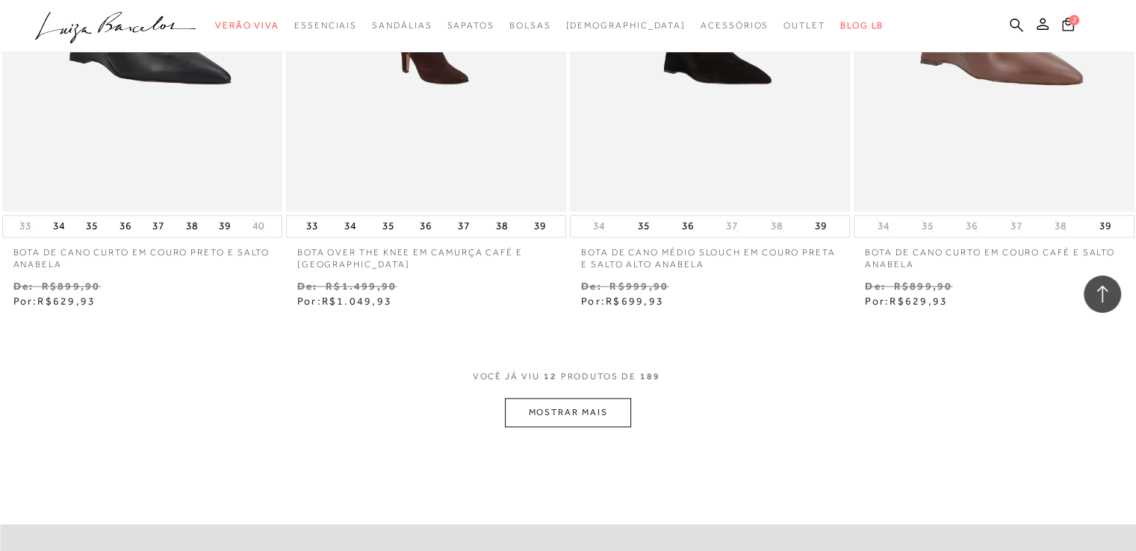
scroll to position [1568, 0]
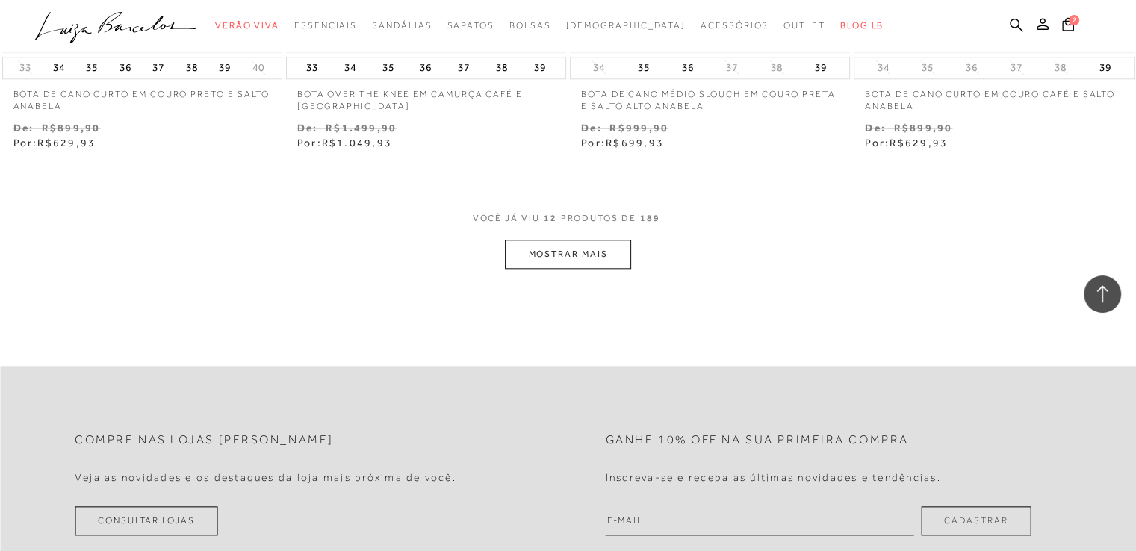
click at [594, 255] on button "MOSTRAR MAIS" at bounding box center [567, 254] width 125 height 29
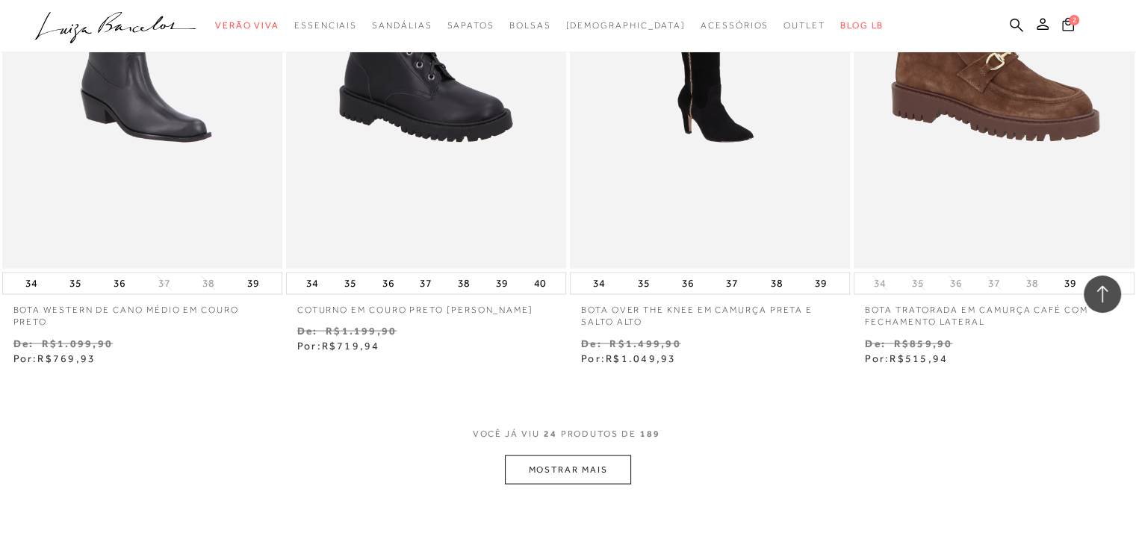
scroll to position [3136, 0]
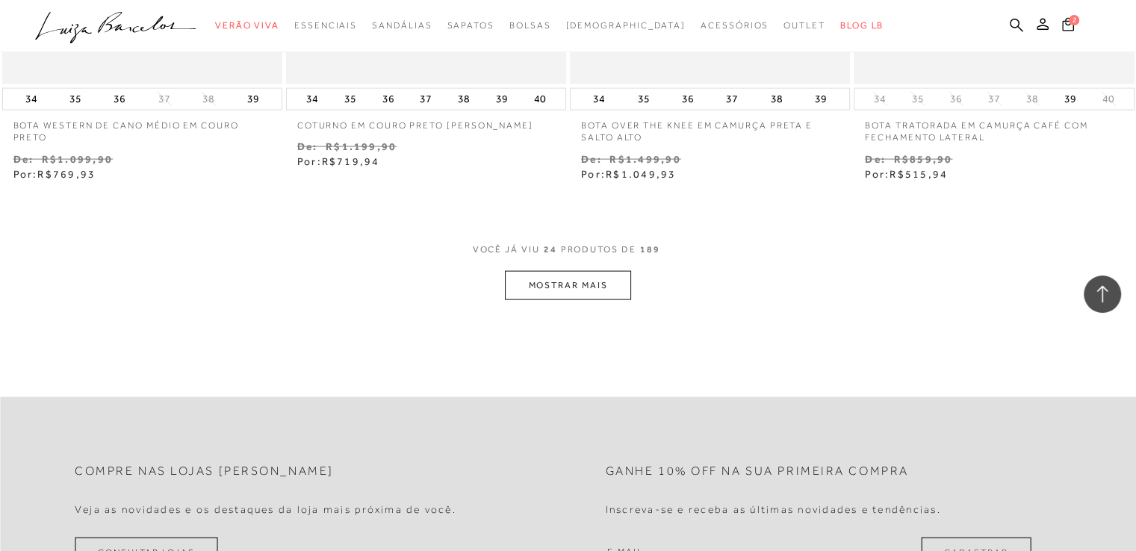
click at [592, 293] on button "MOSTRAR MAIS" at bounding box center [567, 285] width 125 height 29
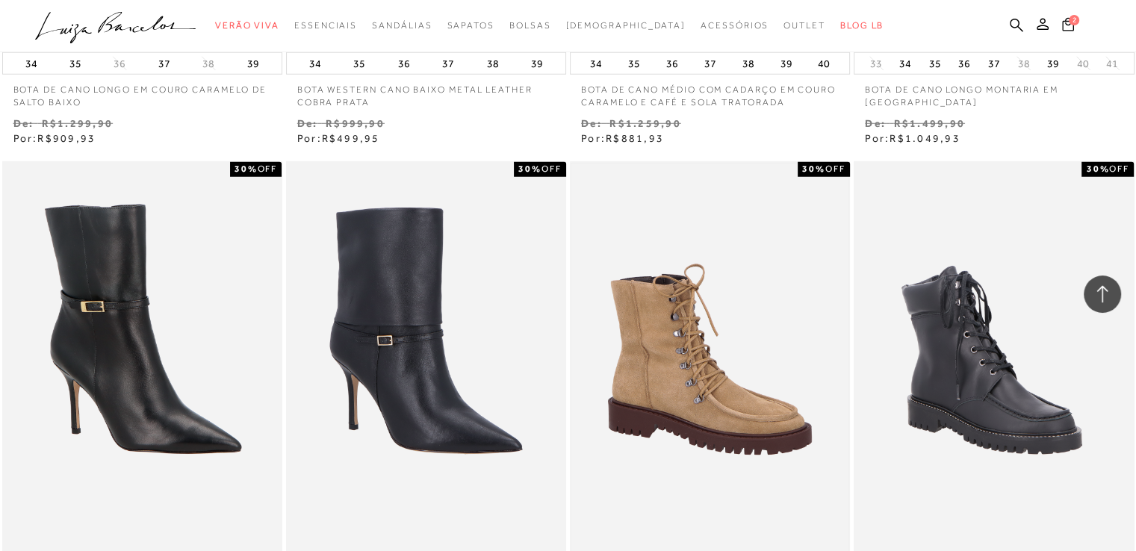
scroll to position [4704, 0]
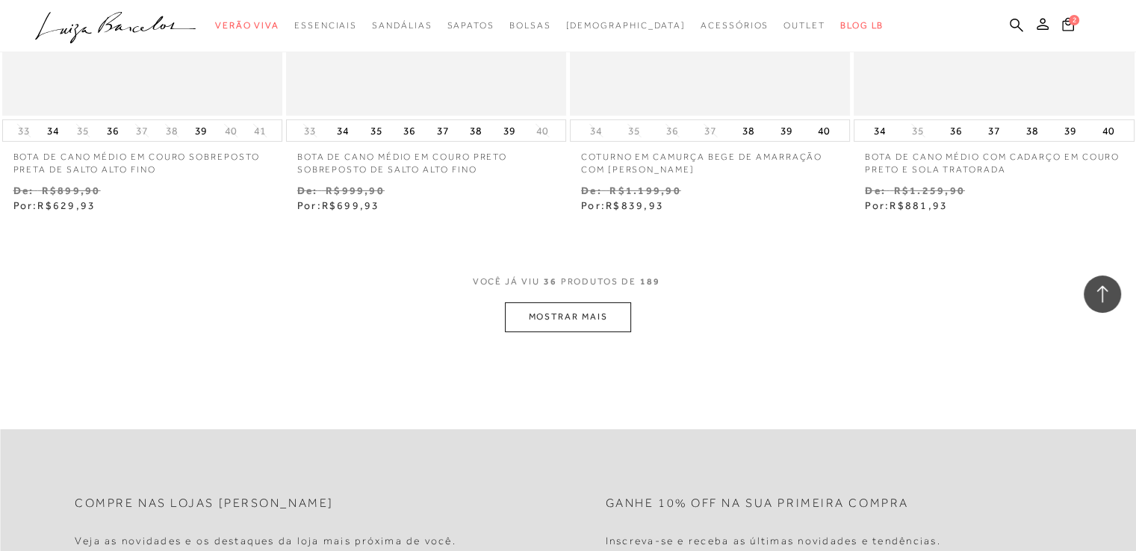
click at [569, 316] on button "MOSTRAR MAIS" at bounding box center [567, 316] width 125 height 29
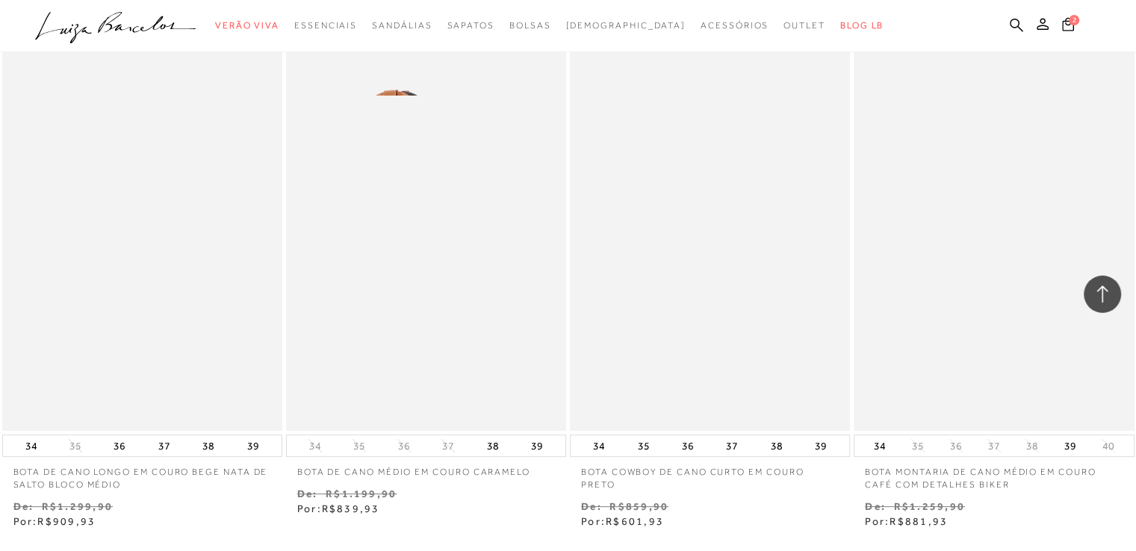
scroll to position [6198, 0]
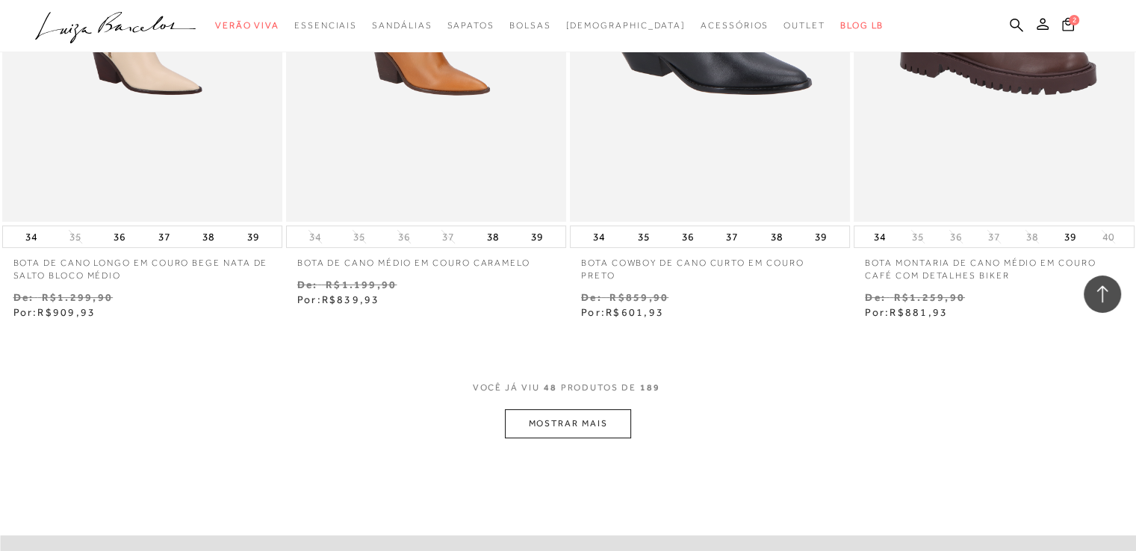
click at [586, 425] on button "MOSTRAR MAIS" at bounding box center [567, 423] width 125 height 29
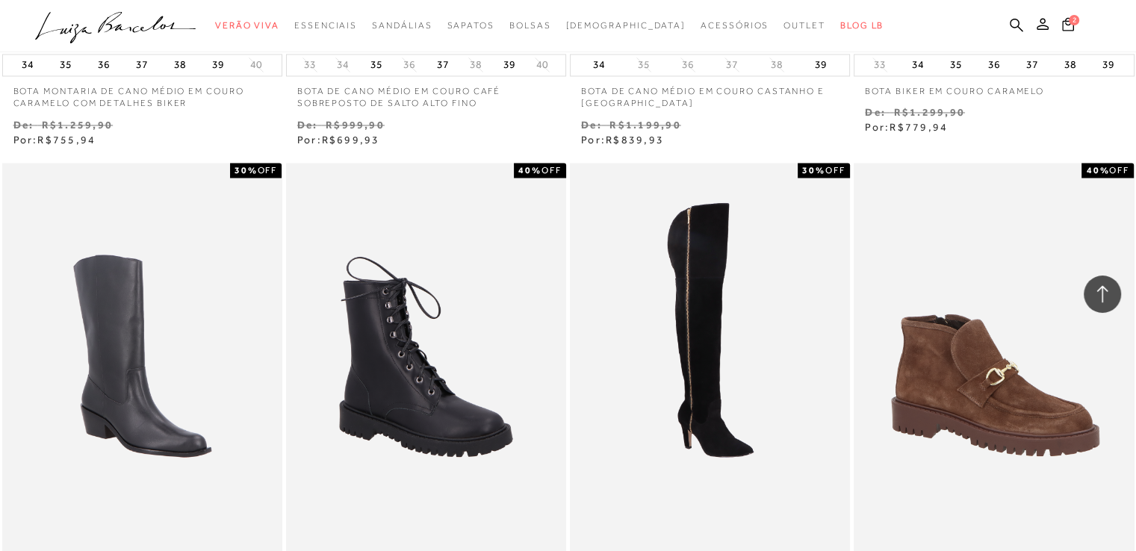
scroll to position [0, 0]
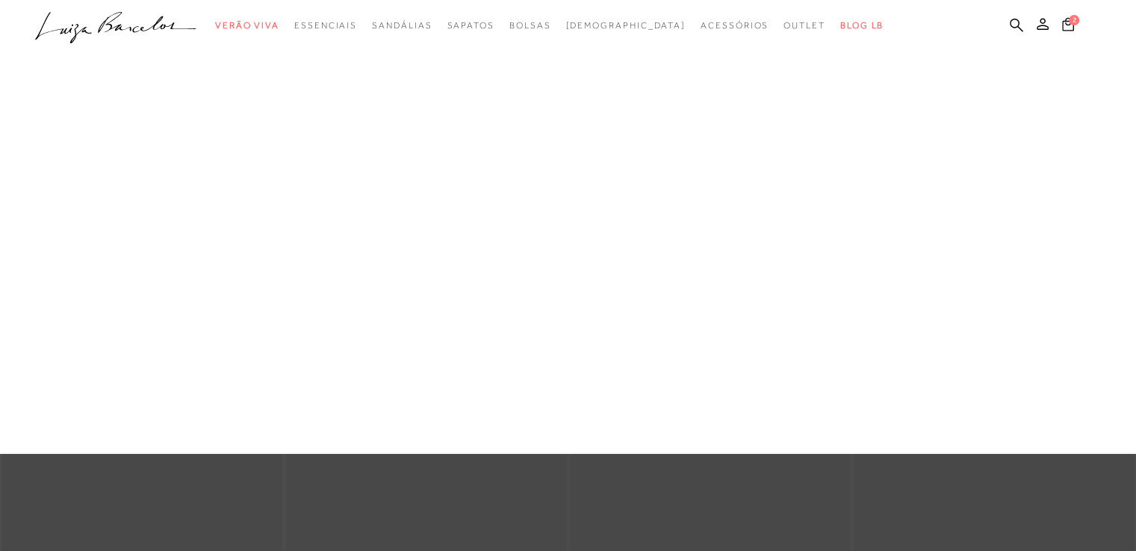
drag, startPoint x: 568, startPoint y: 171, endPoint x: 647, endPoint y: 171, distance: 79.9
click at [0, 0] on link "Média" at bounding box center [0, 0] width 0 height 0
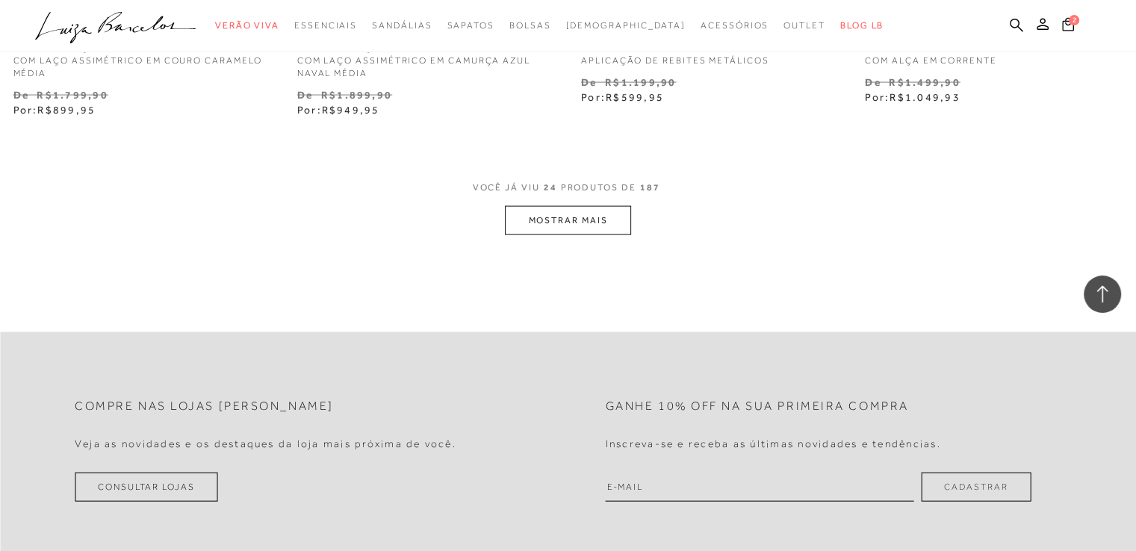
scroll to position [3211, 0]
click at [613, 220] on button "MOSTRAR MAIS" at bounding box center [567, 218] width 125 height 29
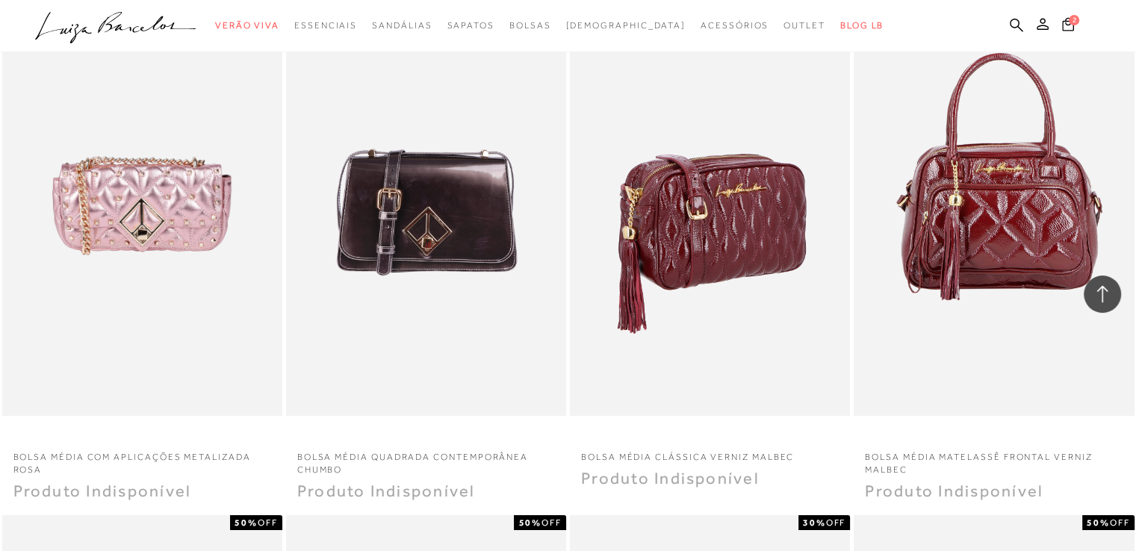
scroll to position [5451, 0]
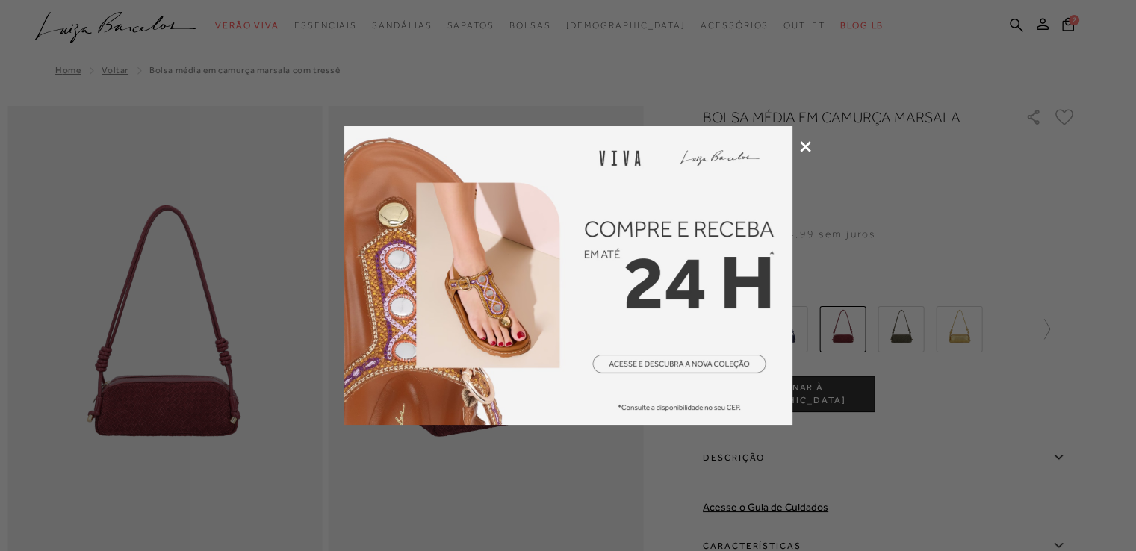
click at [801, 147] on icon at bounding box center [805, 146] width 11 height 11
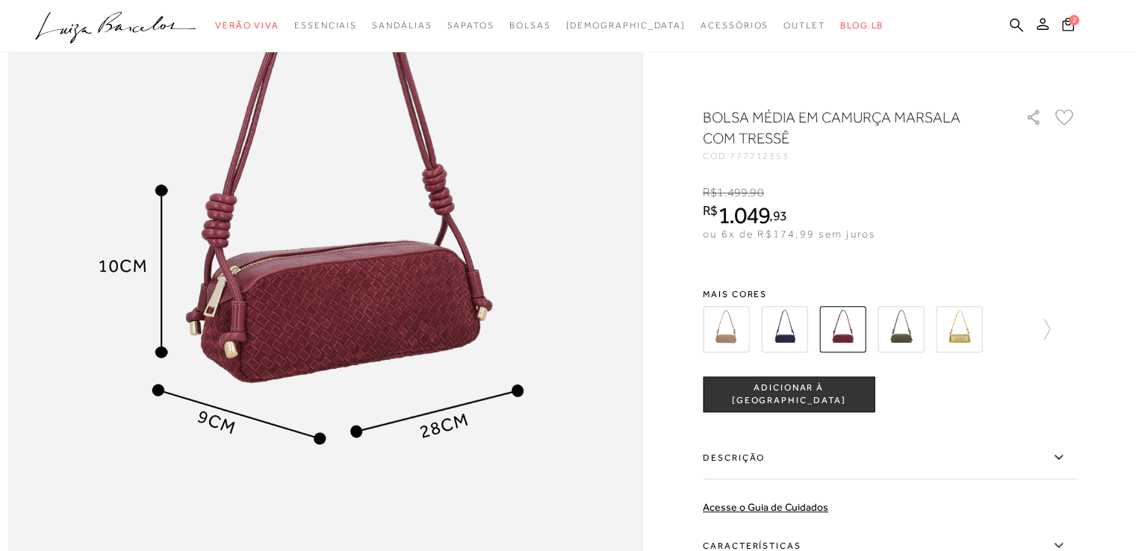
scroll to position [1045, 0]
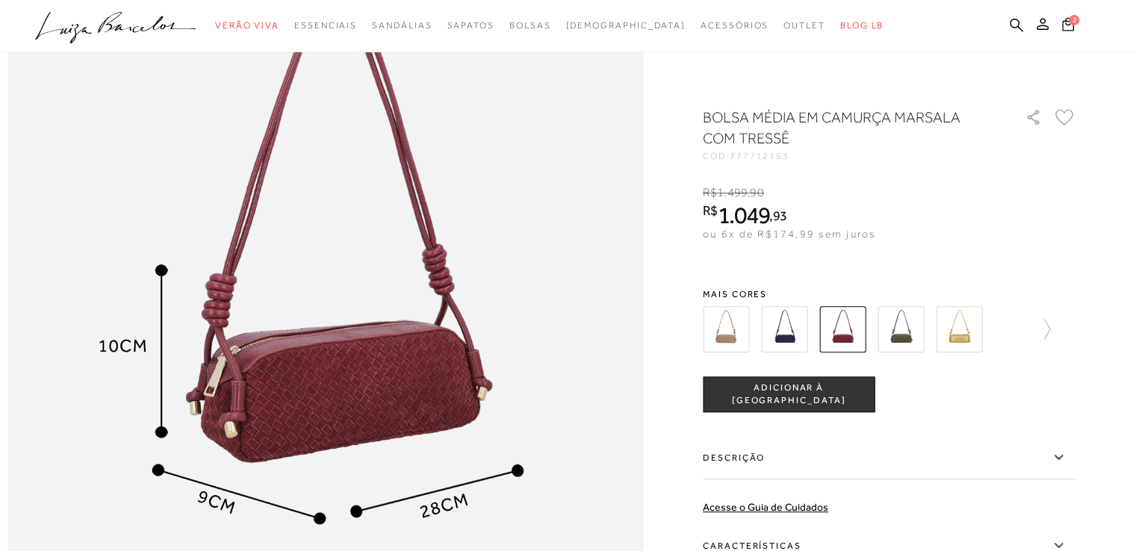
click at [911, 330] on img at bounding box center [900, 329] width 46 height 46
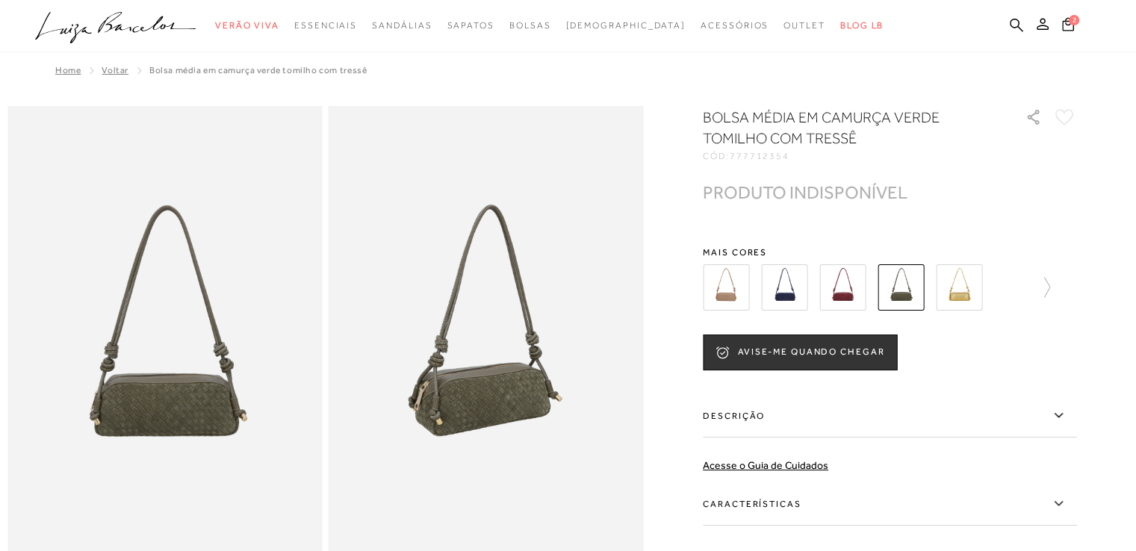
click at [737, 291] on img at bounding box center [726, 287] width 46 height 46
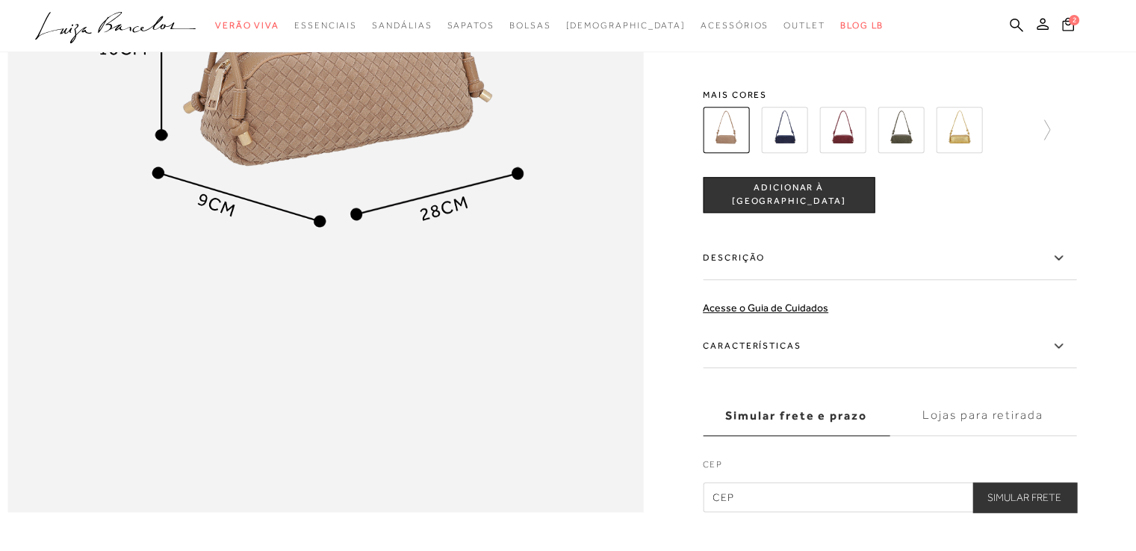
scroll to position [896, 0]
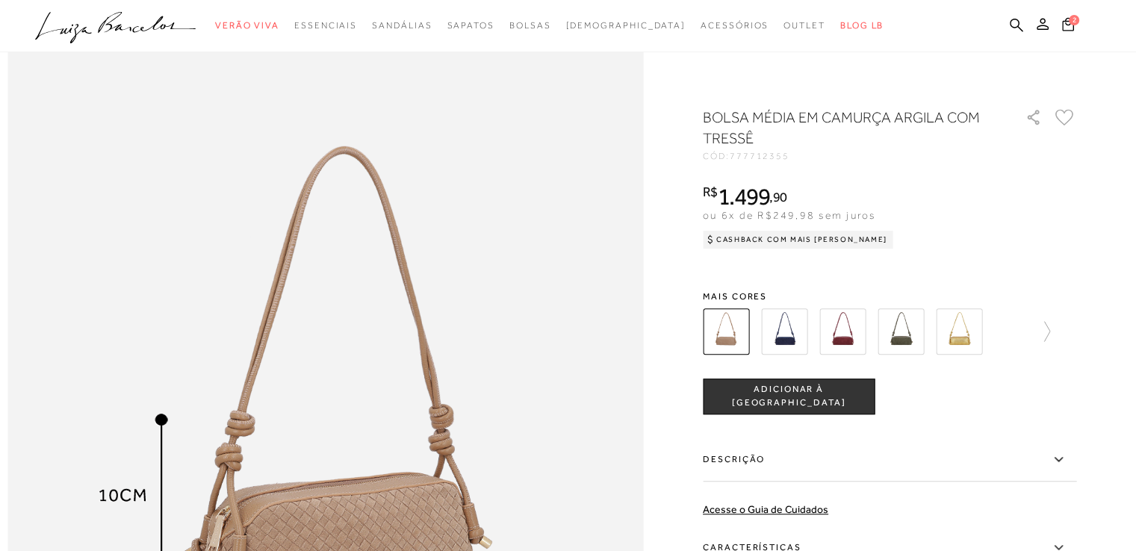
click at [797, 346] on img at bounding box center [784, 331] width 46 height 46
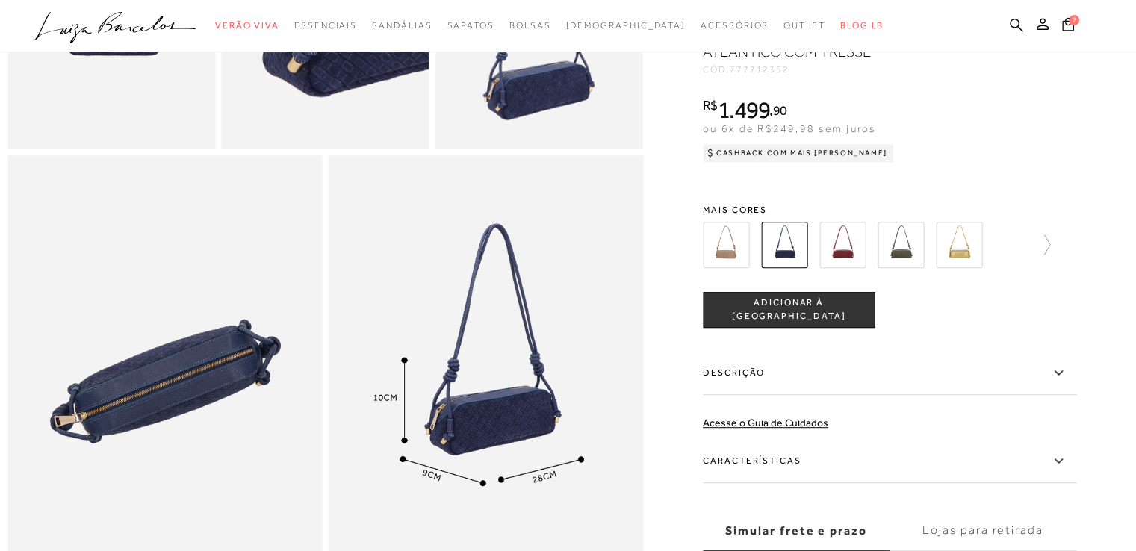
scroll to position [597, 0]
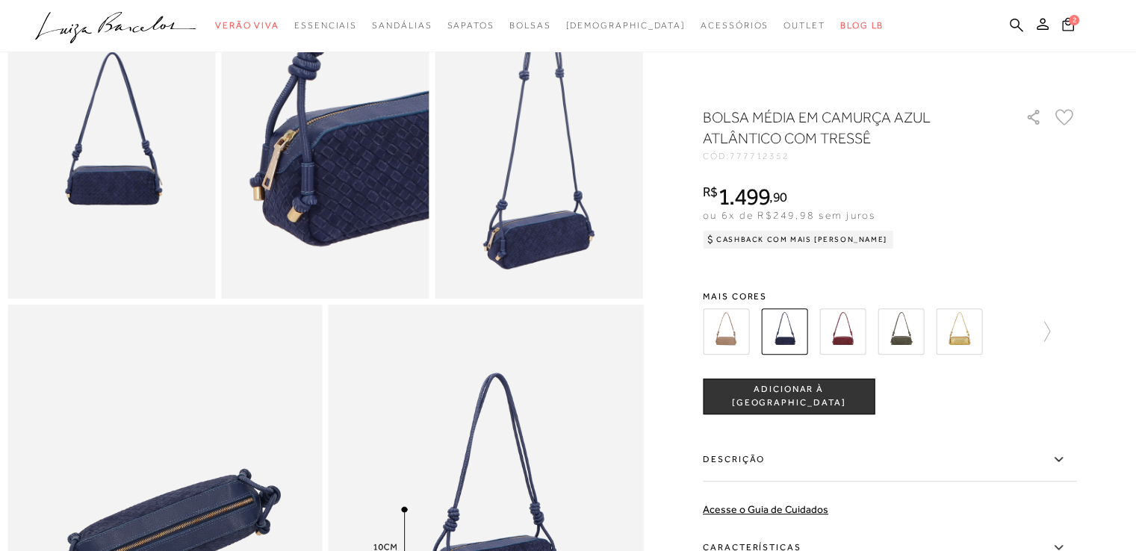
click at [961, 337] on img at bounding box center [959, 331] width 46 height 46
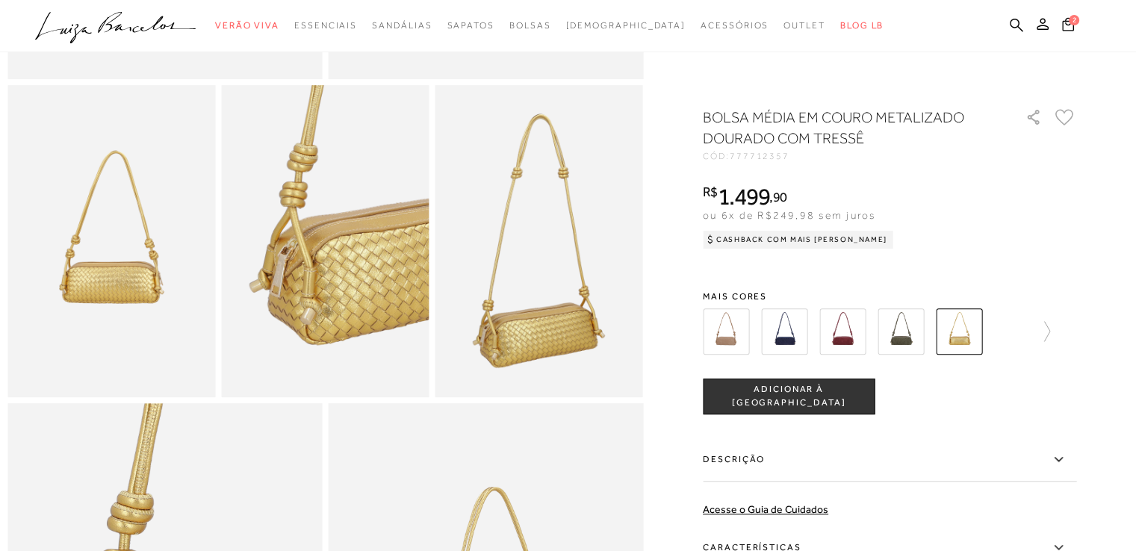
scroll to position [448, 0]
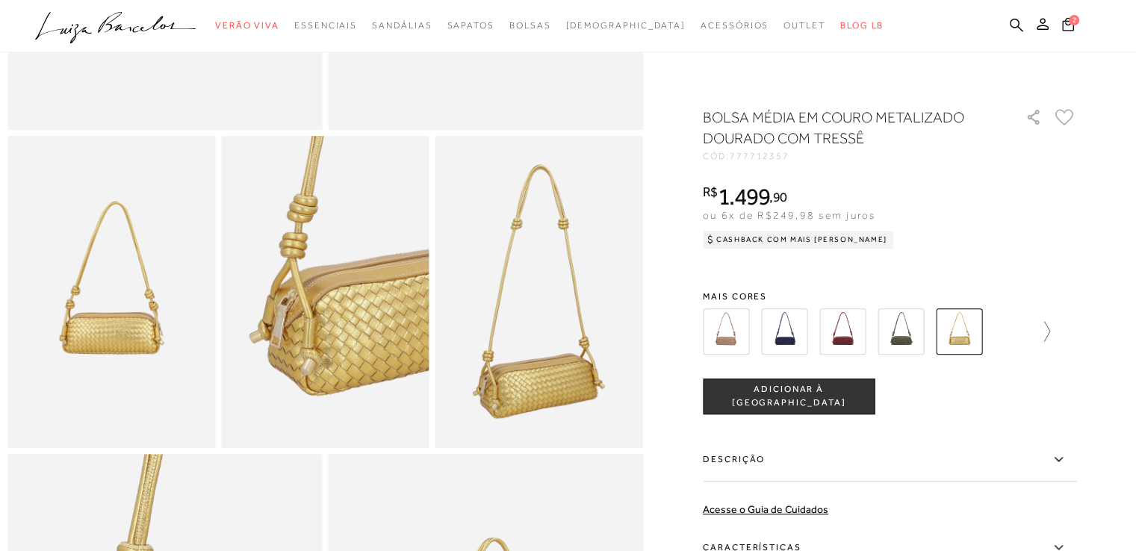
click at [1049, 335] on icon at bounding box center [1039, 331] width 21 height 21
click at [748, 329] on img at bounding box center [752, 331] width 46 height 46
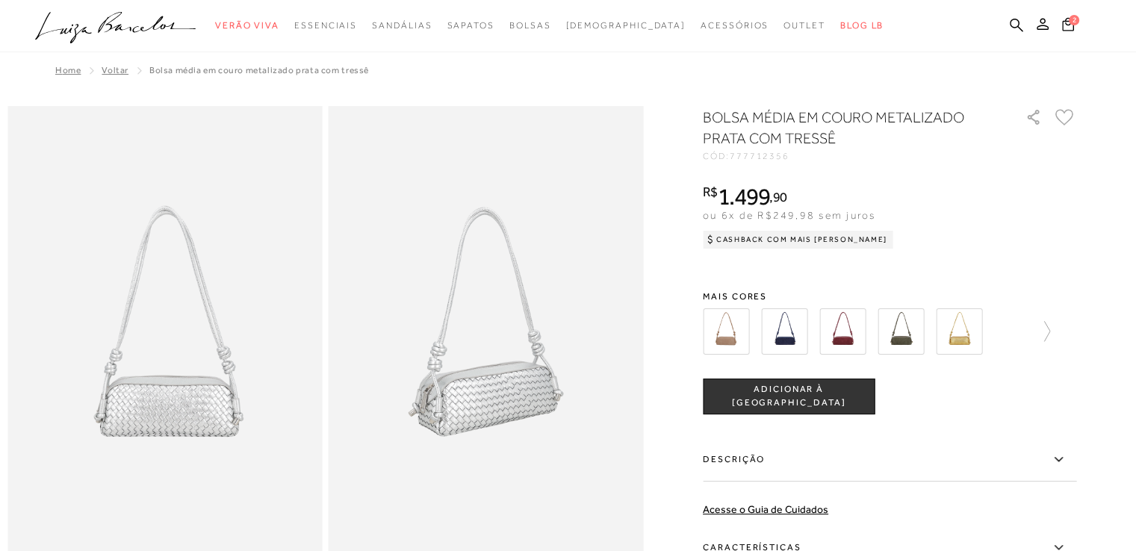
click at [850, 344] on img at bounding box center [842, 331] width 46 height 46
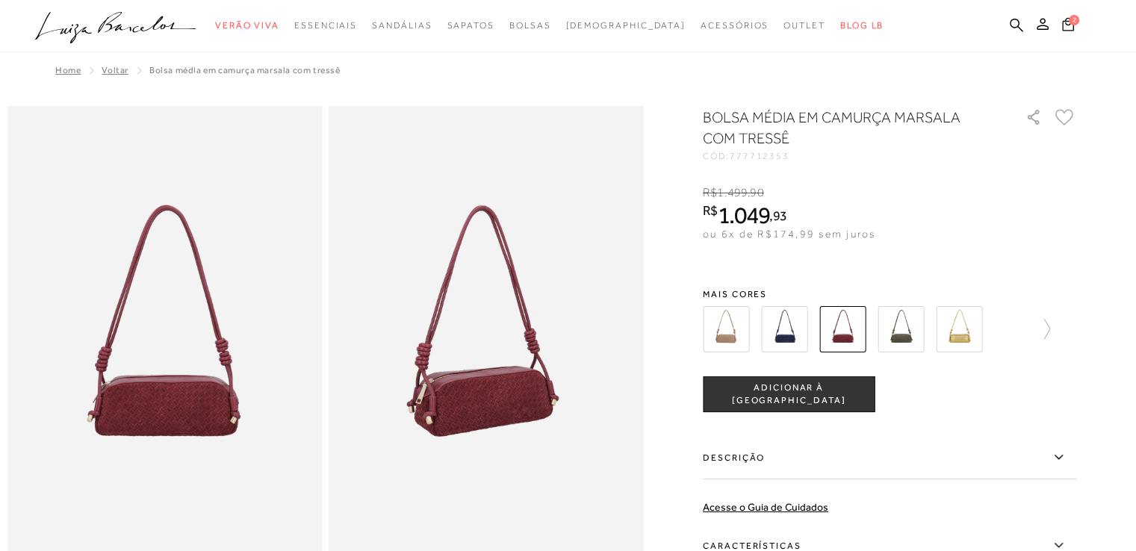
click at [821, 401] on button "ADICIONAR À SACOLA" at bounding box center [789, 394] width 172 height 36
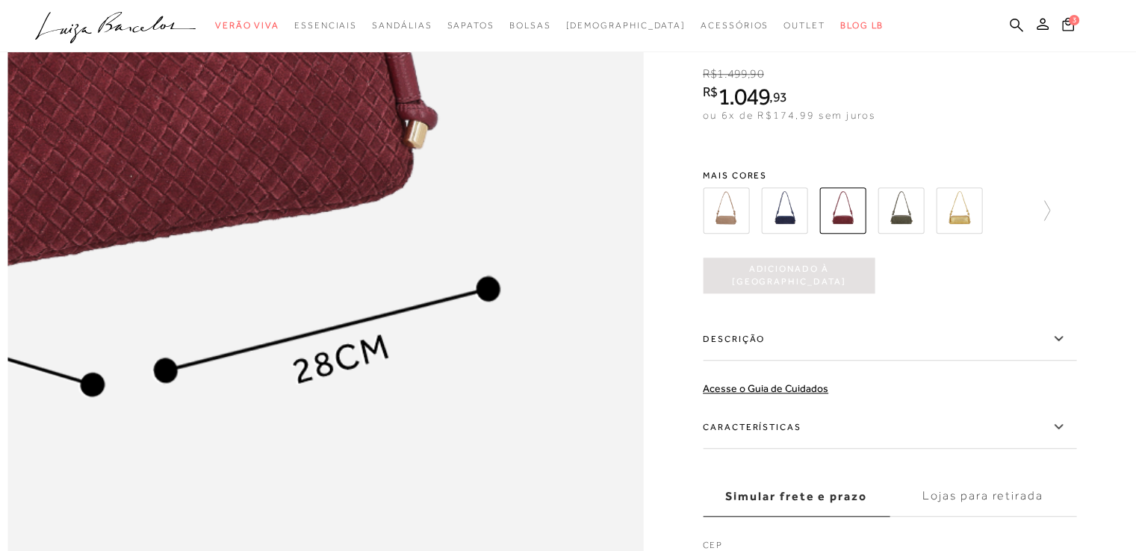
scroll to position [1120, 0]
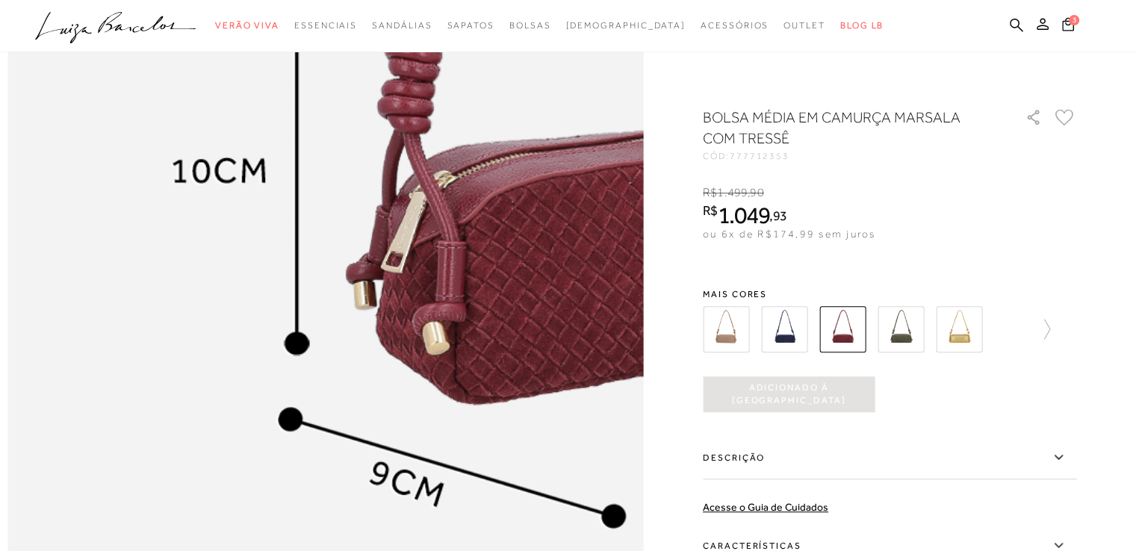
click at [20, 397] on img at bounding box center [625, 144] width 1271 height 1906
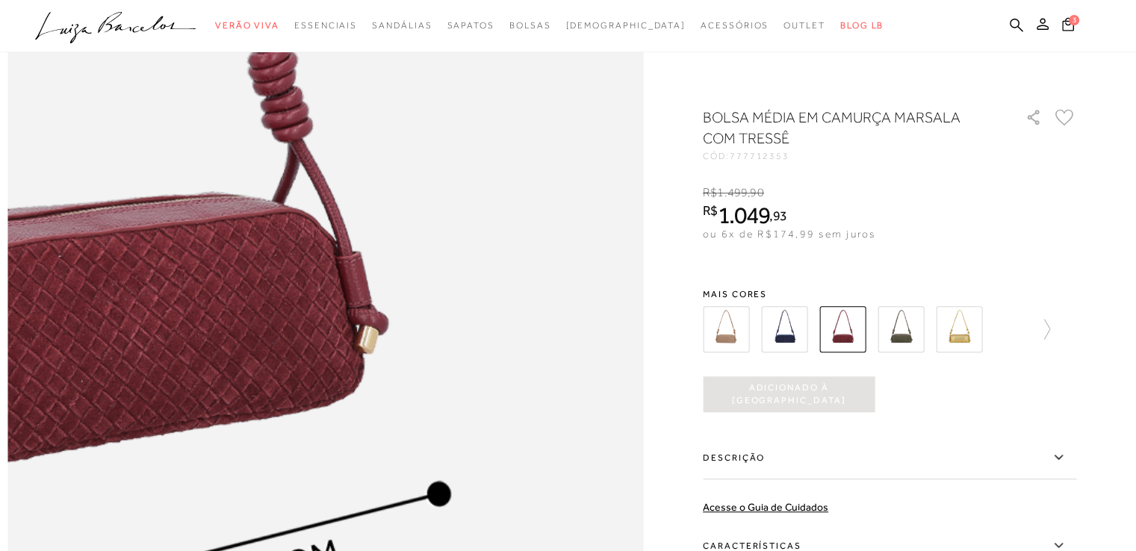
click at [600, 322] on img at bounding box center [54, 217] width 1271 height 1906
